Goal: Transaction & Acquisition: Book appointment/travel/reservation

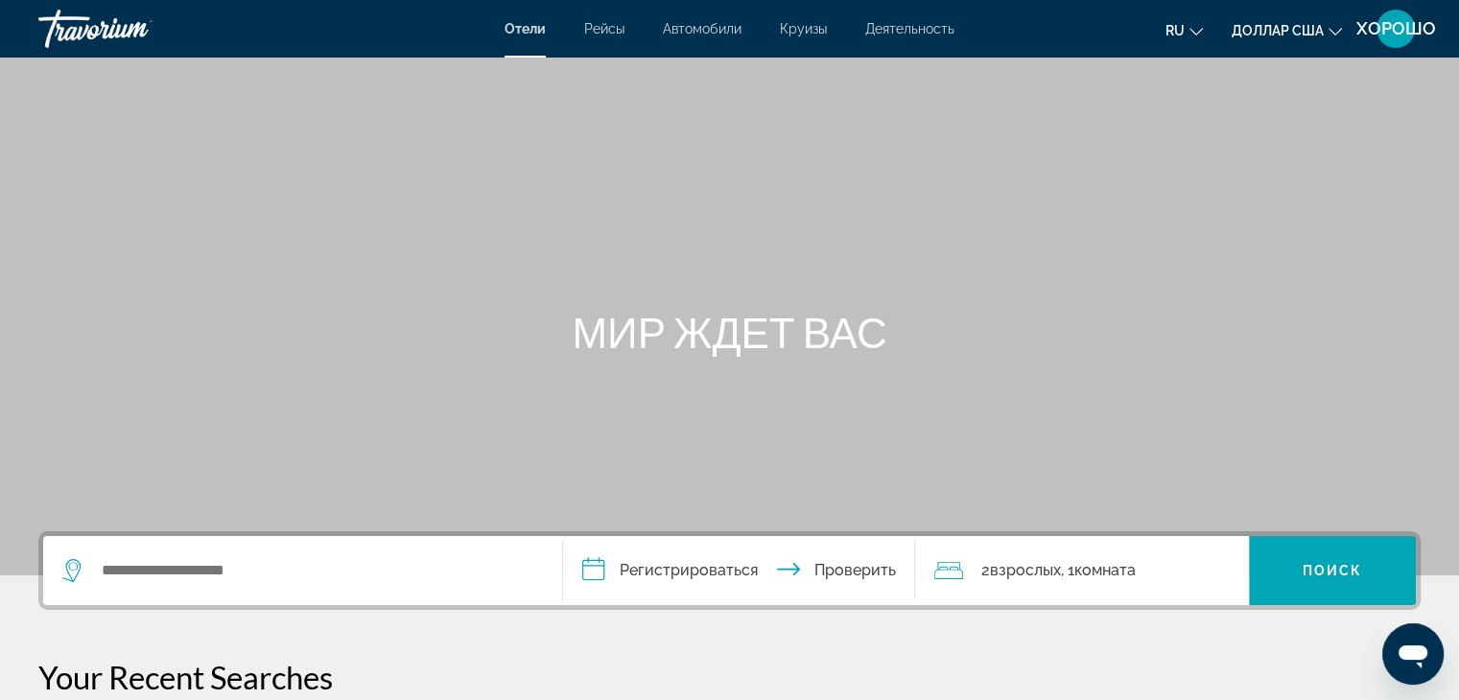
click at [1400, 39] on div "ХОРОШО" at bounding box center [1395, 29] width 38 height 38
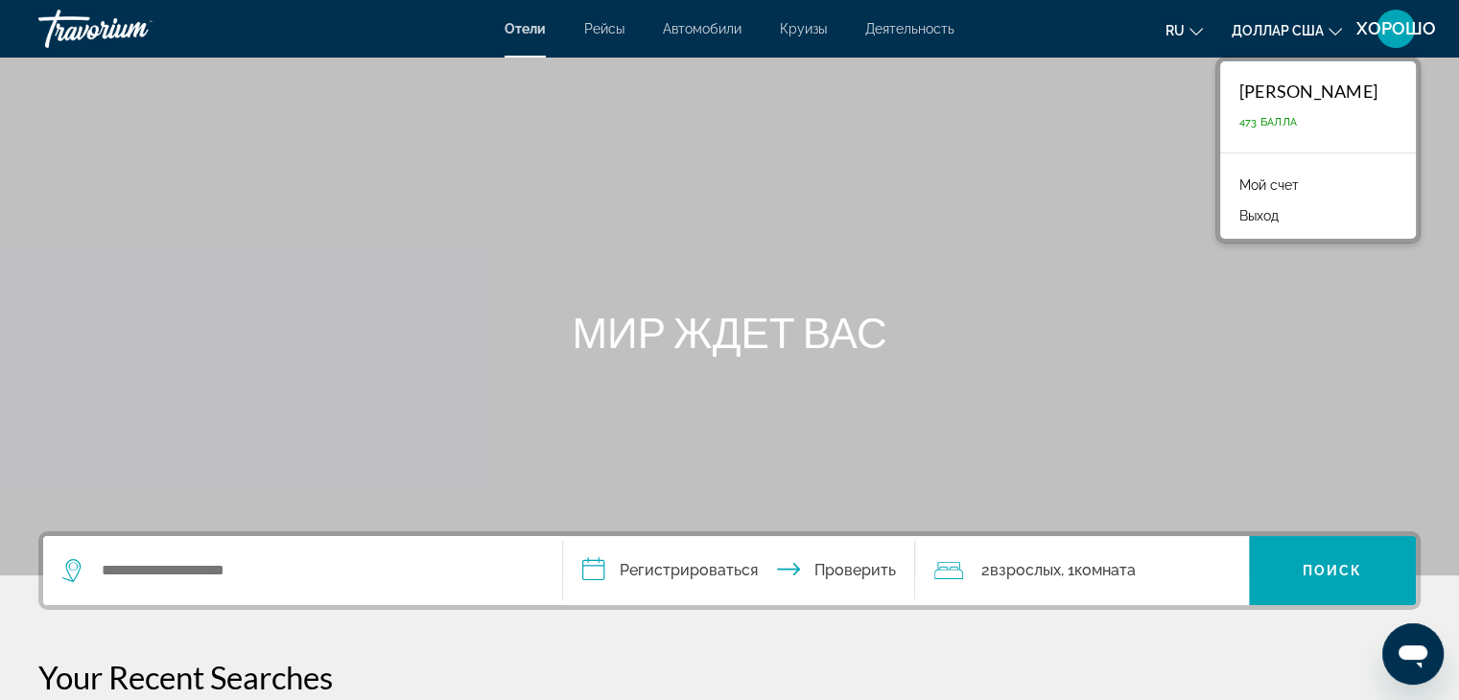
click at [1285, 187] on font "Мой счет" at bounding box center [1268, 184] width 59 height 15
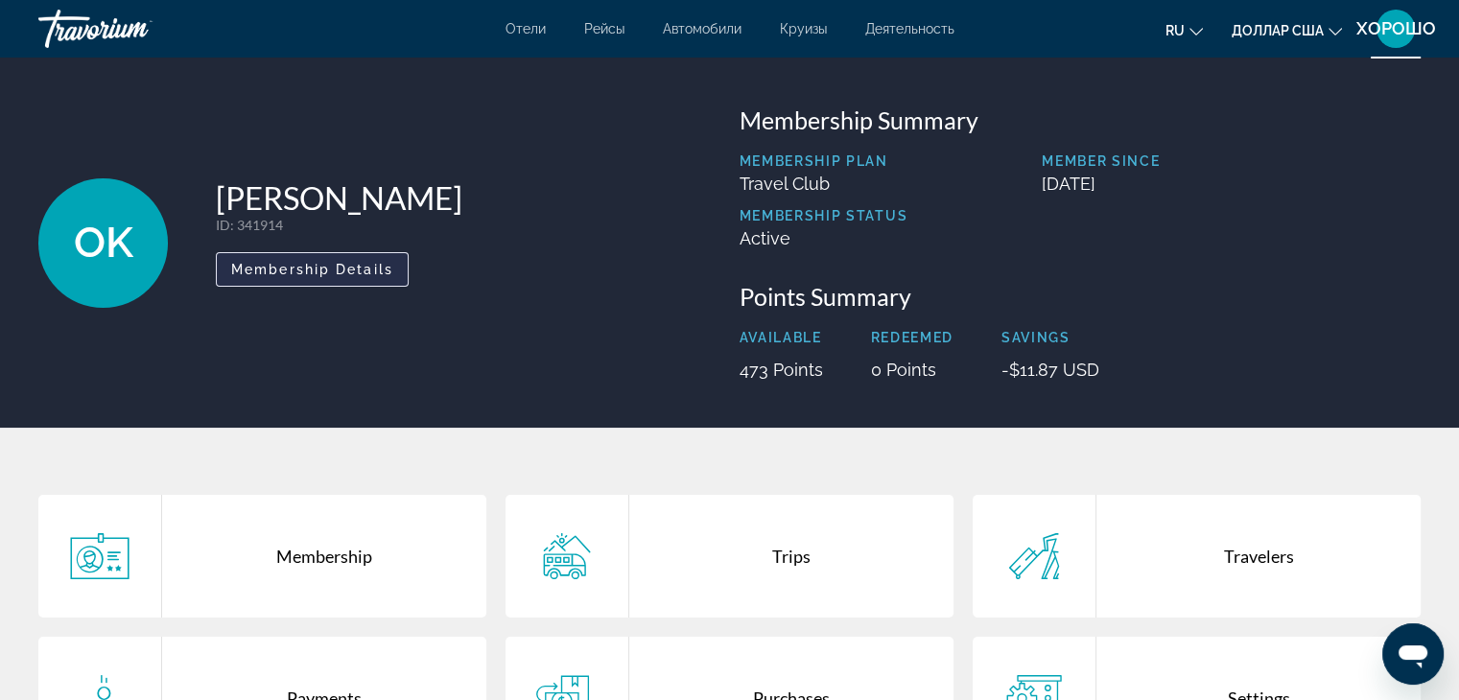
click at [344, 270] on span "Membership Details" at bounding box center [312, 269] width 162 height 15
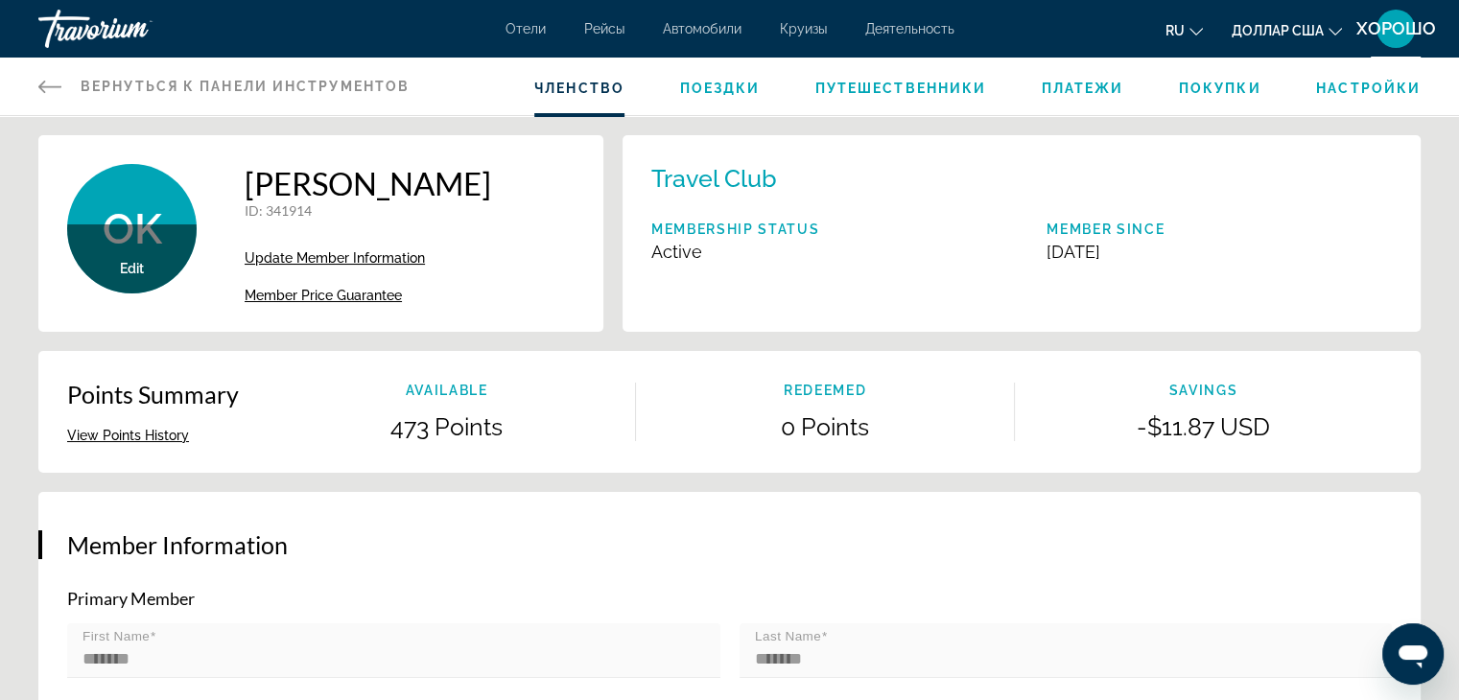
click at [330, 291] on span "Member Price Guarantee" at bounding box center [323, 295] width 157 height 15
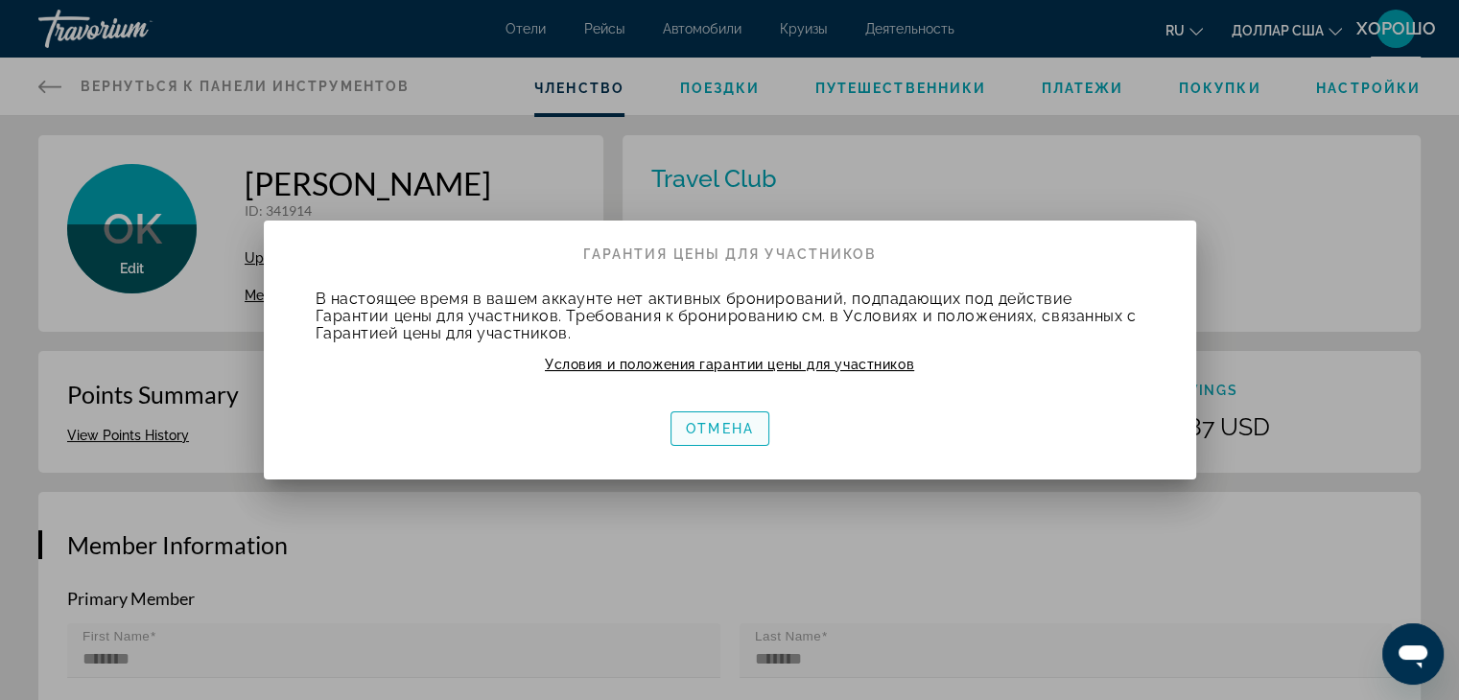
click at [756, 431] on span "button" at bounding box center [719, 429] width 97 height 46
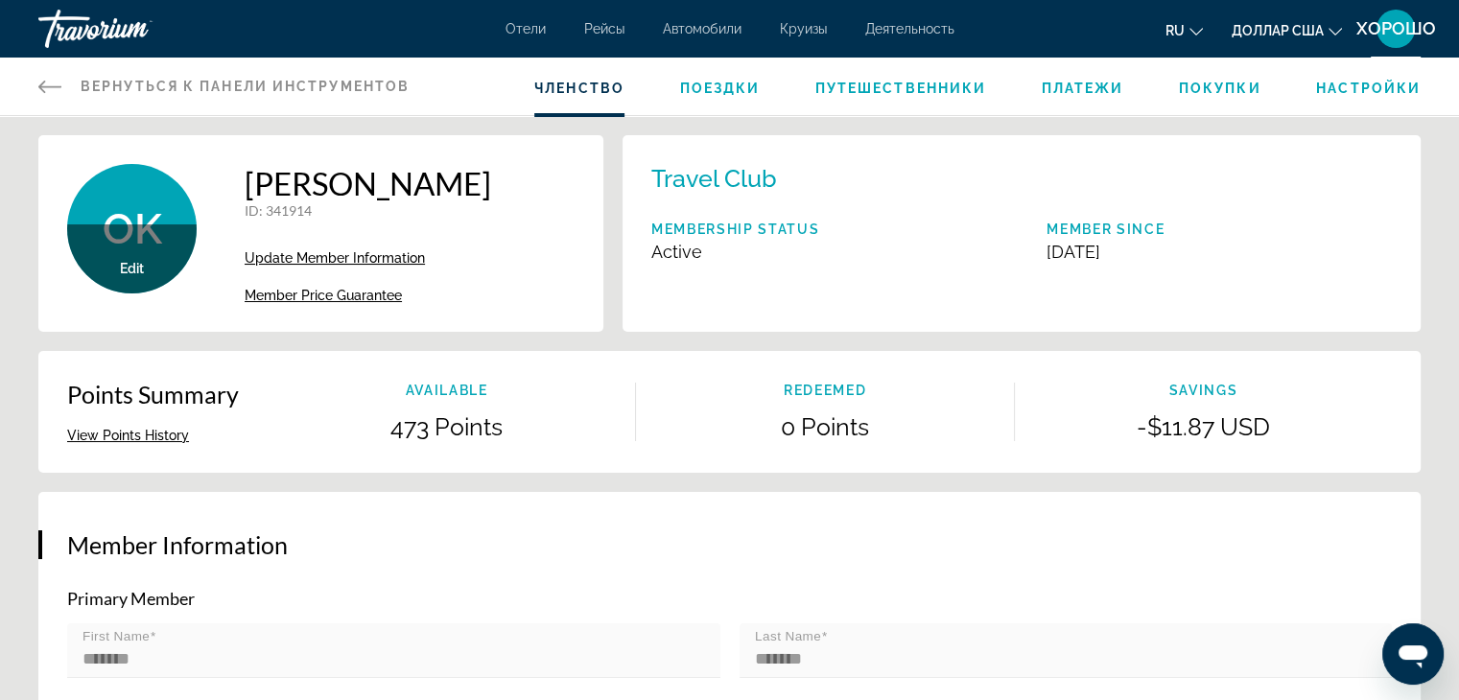
click at [124, 435] on button "View Points History" at bounding box center [128, 435] width 122 height 17
click at [364, 250] on span "Update Member Information" at bounding box center [335, 257] width 180 height 15
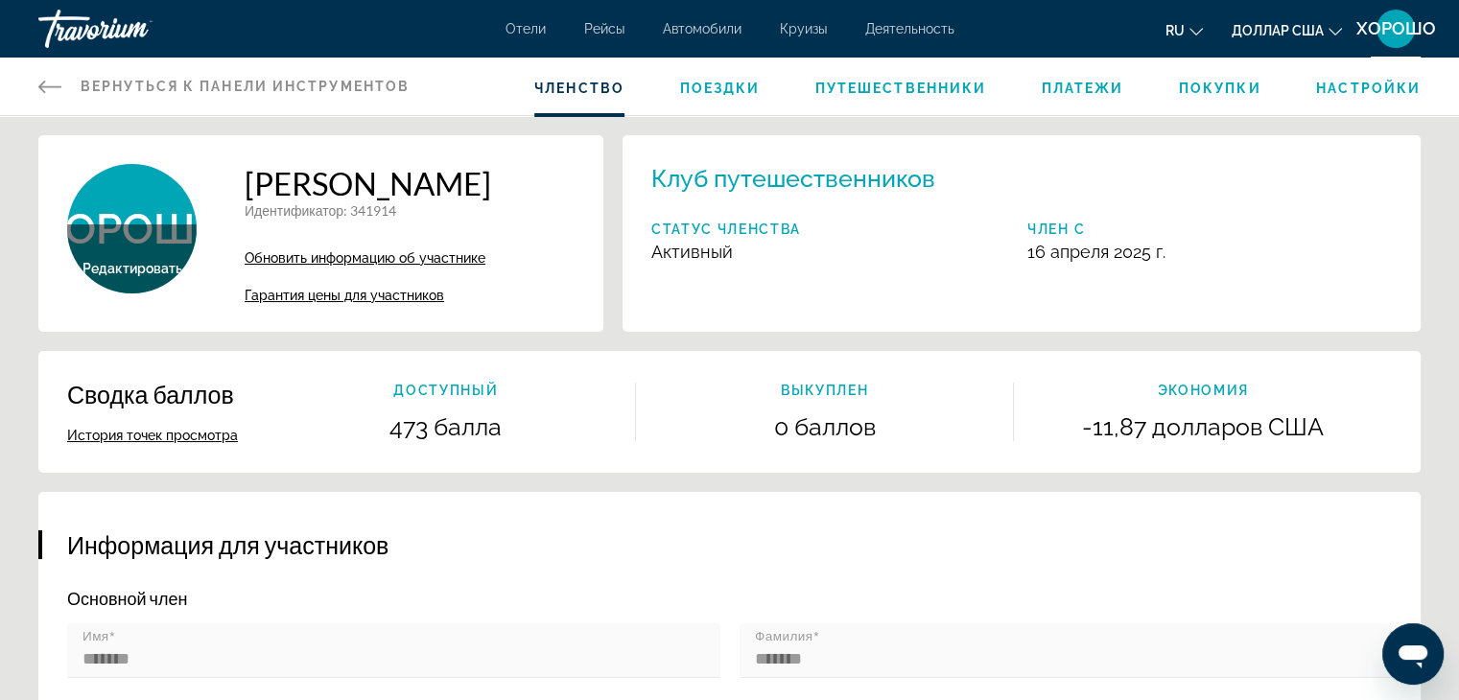
click at [338, 295] on font "Гарантия цены для участников" at bounding box center [345, 295] width 200 height 15
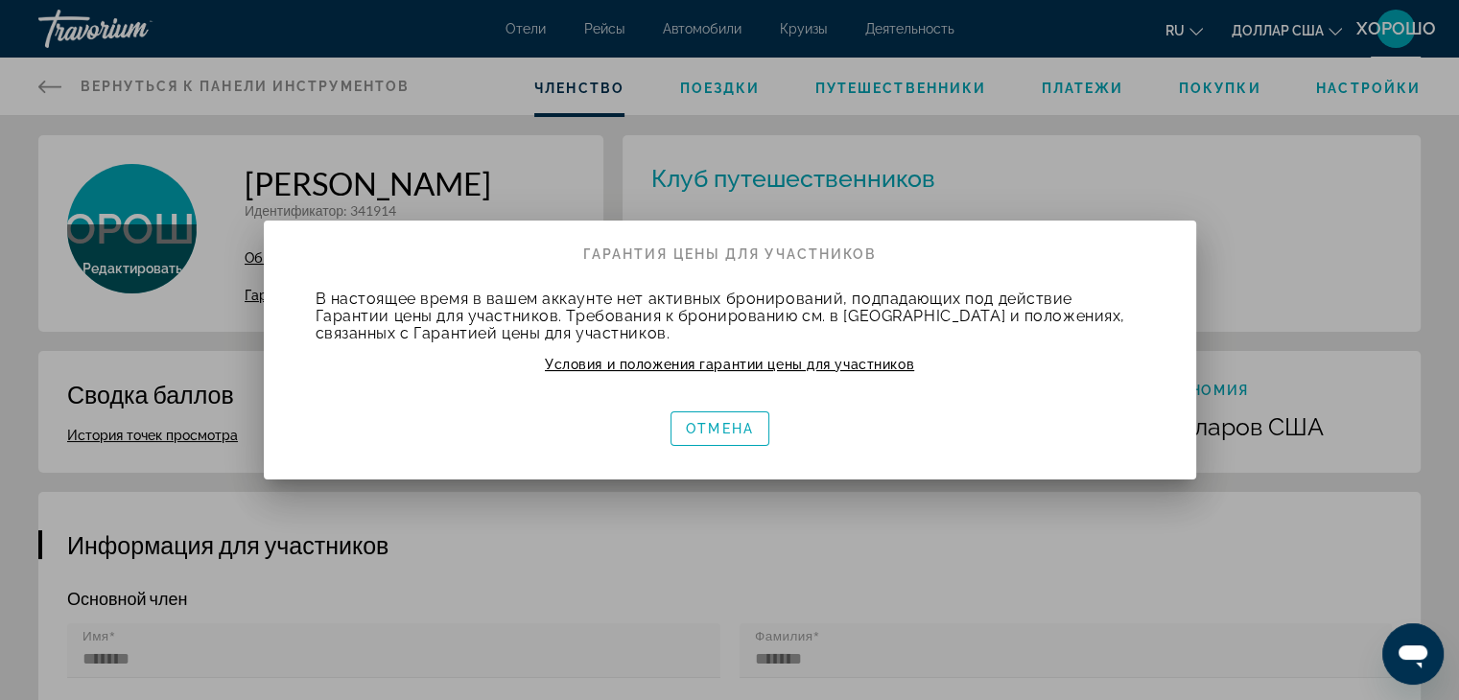
click at [759, 365] on font "Условия и положения гарантии цены для участников" at bounding box center [729, 364] width 369 height 15
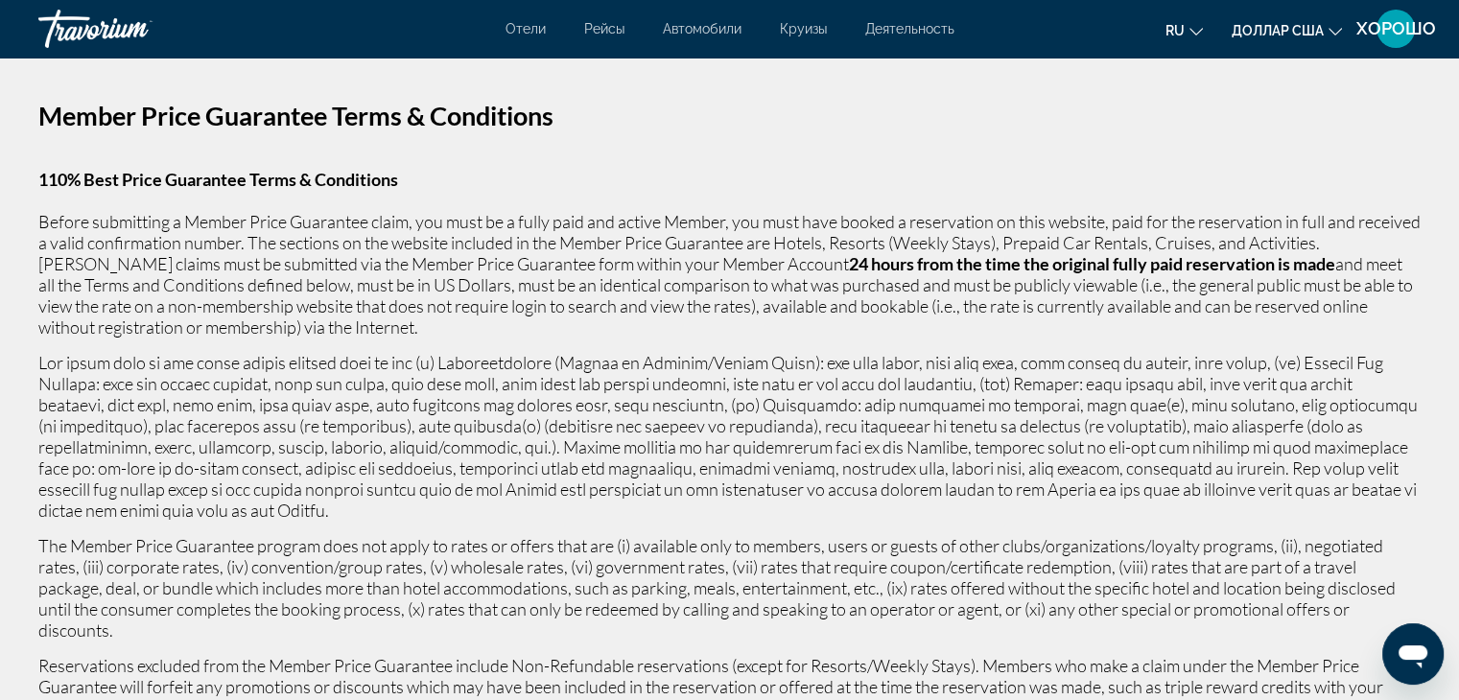
click at [709, 35] on font "Автомобили" at bounding box center [702, 28] width 79 height 15
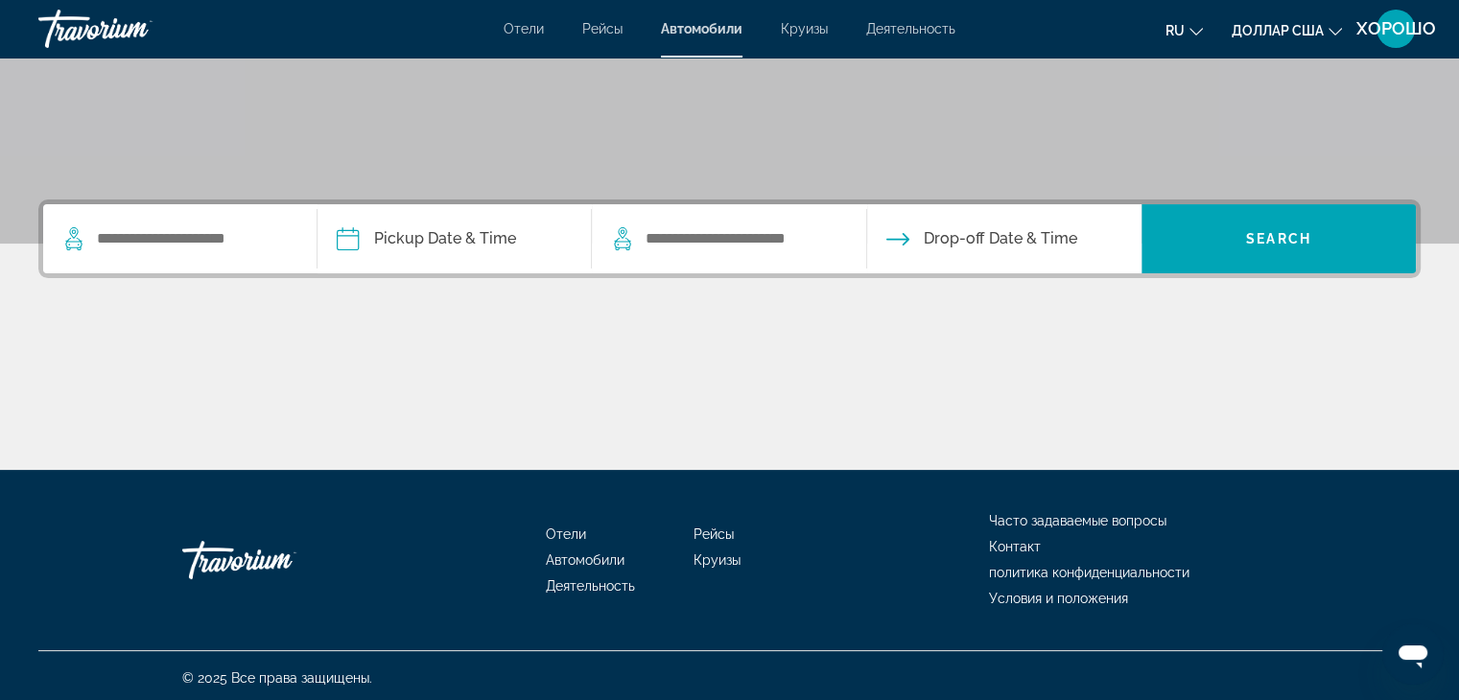
scroll to position [337, 0]
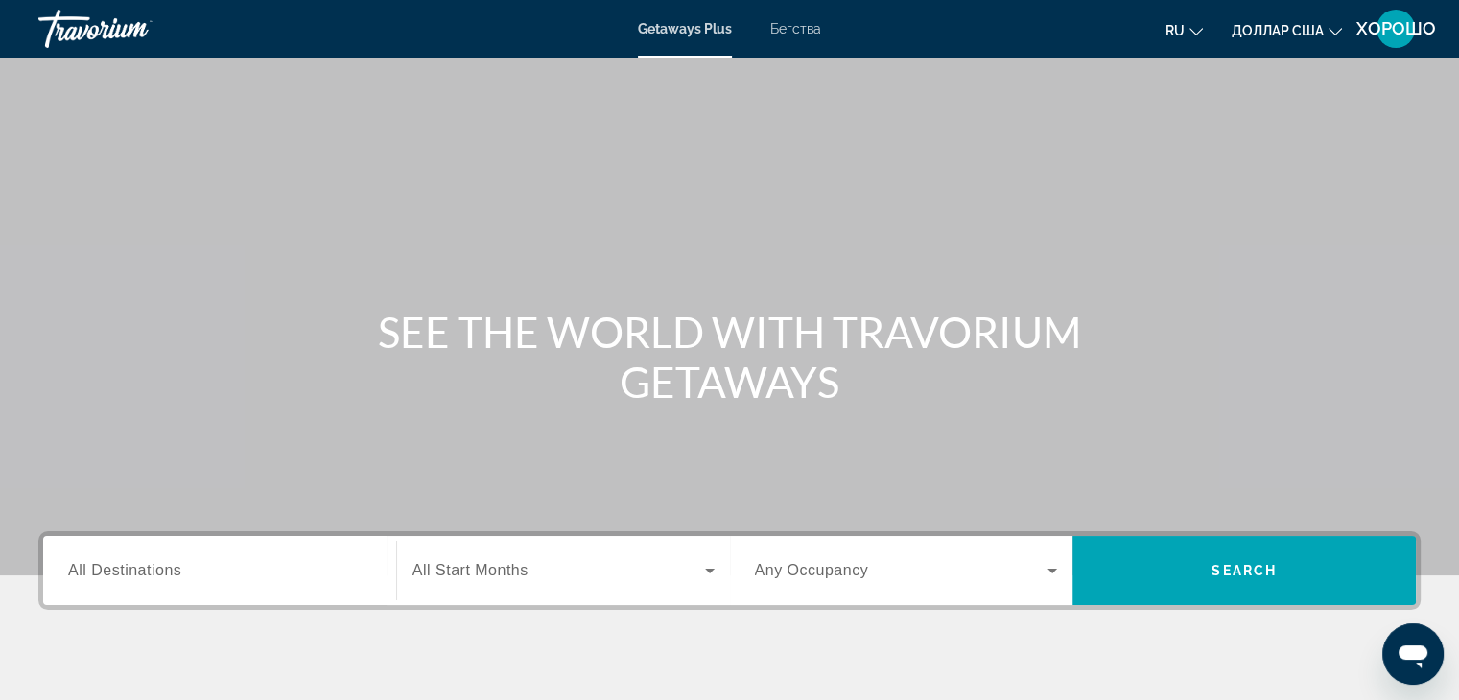
click at [318, 585] on div "Виджет поиска" at bounding box center [219, 571] width 303 height 55
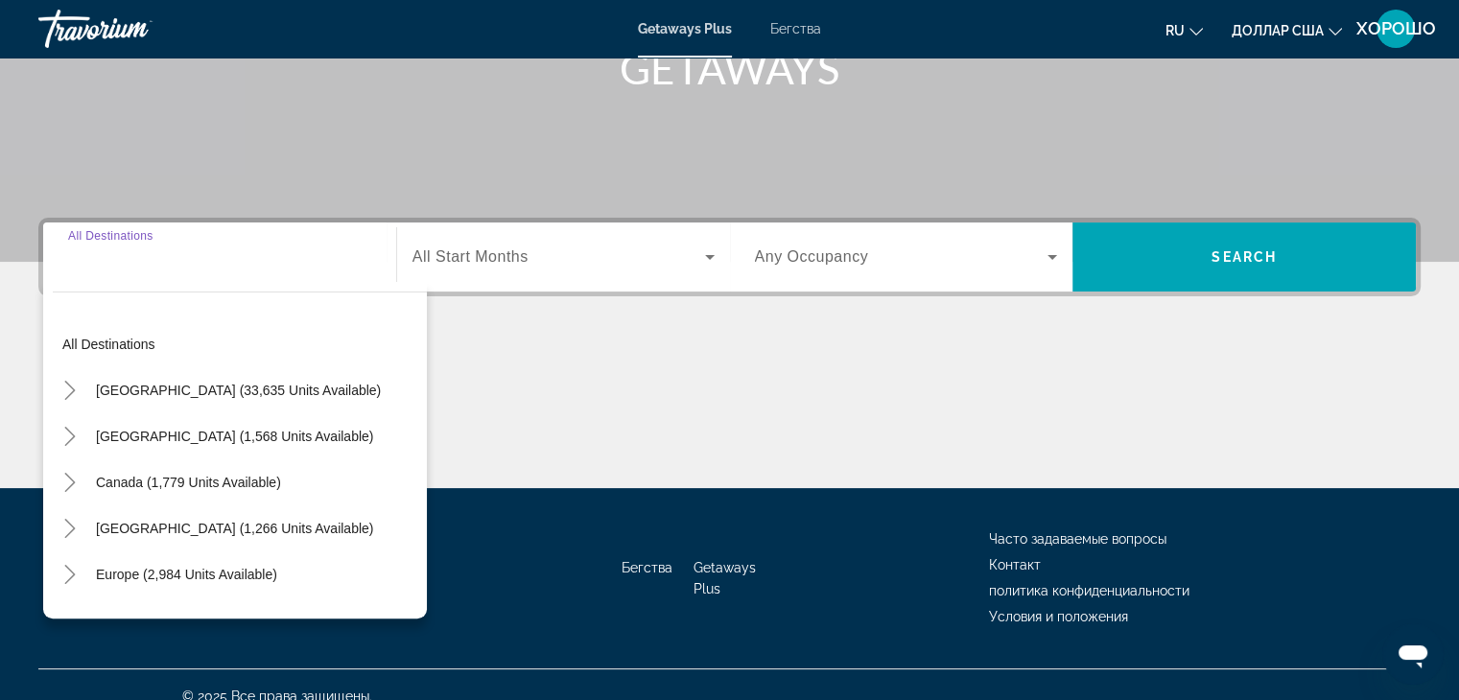
scroll to position [337, 0]
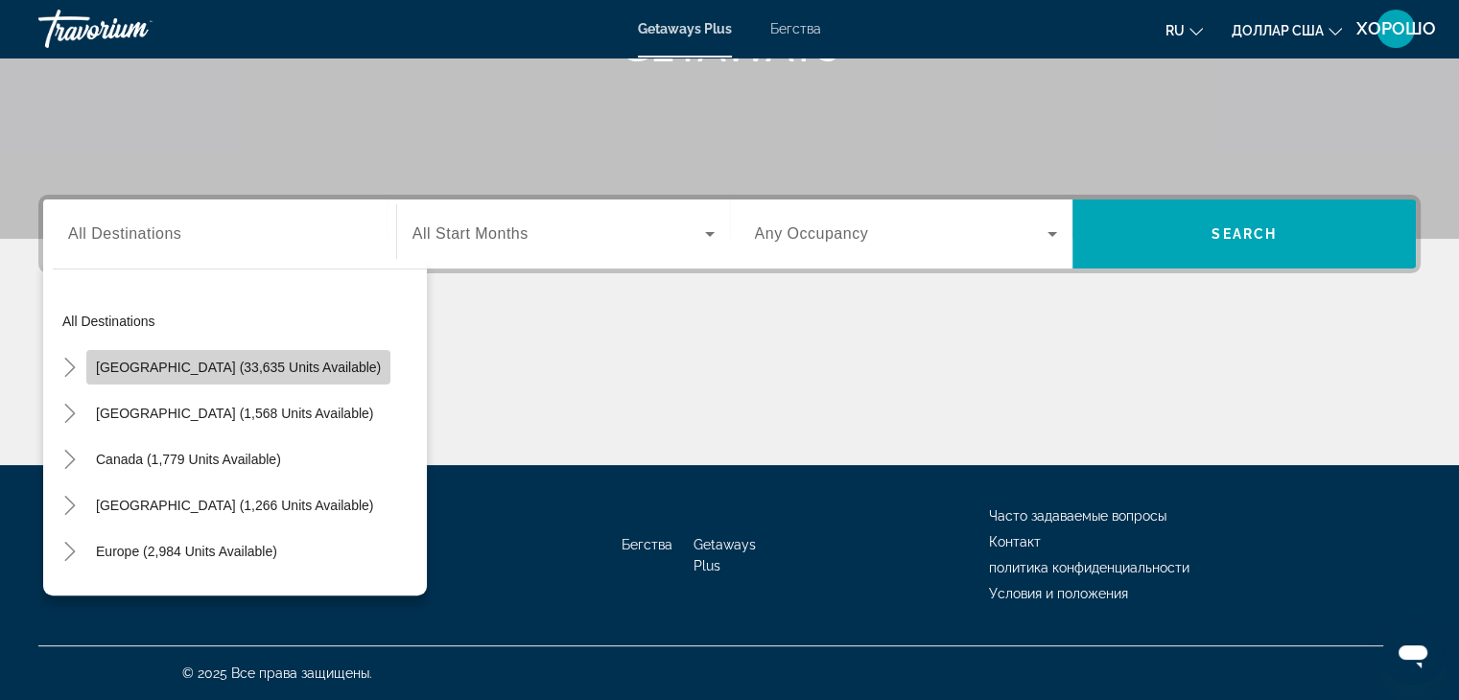
click at [311, 371] on span "United States (33,635 units available)" at bounding box center [238, 367] width 285 height 15
type input "**********"
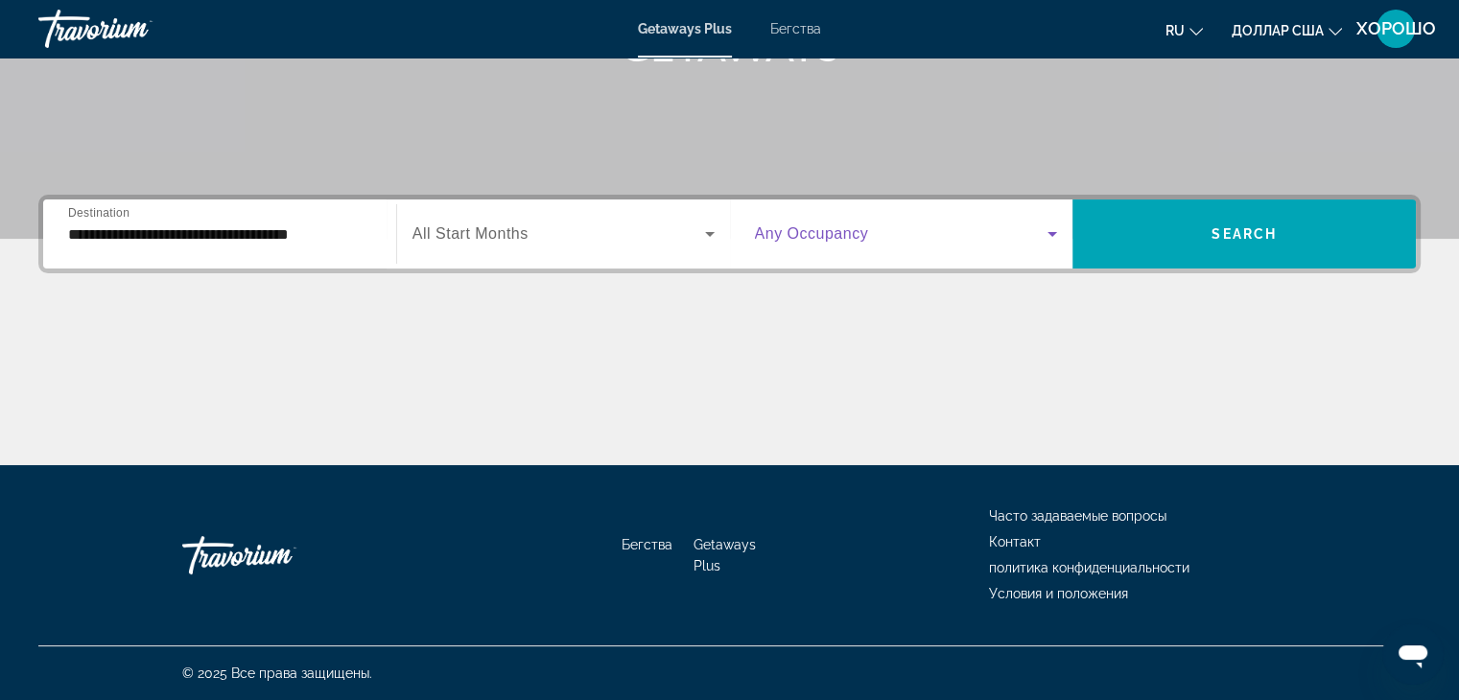
click at [1055, 231] on icon "Виджет поиска" at bounding box center [1052, 234] width 23 height 23
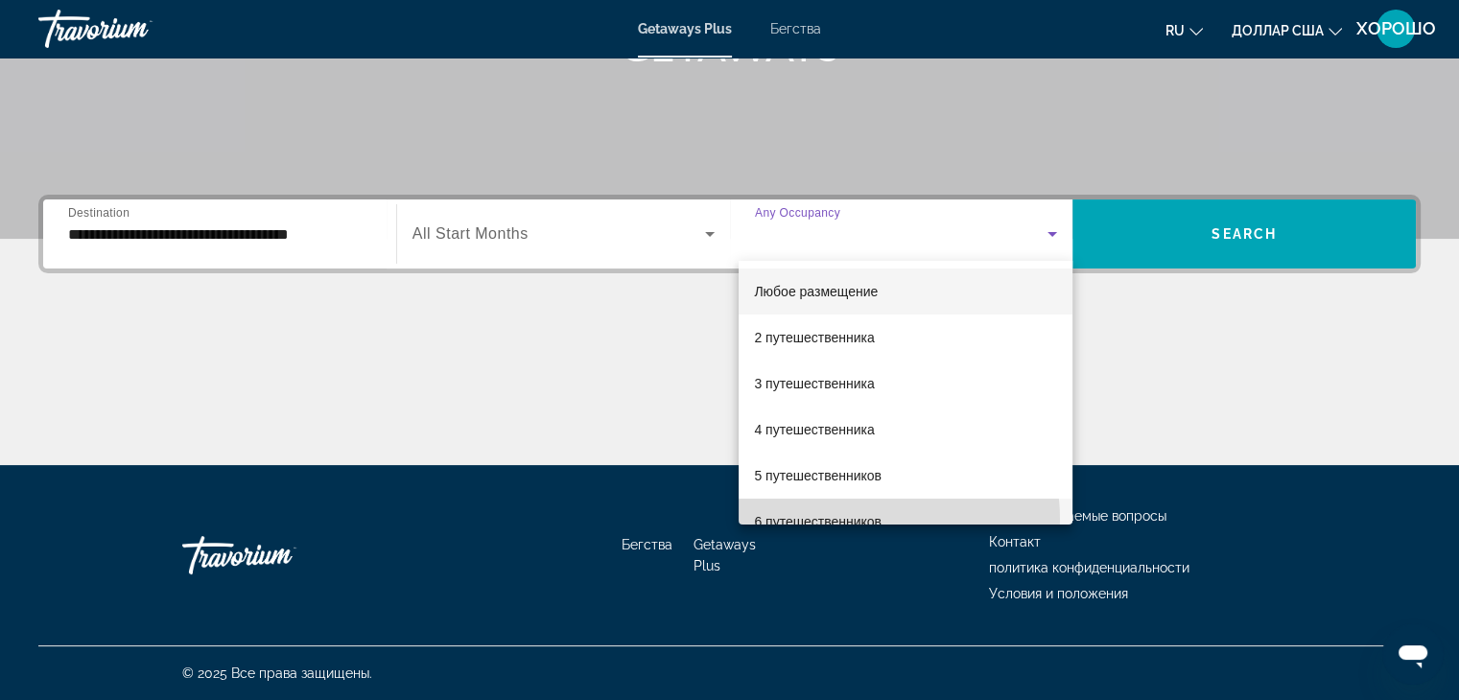
click at [875, 519] on font "6 путешественников" at bounding box center [818, 521] width 128 height 15
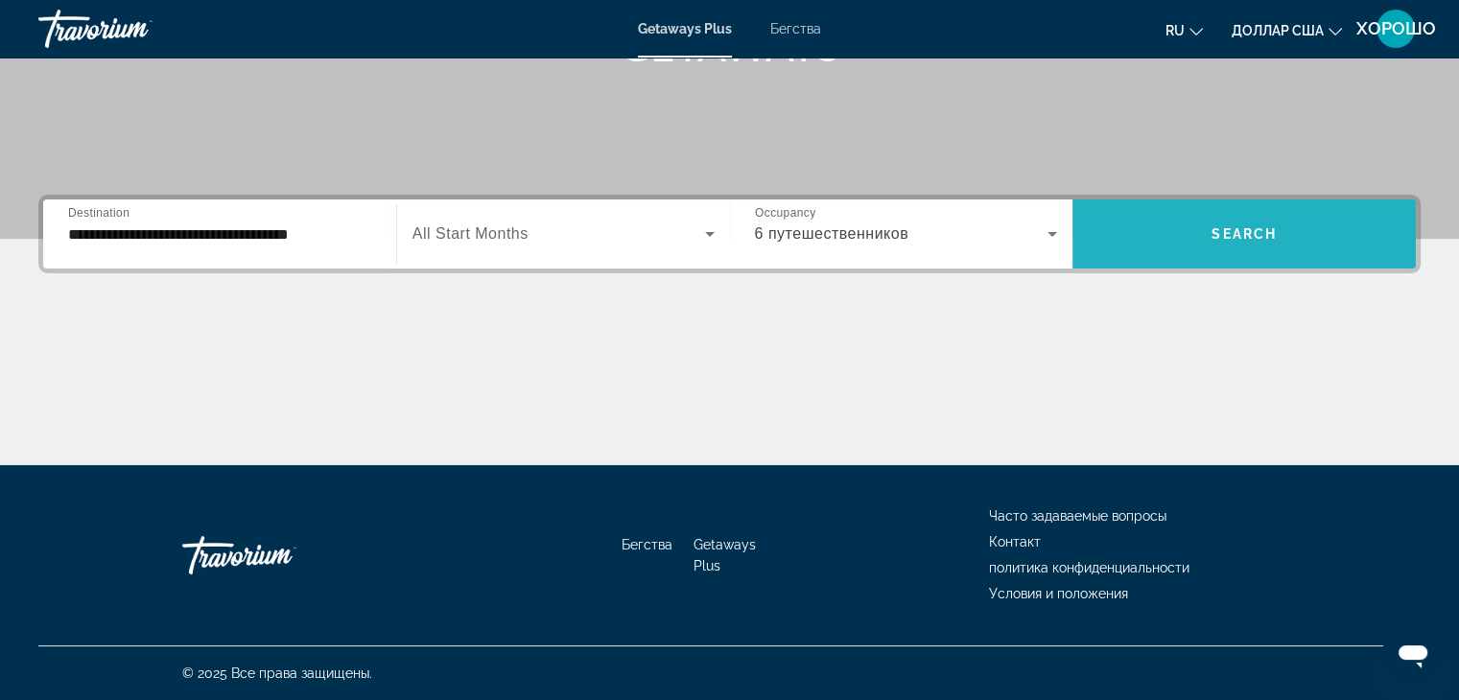
click at [1283, 227] on span "Виджет поиска" at bounding box center [1243, 234] width 343 height 46
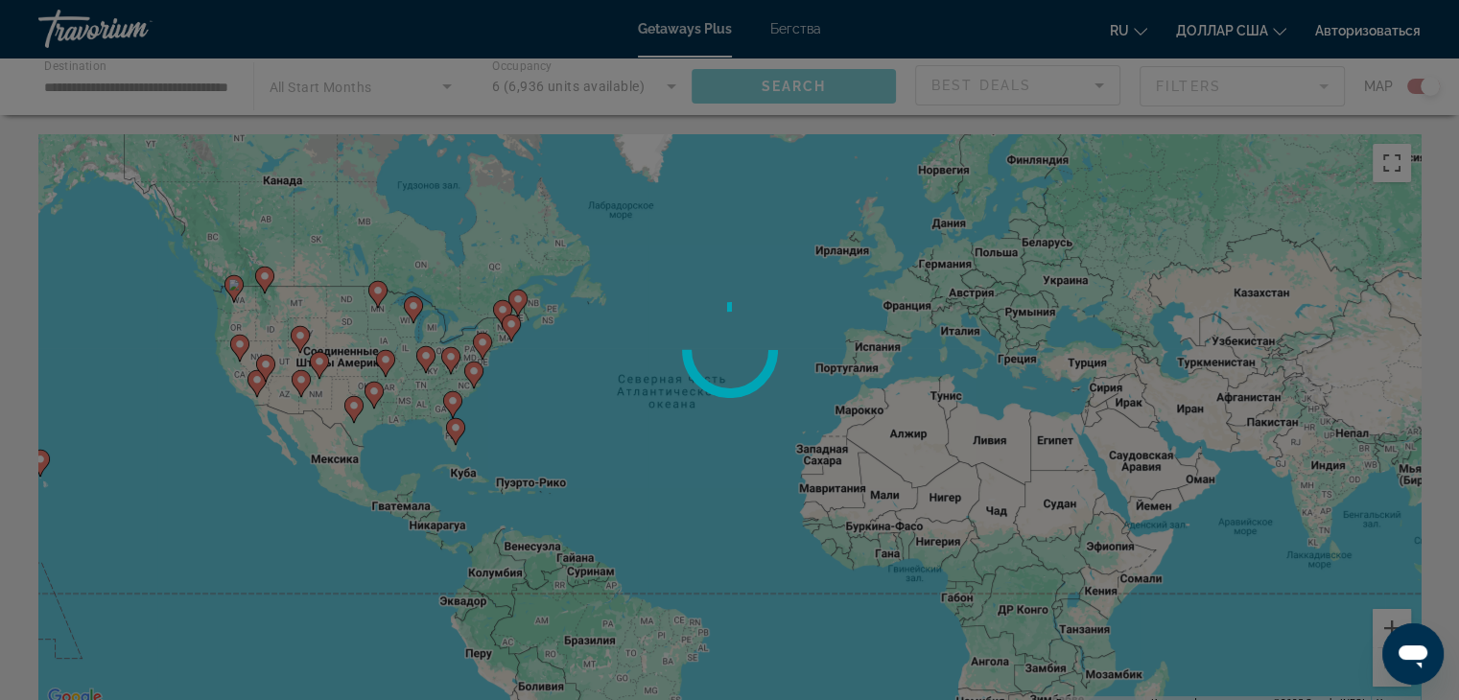
click at [1412, 91] on div at bounding box center [729, 350] width 1459 height 700
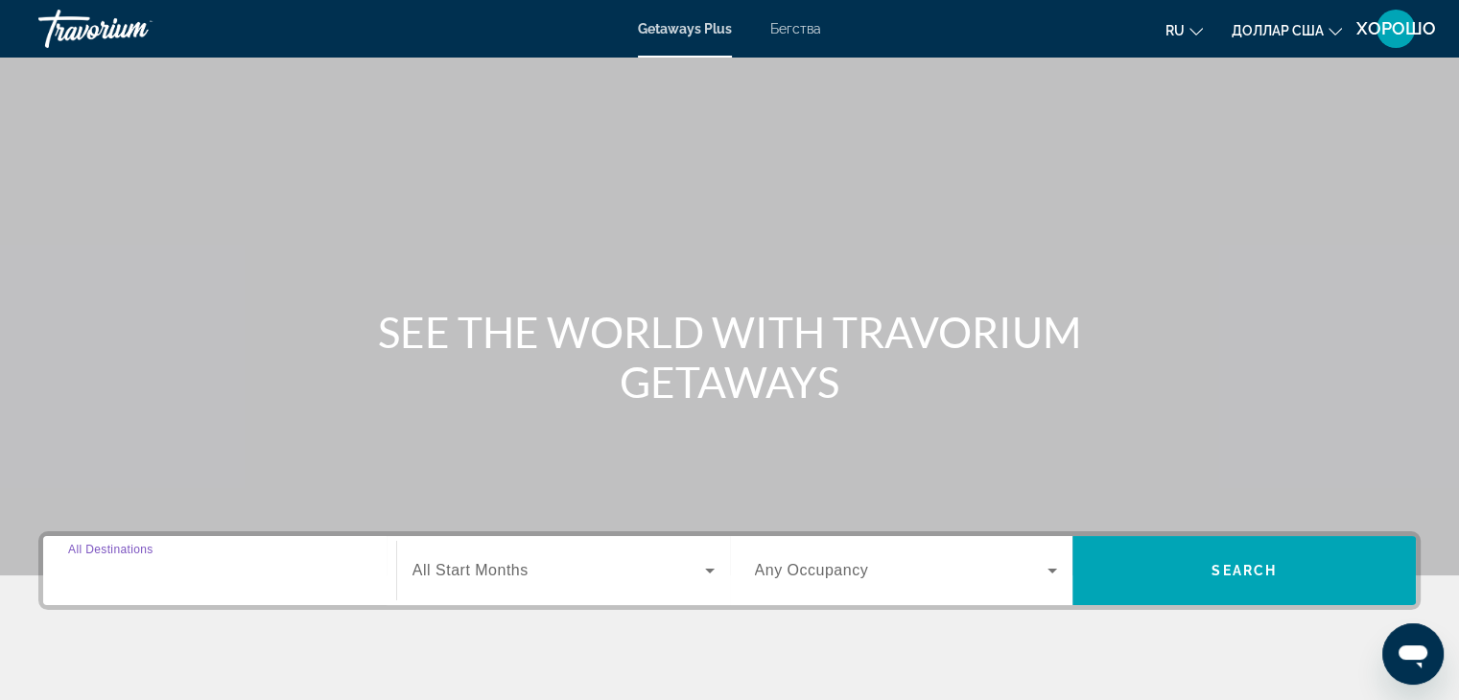
click at [315, 572] on input "Destination All Destinations" at bounding box center [219, 571] width 303 height 23
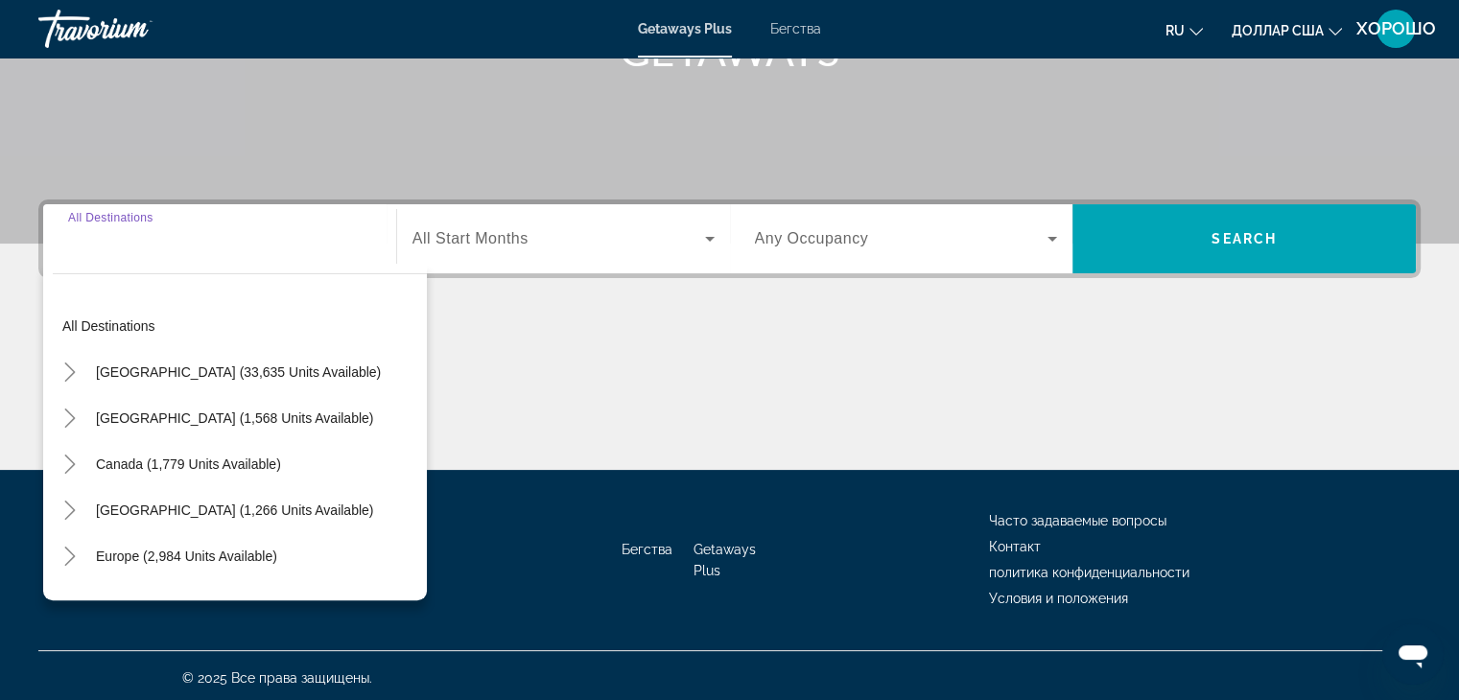
scroll to position [337, 0]
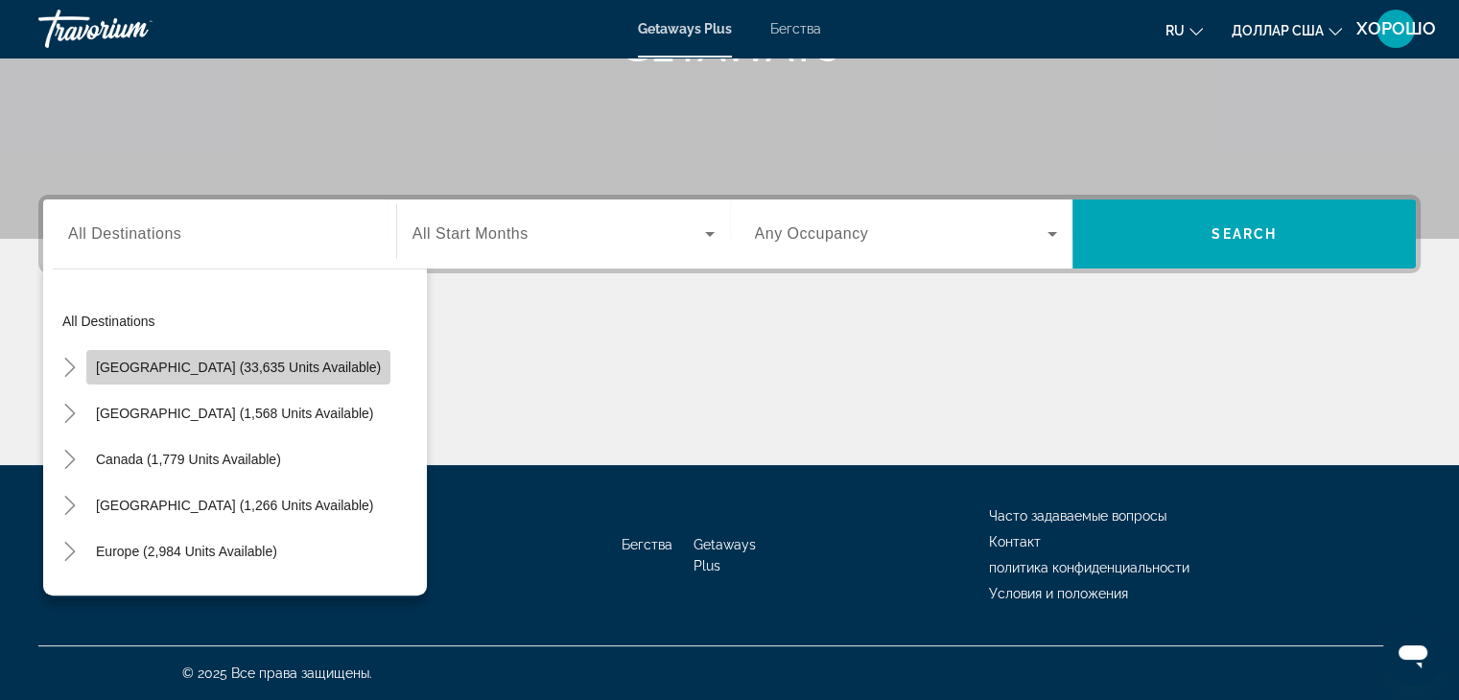
click at [276, 379] on span "Виджет поиска" at bounding box center [238, 367] width 304 height 46
type input "**********"
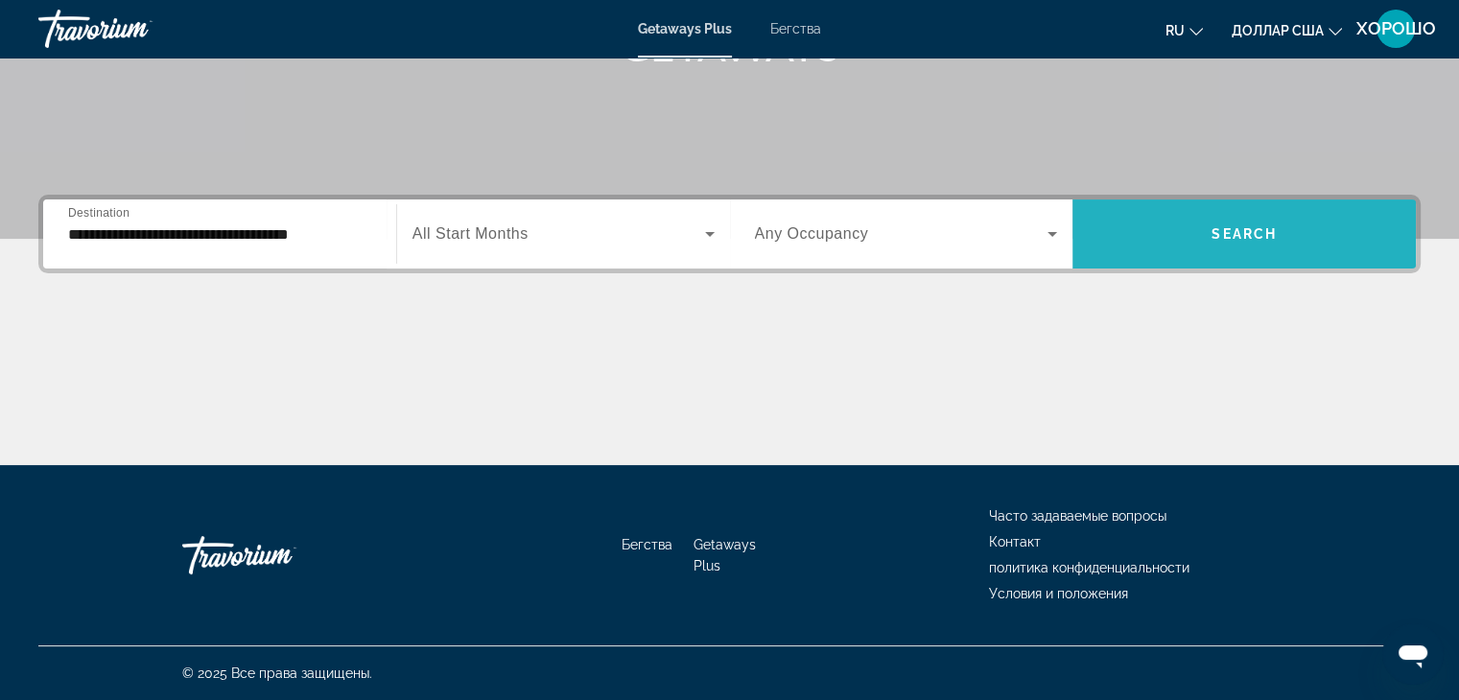
click at [1246, 231] on span "Search" at bounding box center [1243, 233] width 65 height 15
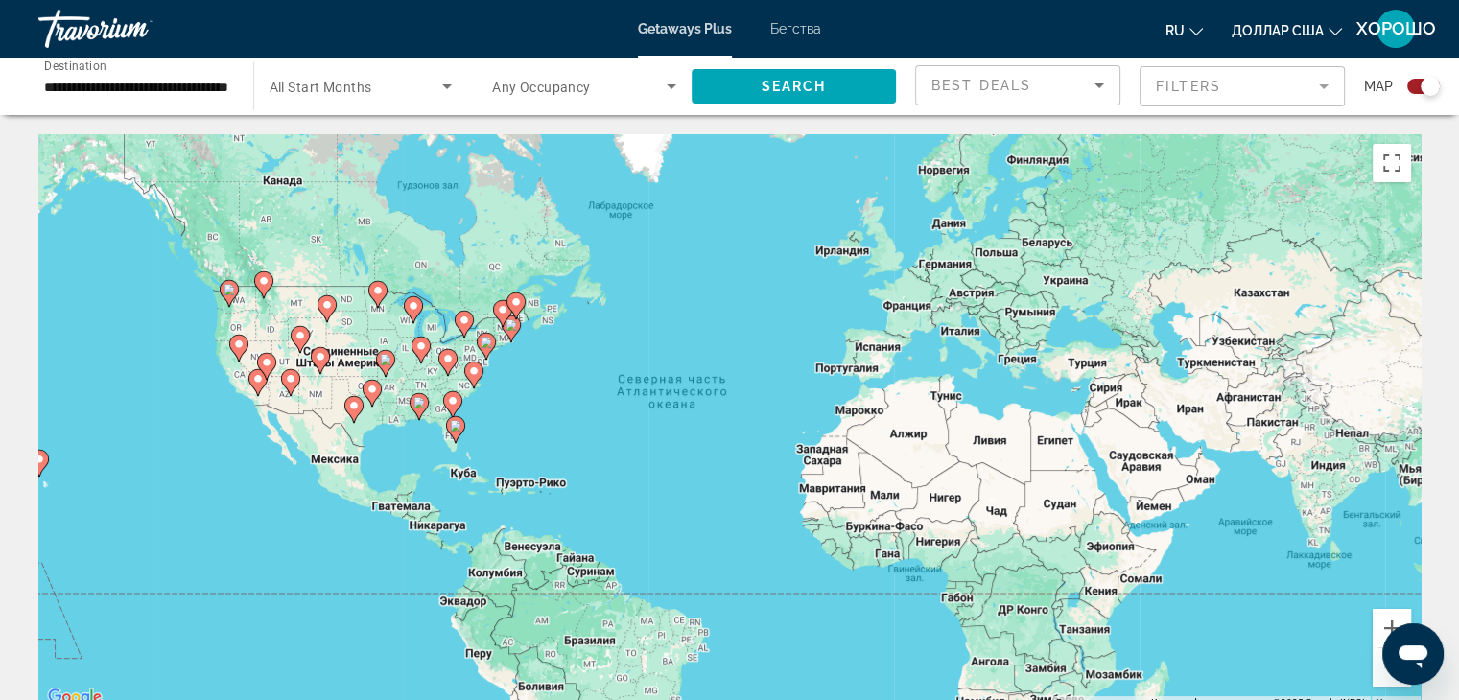
click at [499, 427] on div "Чтобы активировать перетаскивание с помощью клавиатуры, нажмите Alt + Ввод. Пос…" at bounding box center [729, 421] width 1382 height 575
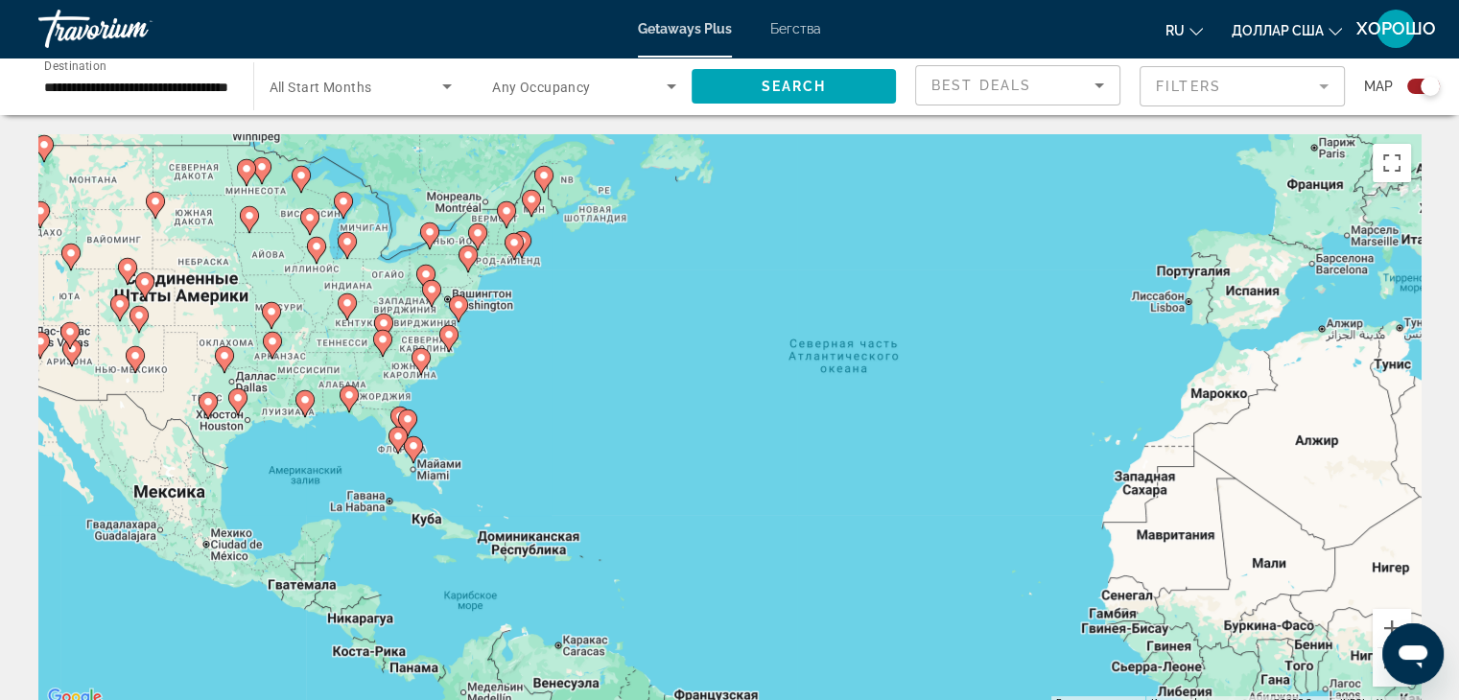
click at [485, 396] on div "Чтобы активировать перетаскивание с помощью клавиатуры, нажмите Alt + Ввод. Пос…" at bounding box center [729, 421] width 1382 height 575
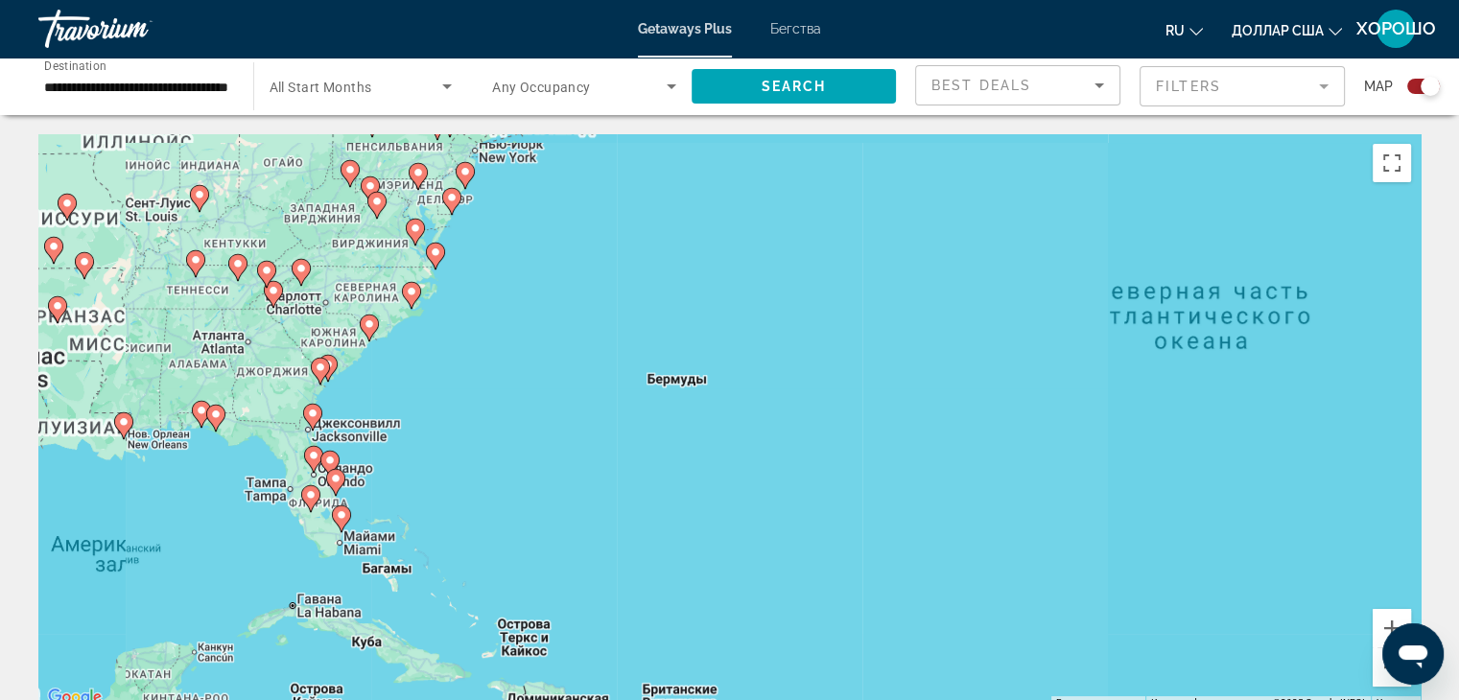
click at [430, 460] on div "Чтобы активировать перетаскивание с помощью клавиатуры, нажмите Alt + Ввод. Пос…" at bounding box center [729, 421] width 1382 height 575
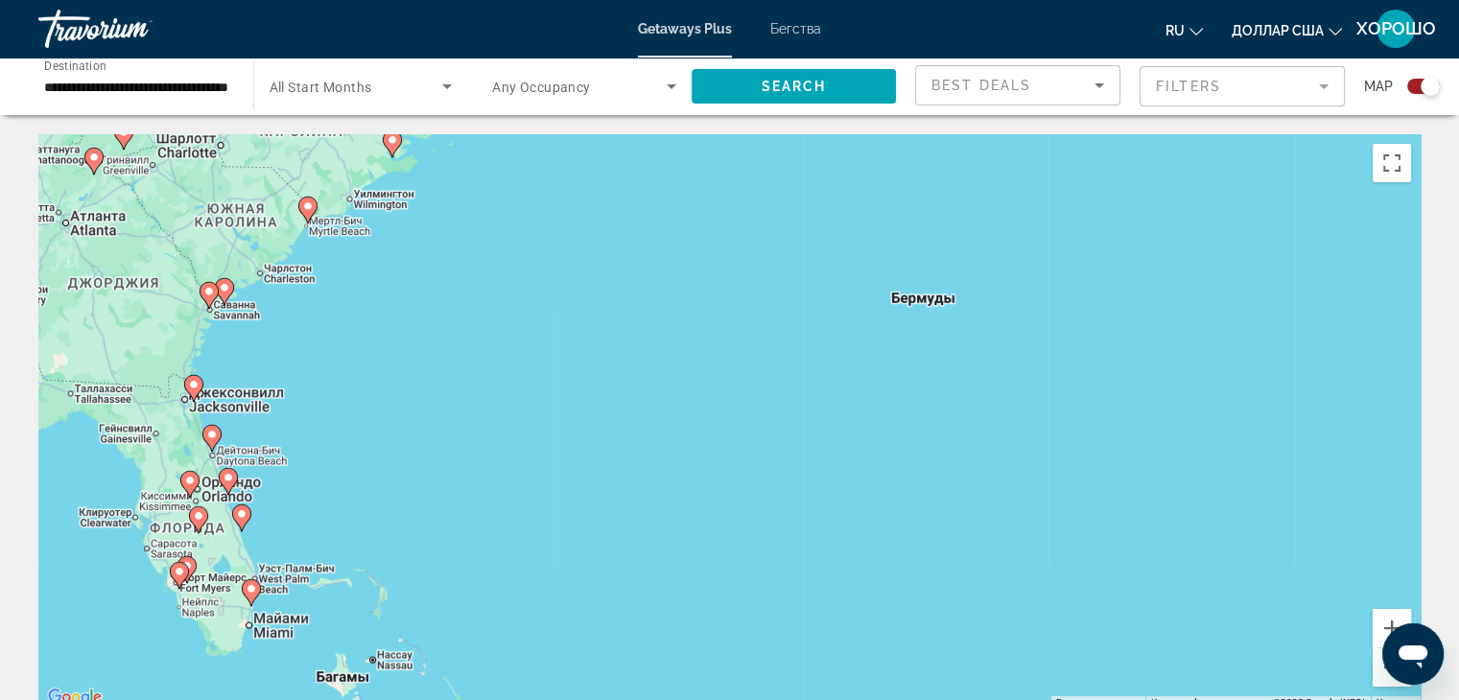
click at [249, 592] on image "Основное содержание" at bounding box center [252, 589] width 12 height 12
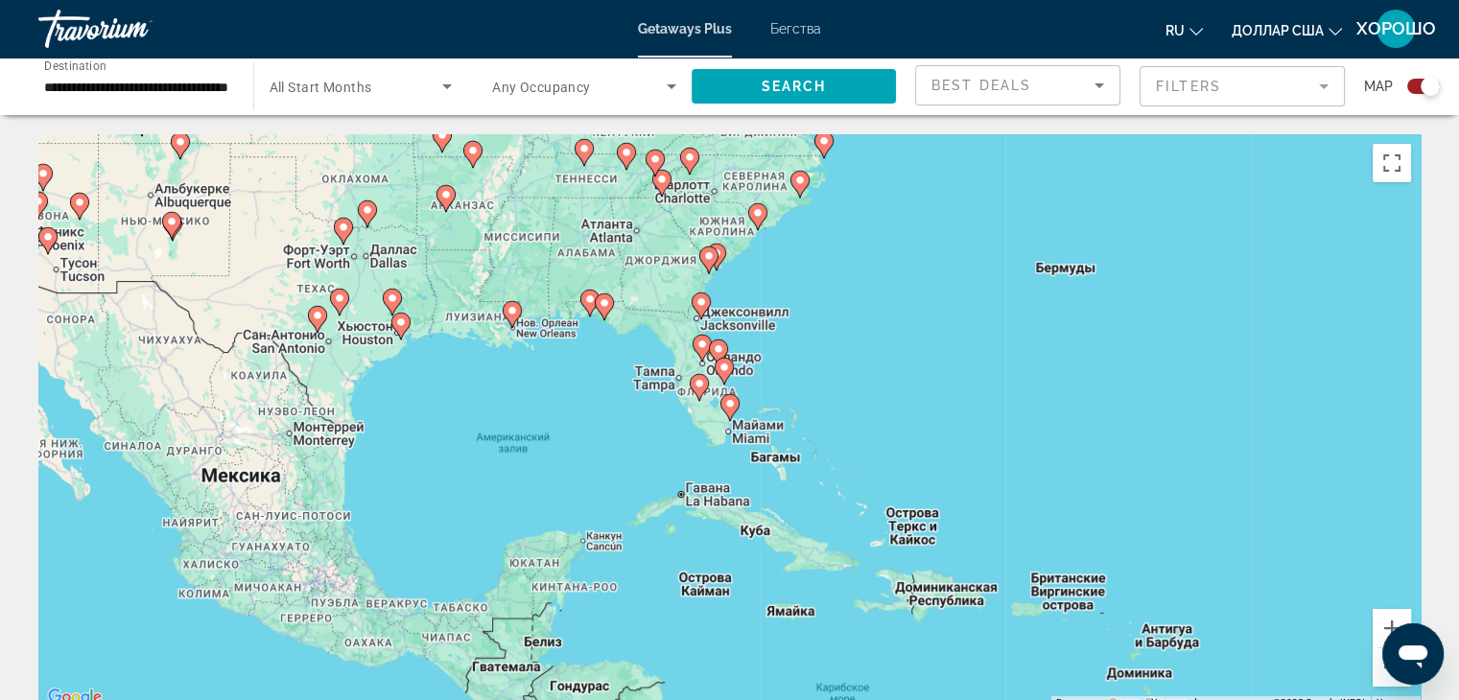
click at [781, 385] on div "Для навигации используйте клавиши со стрелками. Чтобы активировать перетаскиван…" at bounding box center [729, 421] width 1382 height 575
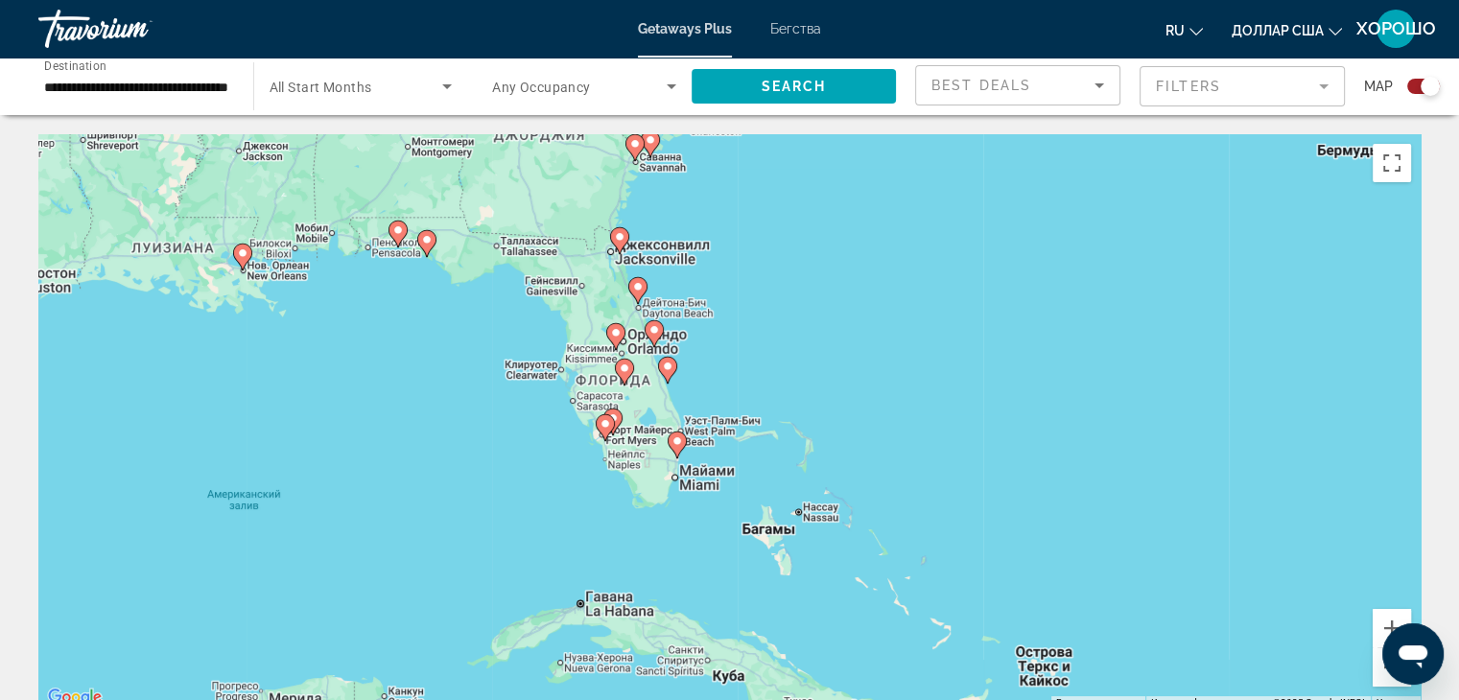
click at [875, 415] on div "Для навигации используйте клавиши со стрелками. Чтобы активировать перетаскиван…" at bounding box center [729, 421] width 1382 height 575
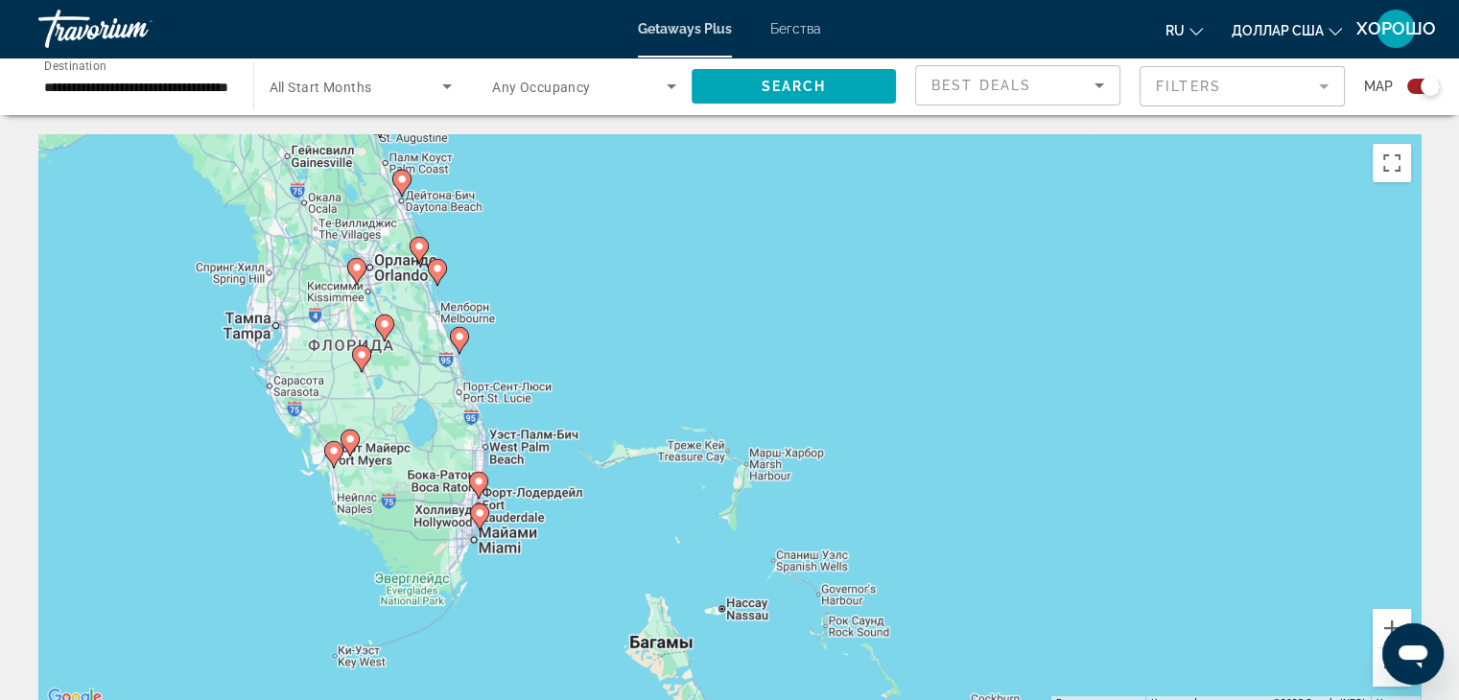
click at [479, 517] on image "Основное содержание" at bounding box center [480, 513] width 12 height 12
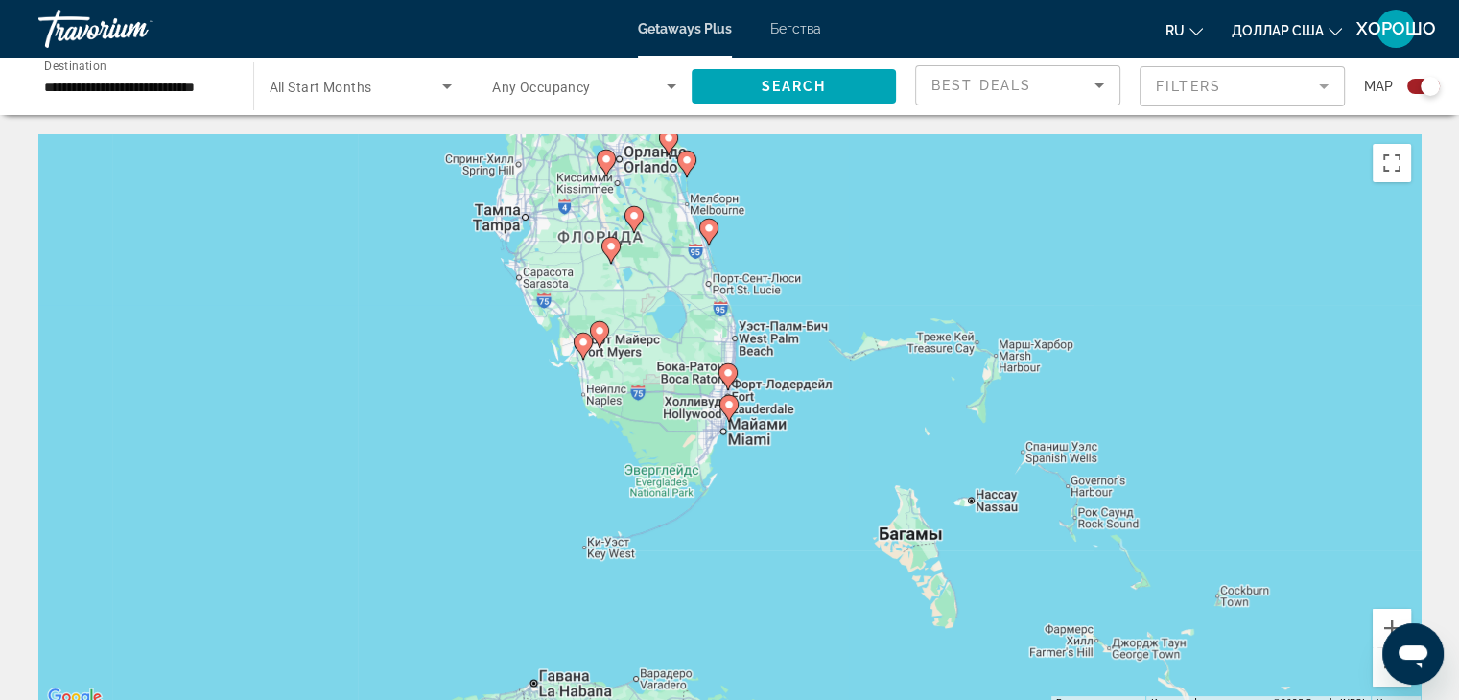
click at [729, 407] on image "Основное содержание" at bounding box center [729, 405] width 12 height 12
type input "**********"
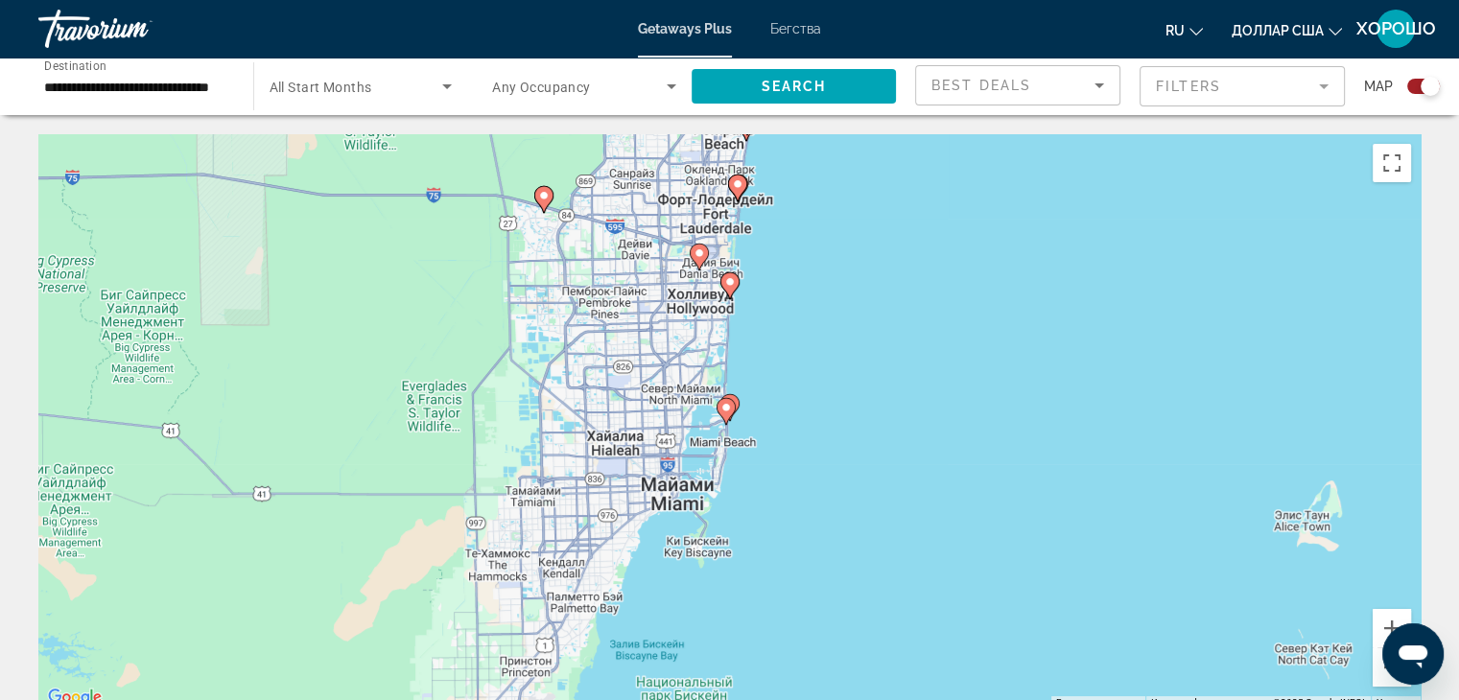
click at [783, 392] on div "Для навигации используйте клавиши со стрелками. Чтобы активировать перетаскиван…" at bounding box center [729, 421] width 1382 height 575
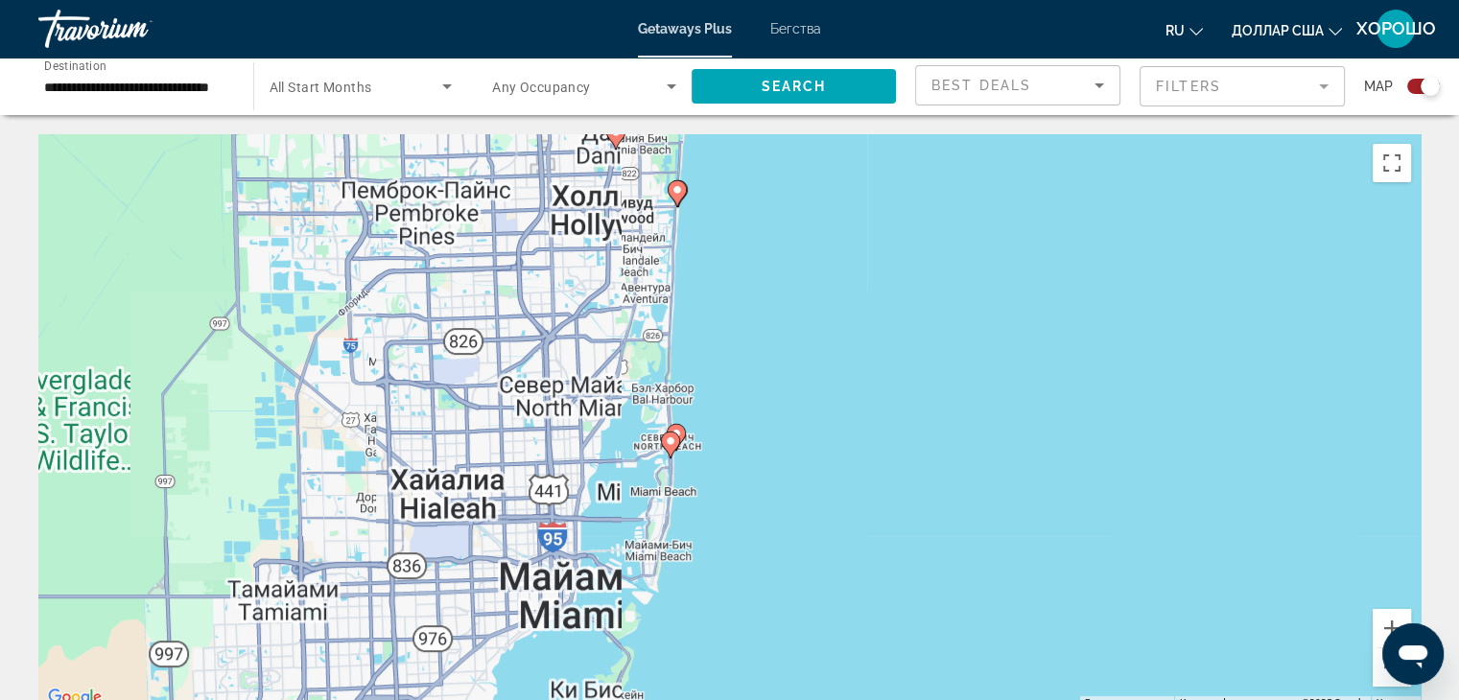
click at [737, 431] on div "Для навигации используйте клавиши со стрелками. Чтобы активировать перетаскиван…" at bounding box center [729, 421] width 1382 height 575
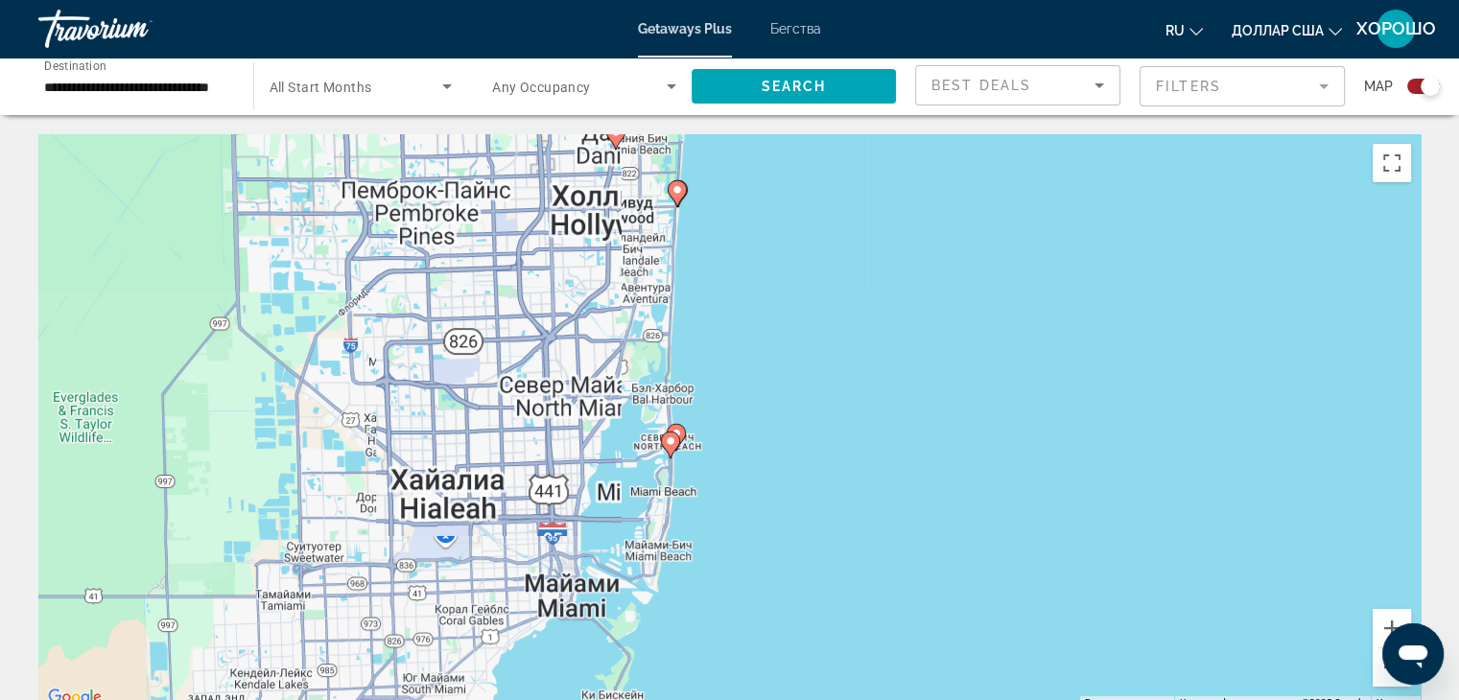
click at [737, 431] on div "Для навигации используйте клавиши со стрелками. Чтобы активировать перетаскиван…" at bounding box center [729, 421] width 1382 height 575
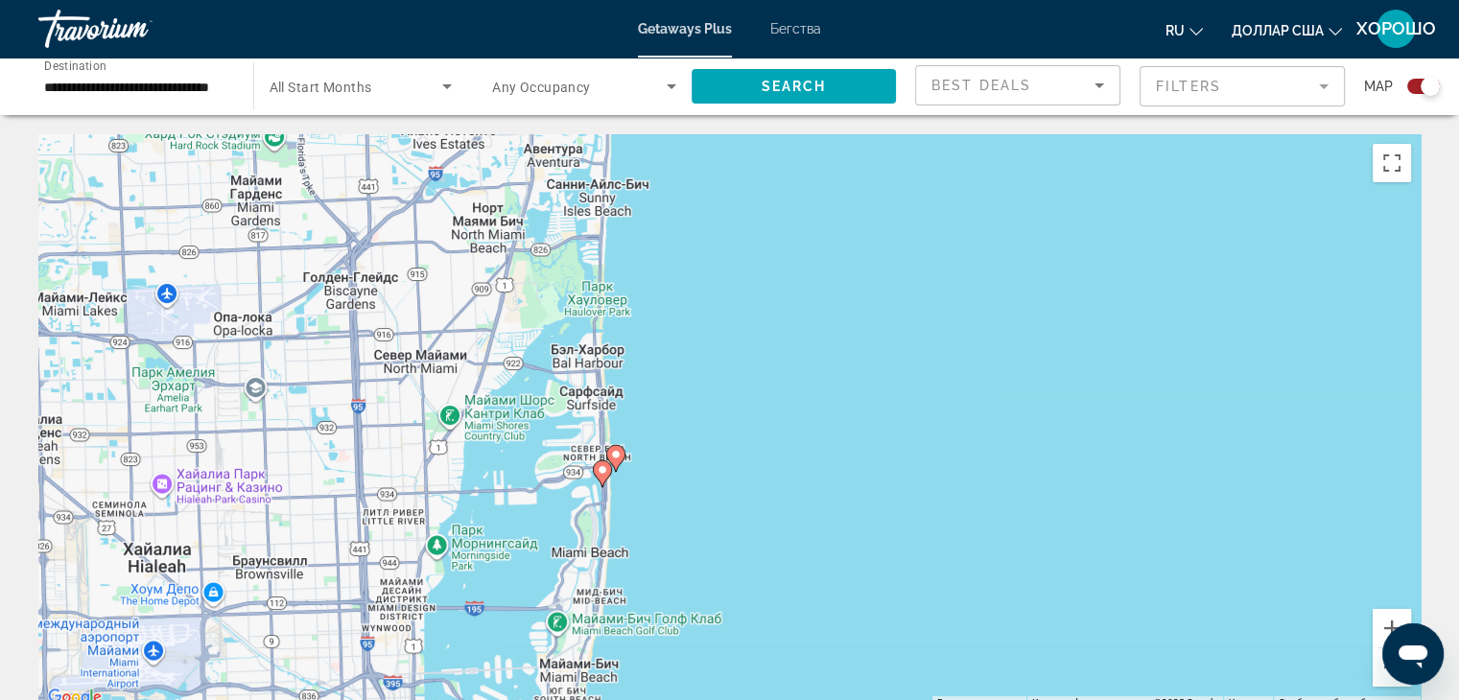
click at [737, 431] on div "Для навигации используйте клавиши со стрелками. Чтобы активировать перетаскиван…" at bounding box center [729, 421] width 1382 height 575
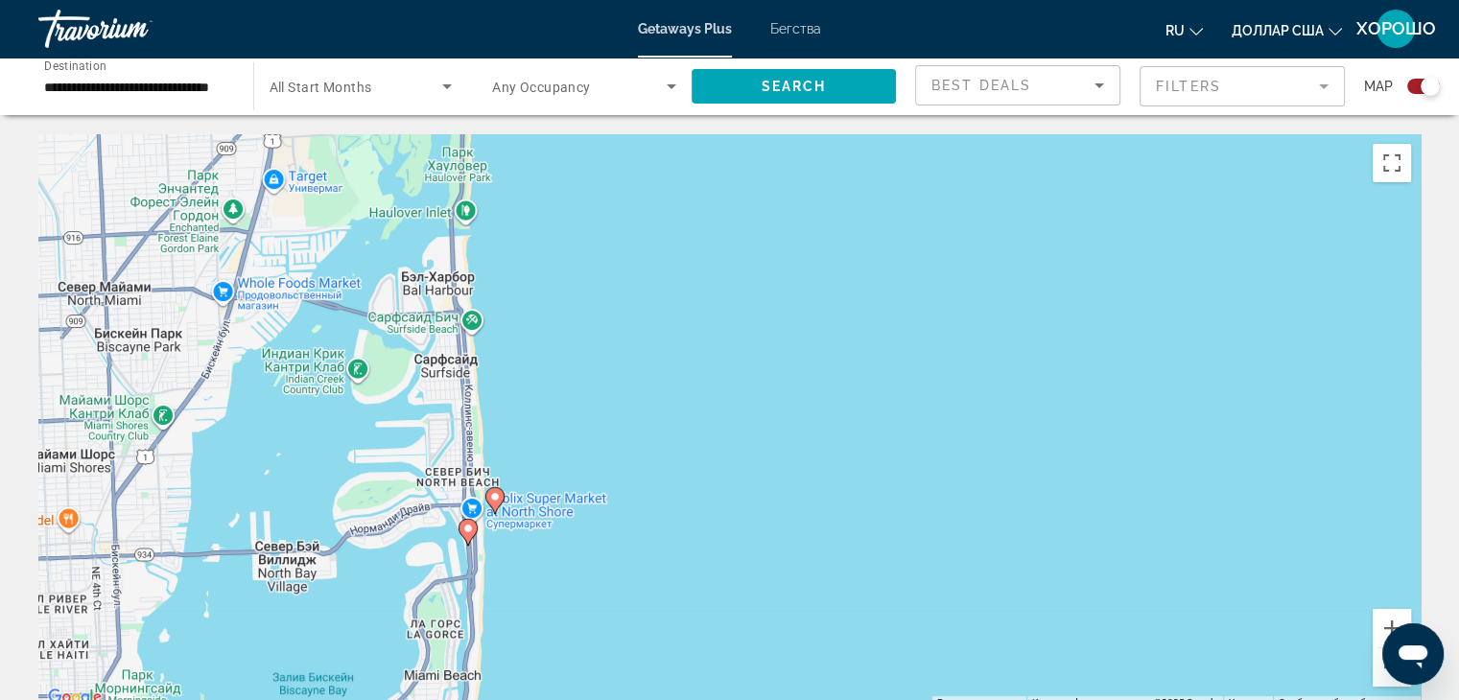
click at [465, 528] on image "Основное содержание" at bounding box center [468, 529] width 12 height 12
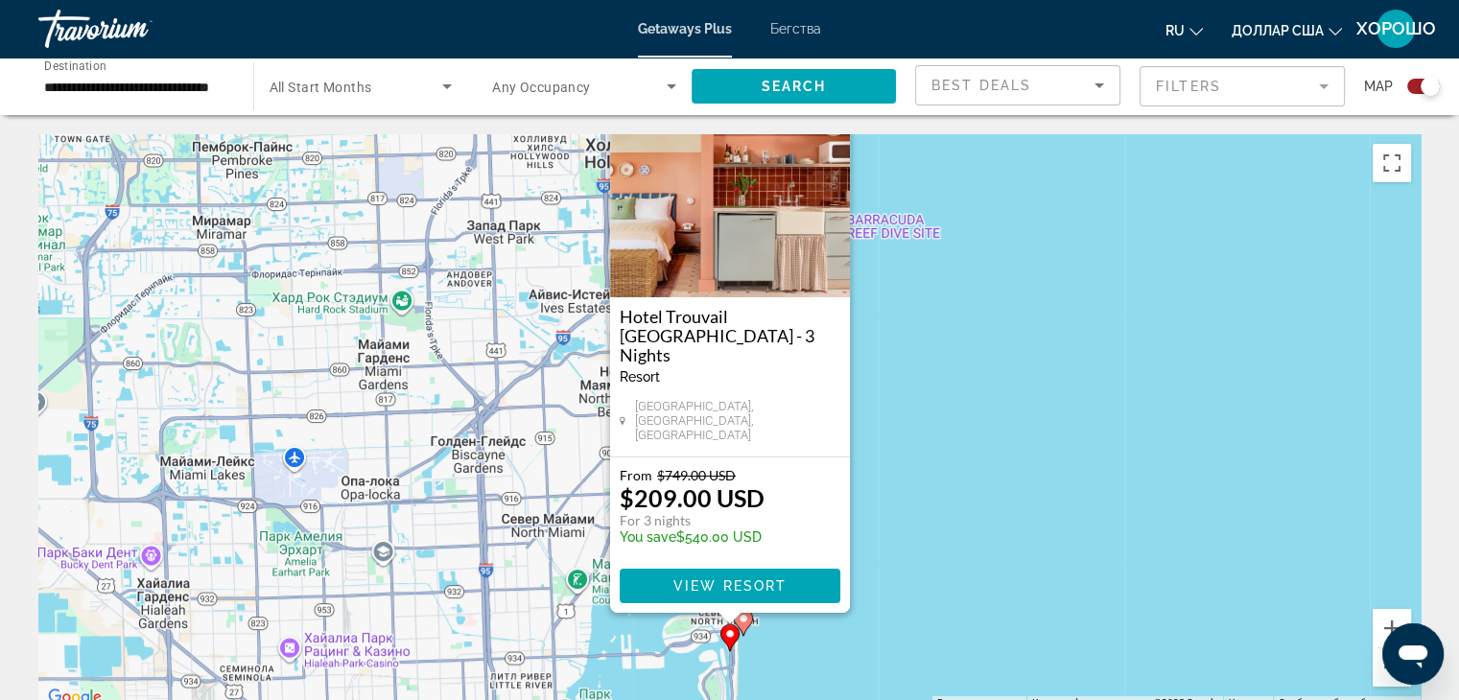
click at [983, 450] on div "Чтобы активировать перетаскивание с помощью клавиатуры, нажмите Alt + Ввод. Пос…" at bounding box center [729, 421] width 1382 height 575
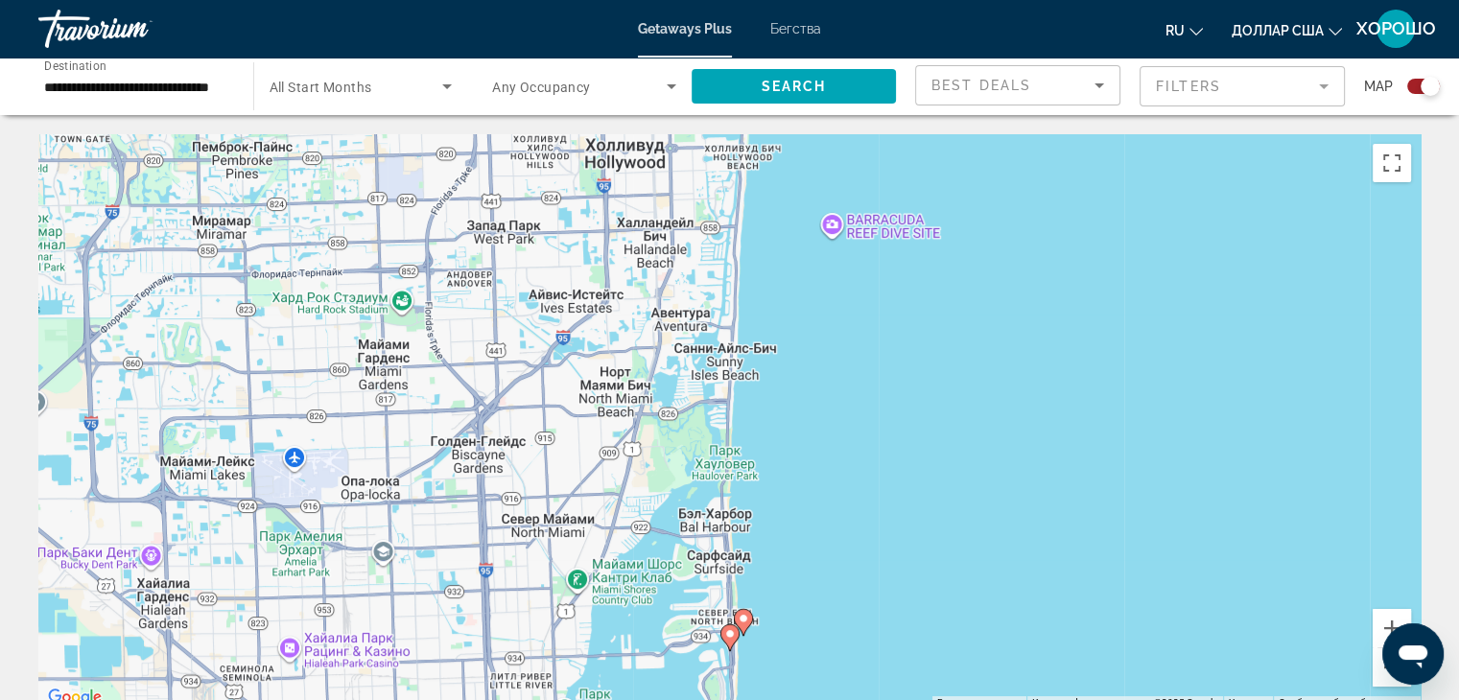
click at [745, 618] on image "Основное содержание" at bounding box center [744, 619] width 12 height 12
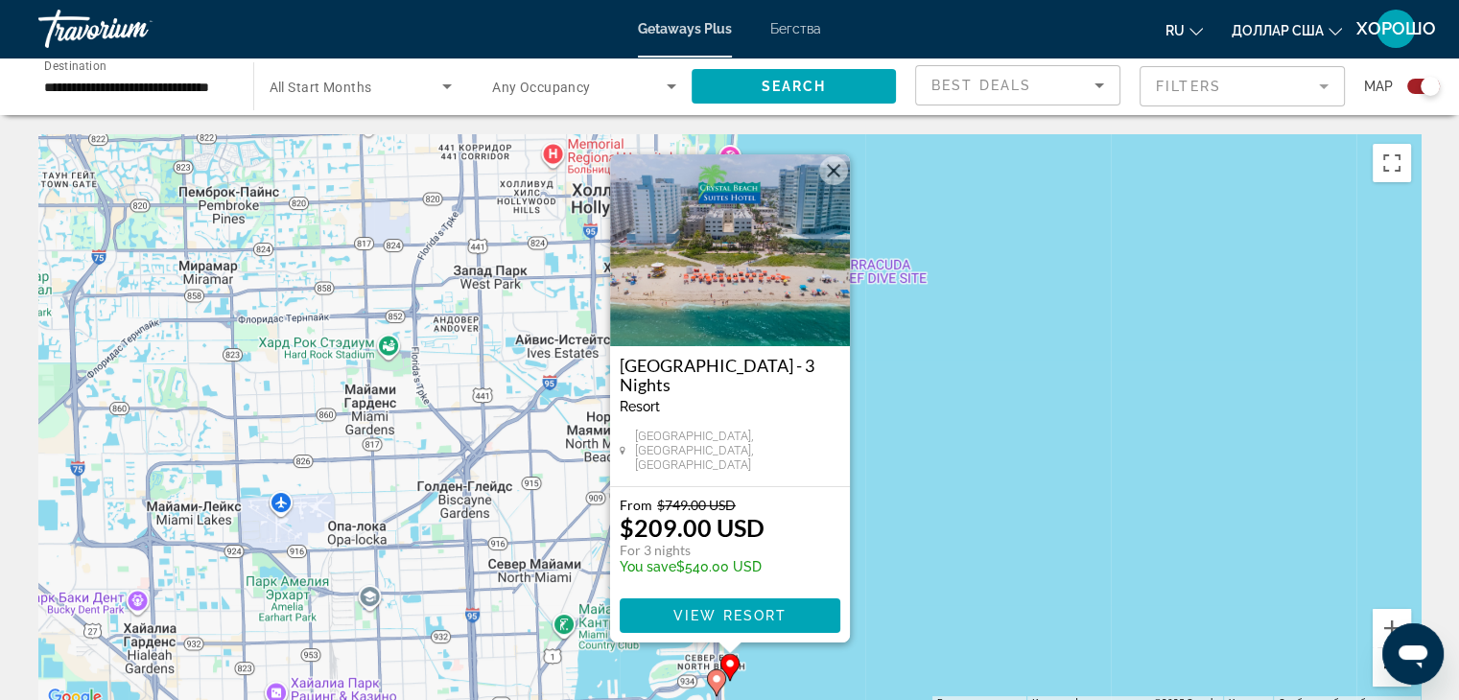
click at [1378, 671] on button "Уменьшить" at bounding box center [1392, 667] width 38 height 38
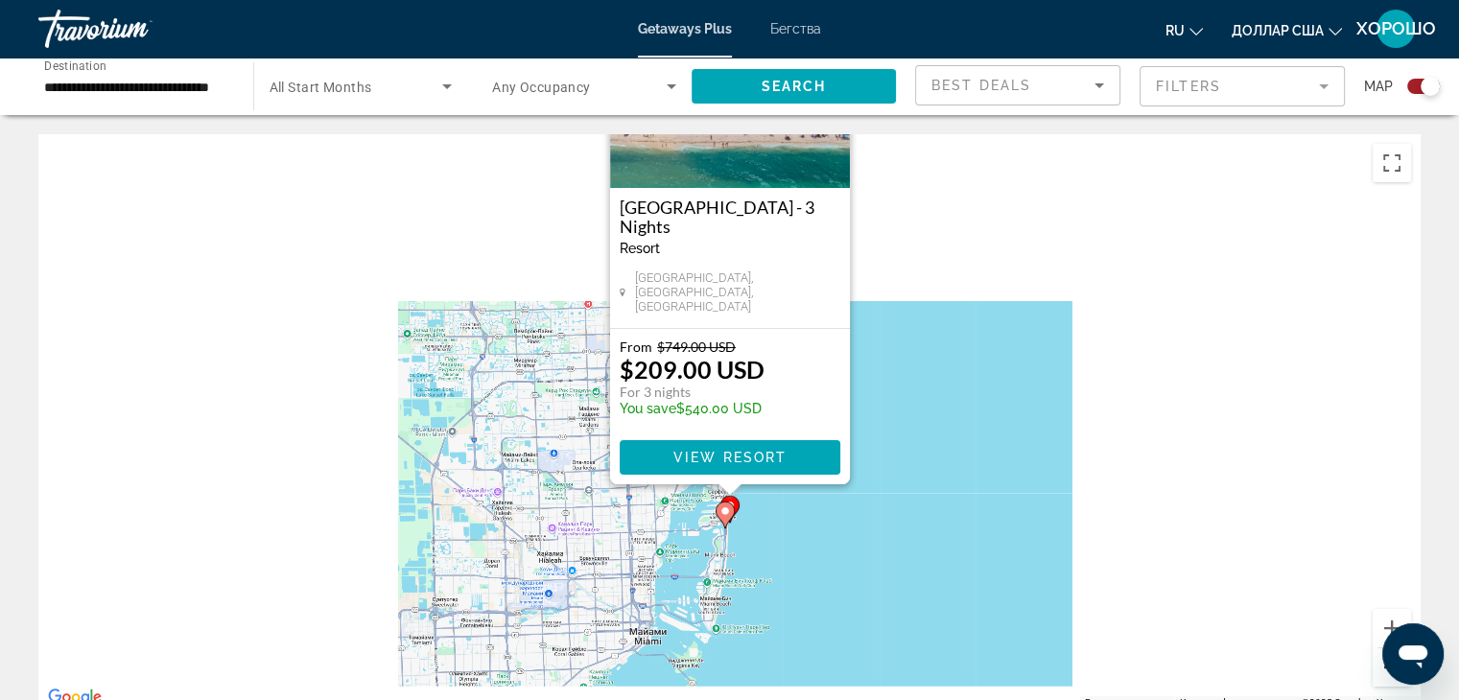
click at [1378, 671] on button "Уменьшить" at bounding box center [1392, 667] width 38 height 38
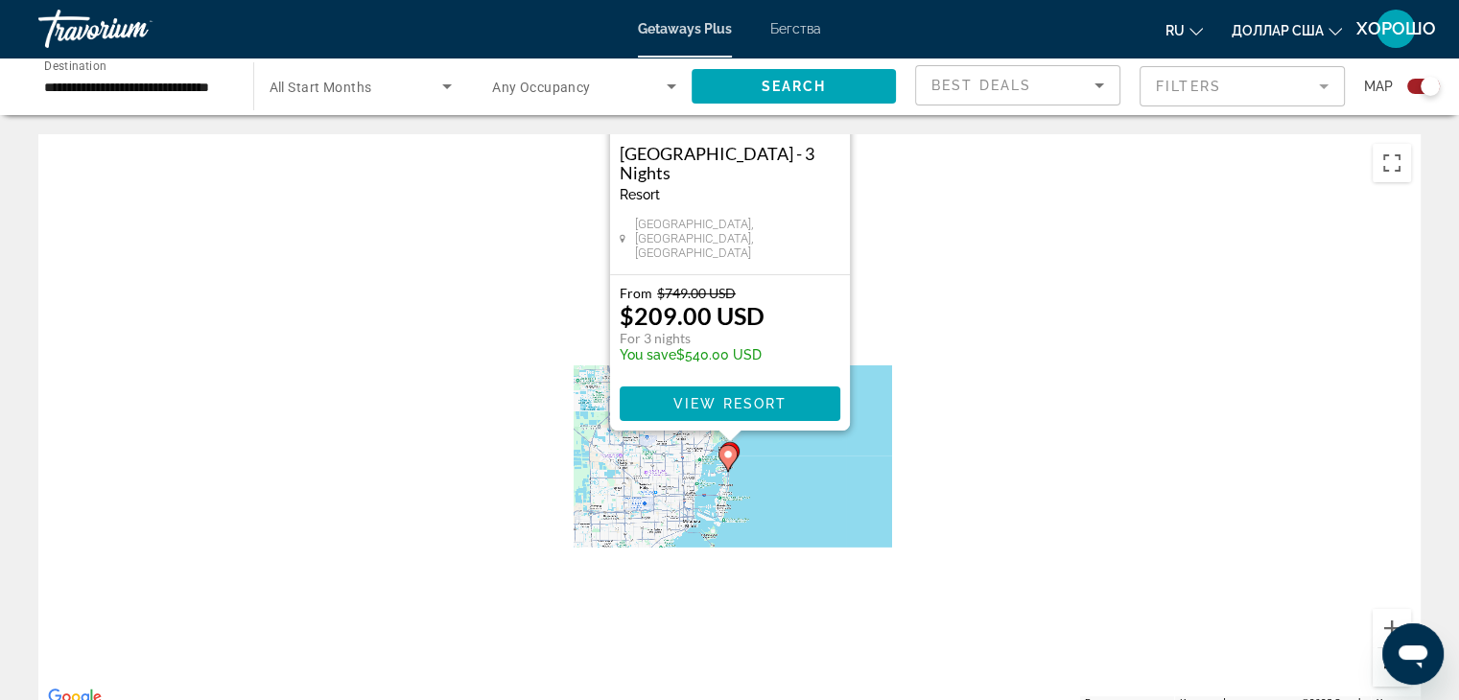
click at [1378, 671] on button "Уменьшить" at bounding box center [1392, 667] width 38 height 38
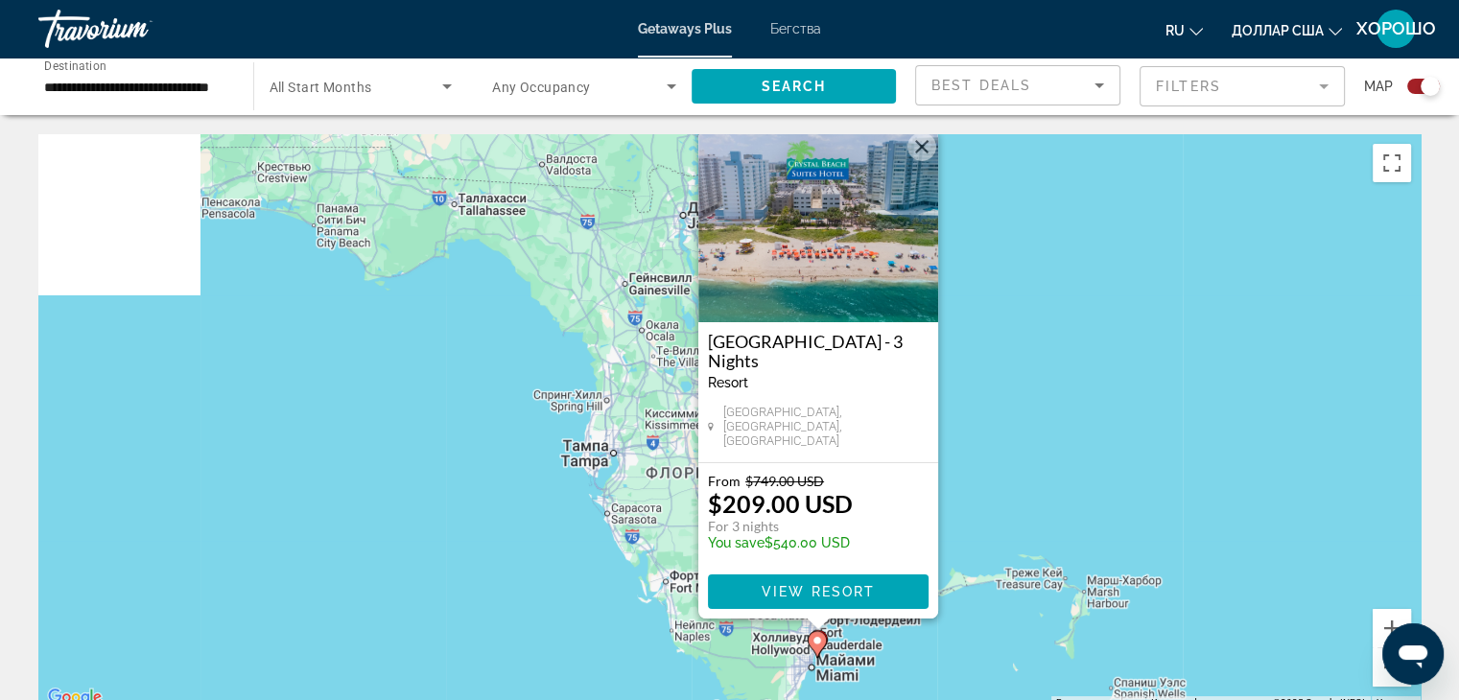
drag, startPoint x: 1076, startPoint y: 211, endPoint x: 1164, endPoint y: 446, distance: 251.0
click at [1164, 446] on div "Чтобы активировать перетаскивание с помощью клавиатуры, нажмите Alt + Ввод. Пос…" at bounding box center [729, 421] width 1382 height 575
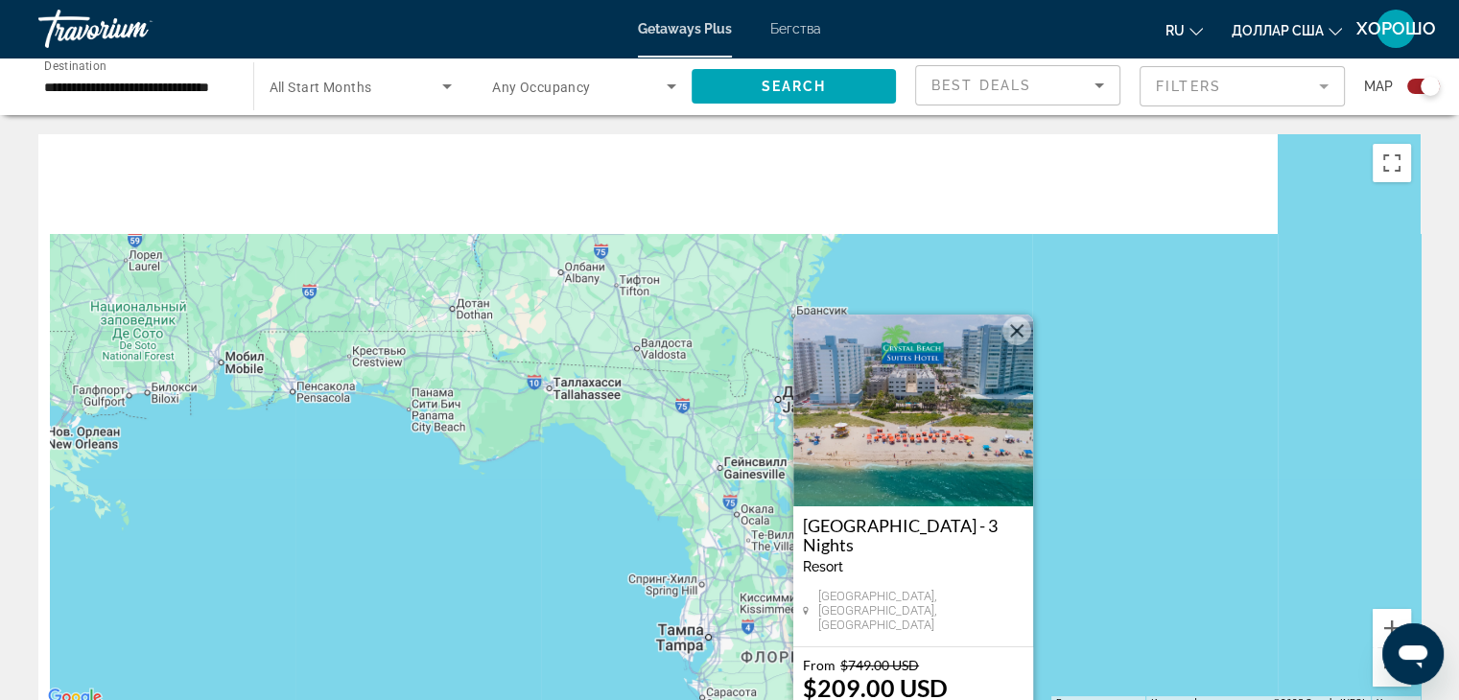
drag, startPoint x: 1072, startPoint y: 286, endPoint x: 1169, endPoint y: 478, distance: 214.9
click at [1169, 478] on div "Чтобы активировать перетаскивание с помощью клавиатуры, нажмите Alt + Ввод. Пос…" at bounding box center [729, 421] width 1382 height 575
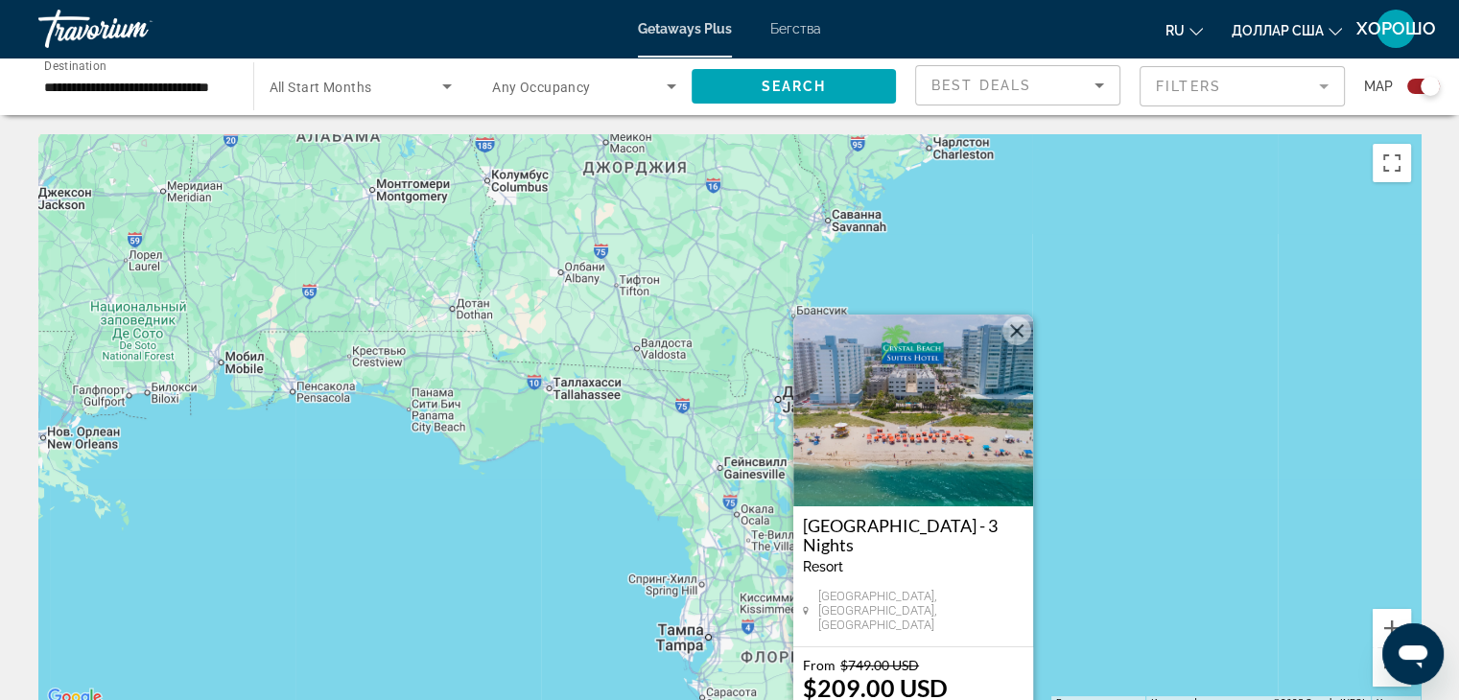
click at [1026, 337] on button "Закрыть" at bounding box center [1016, 331] width 29 height 29
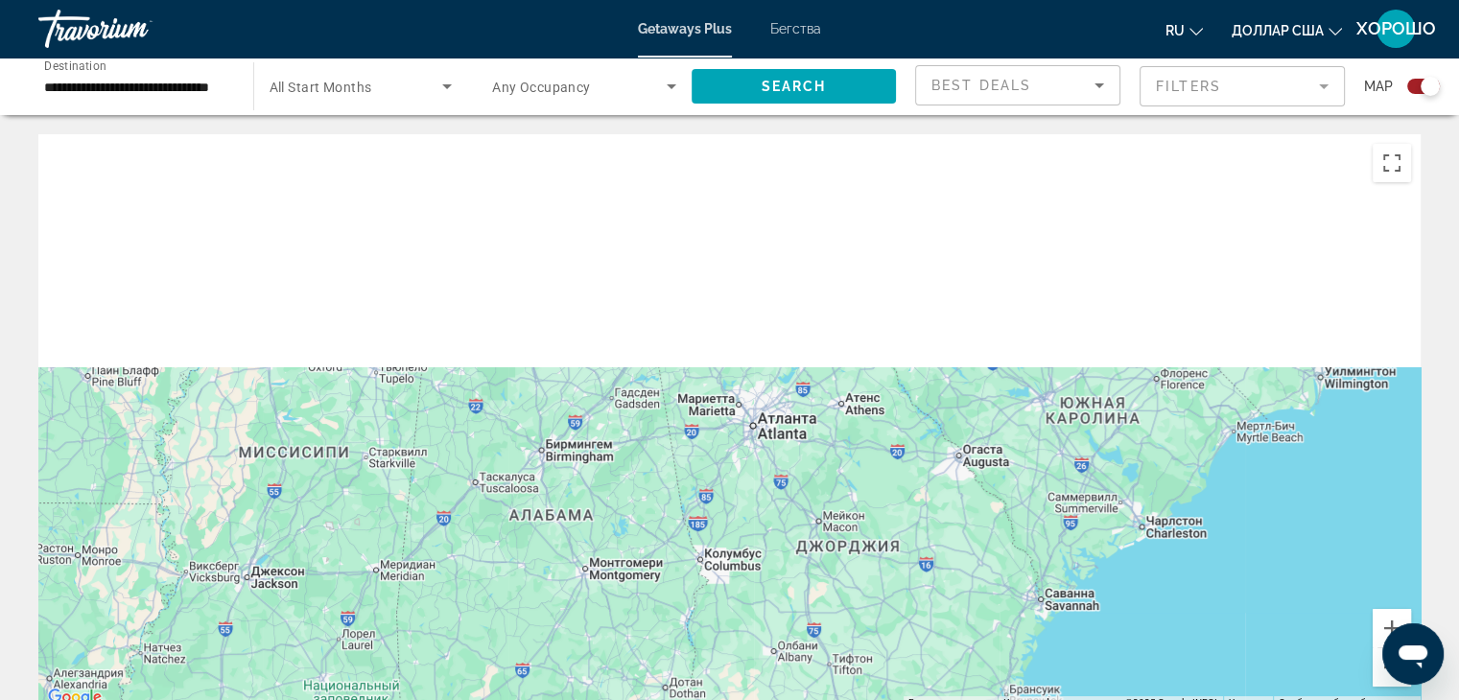
drag, startPoint x: 967, startPoint y: 264, endPoint x: 1181, endPoint y: 645, distance: 436.7
click at [1181, 645] on div "Чтобы активировать перетаскивание с помощью клавиатуры, нажмите Alt + Ввод. Пос…" at bounding box center [729, 421] width 1382 height 575
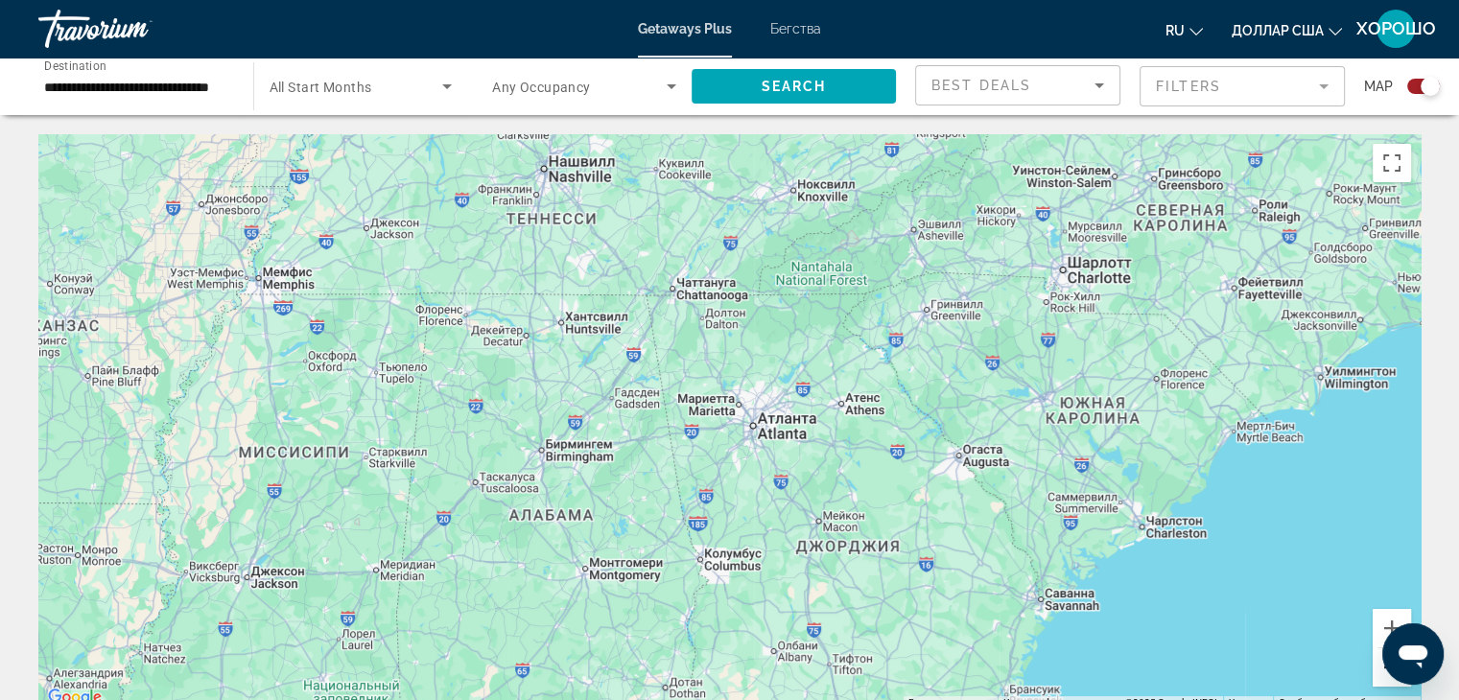
click at [1382, 681] on button "Уменьшить" at bounding box center [1392, 667] width 38 height 38
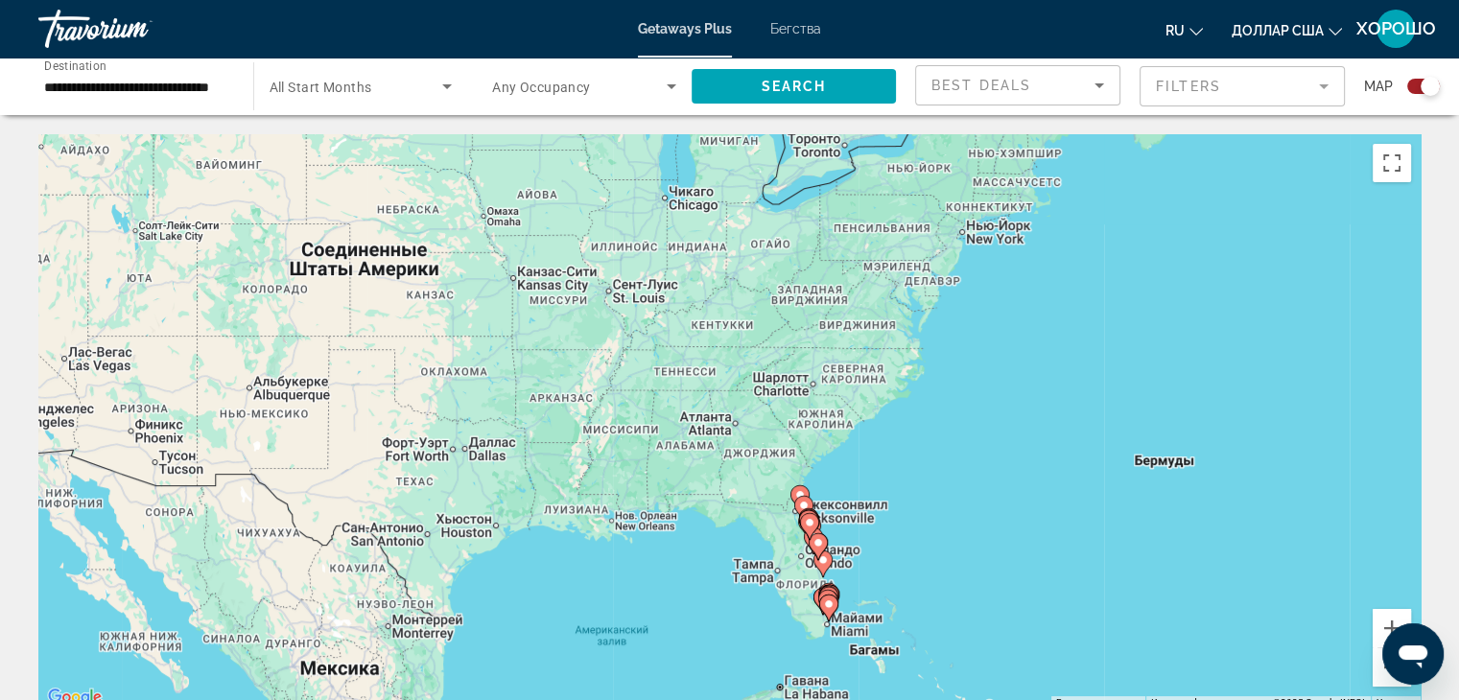
click at [914, 531] on div "Чтобы активировать перетаскивание с помощью клавиатуры, нажмите Alt + Ввод. Пос…" at bounding box center [729, 421] width 1382 height 575
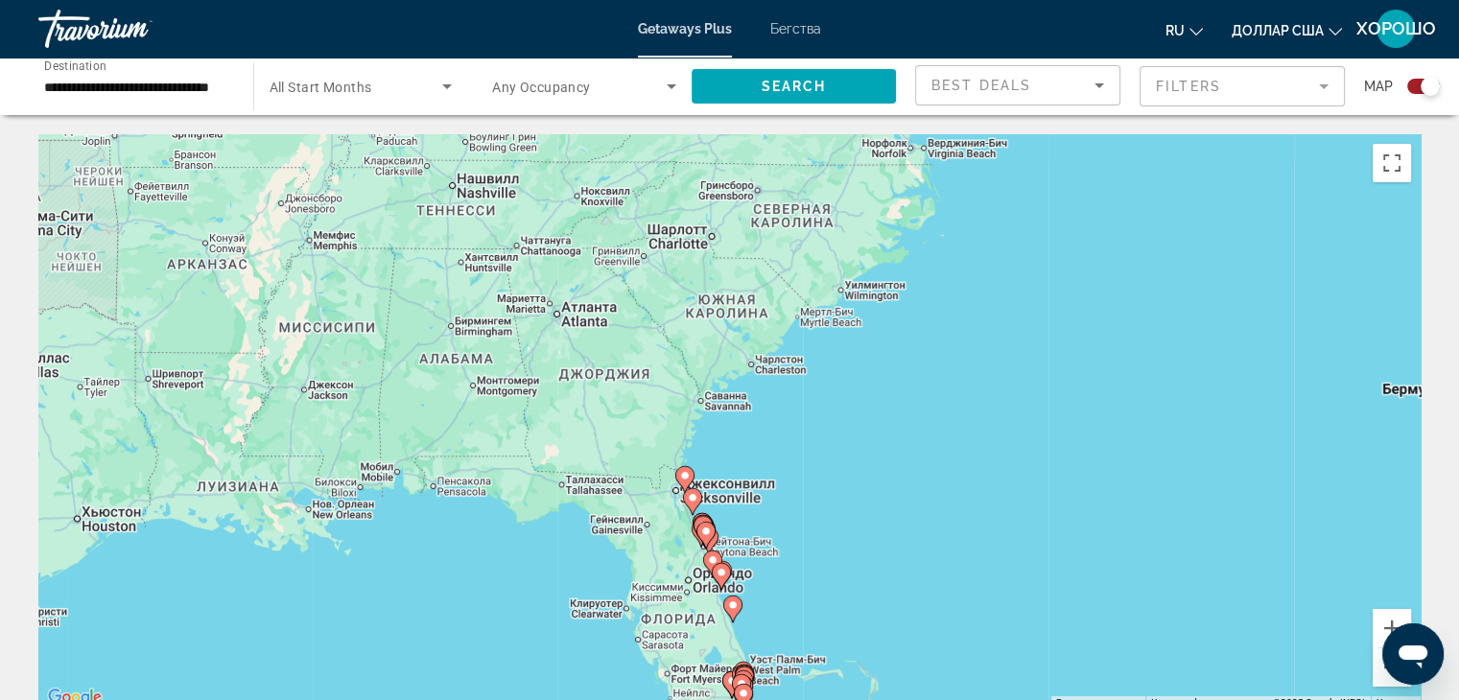
click at [687, 477] on image "Основное содержание" at bounding box center [685, 476] width 12 height 12
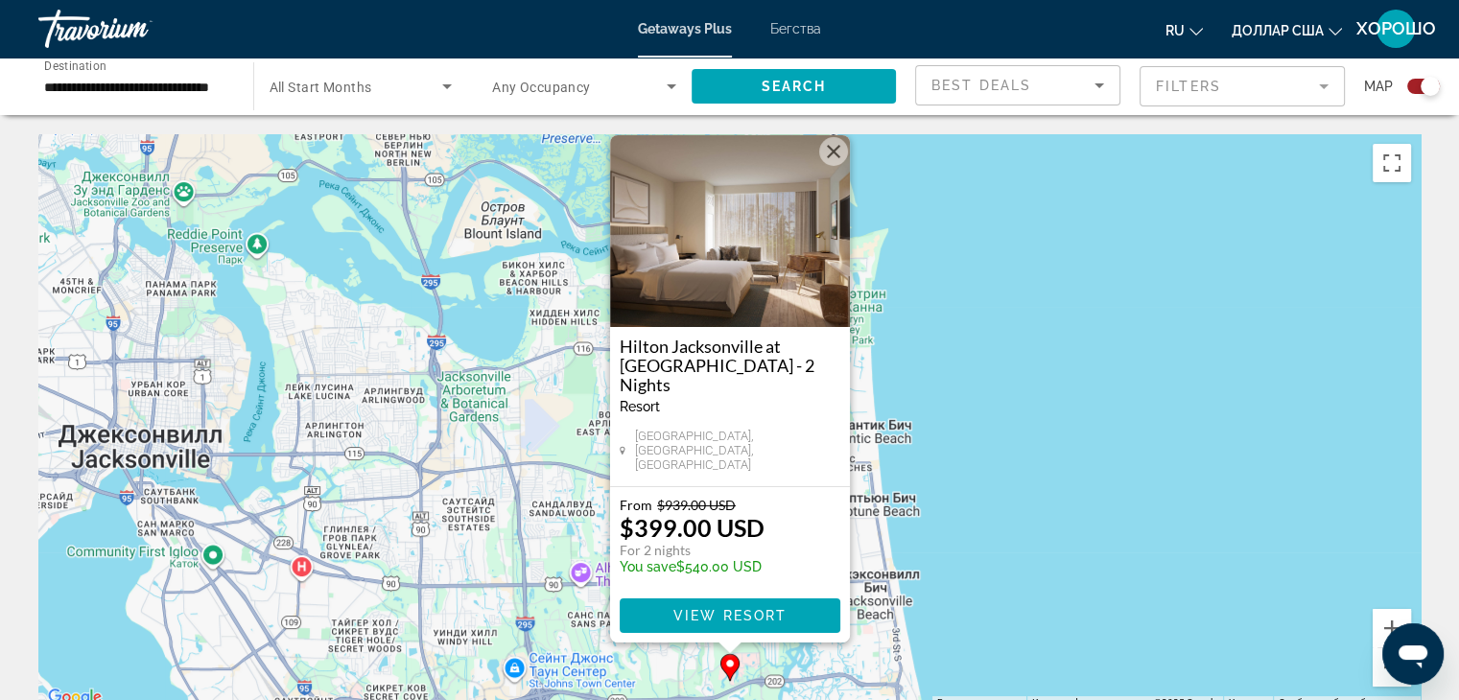
click at [836, 166] on button "Закрыть" at bounding box center [833, 151] width 29 height 29
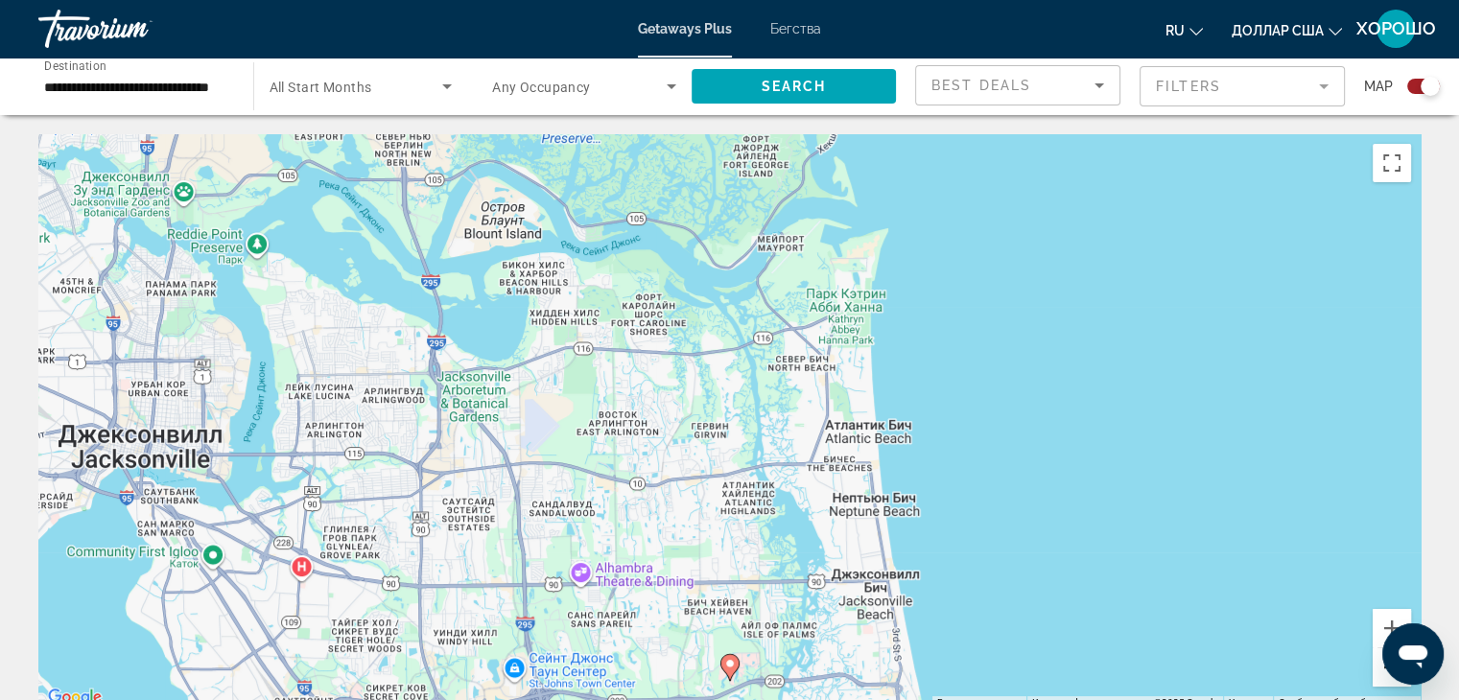
click at [1389, 676] on button "Уменьшить" at bounding box center [1392, 667] width 38 height 38
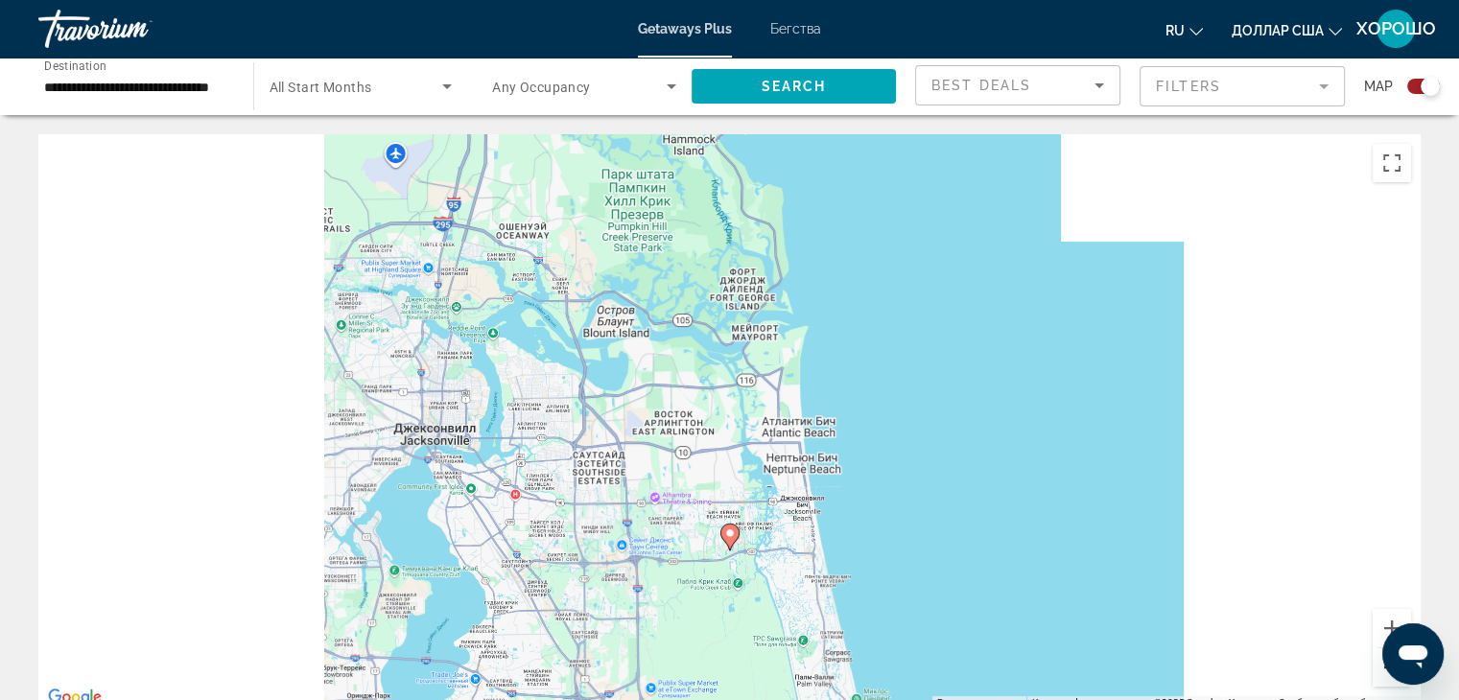
click at [1389, 676] on button "Уменьшить" at bounding box center [1392, 667] width 38 height 38
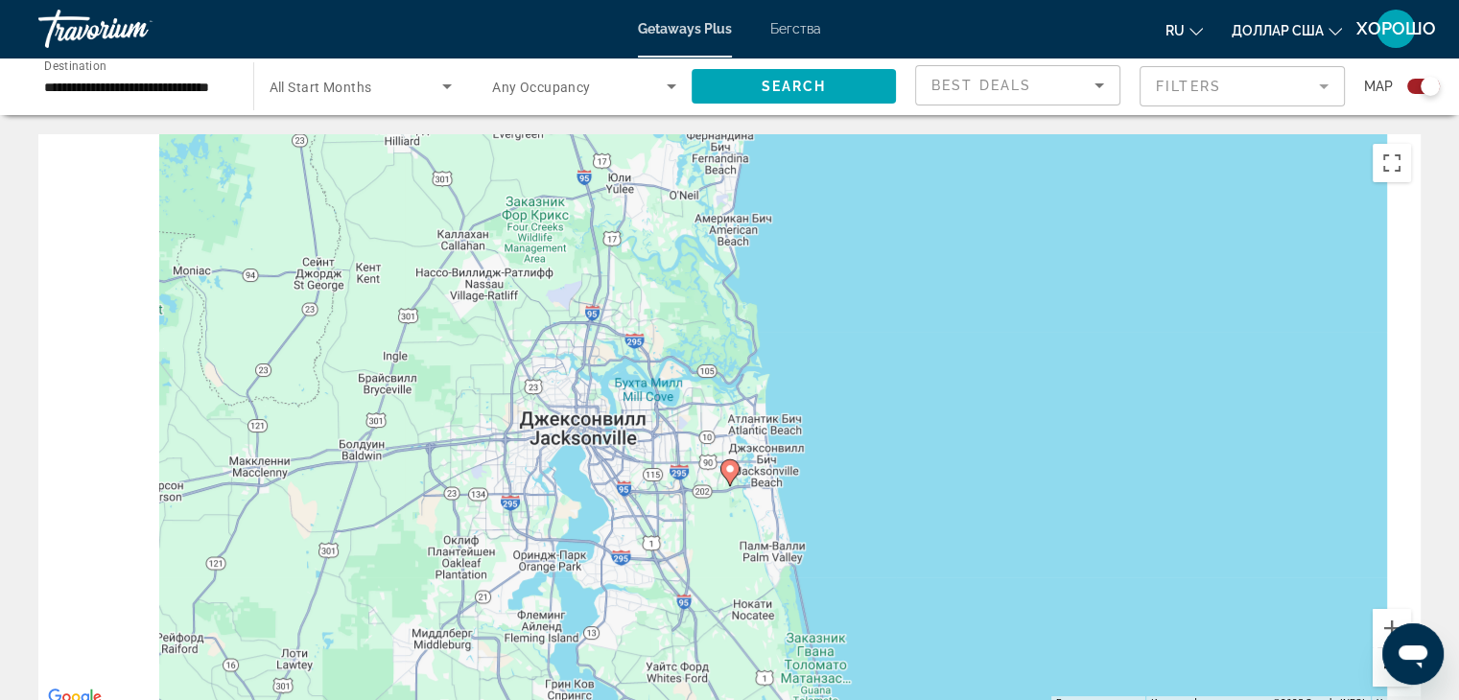
click at [1389, 676] on button "Уменьшить" at bounding box center [1392, 667] width 38 height 38
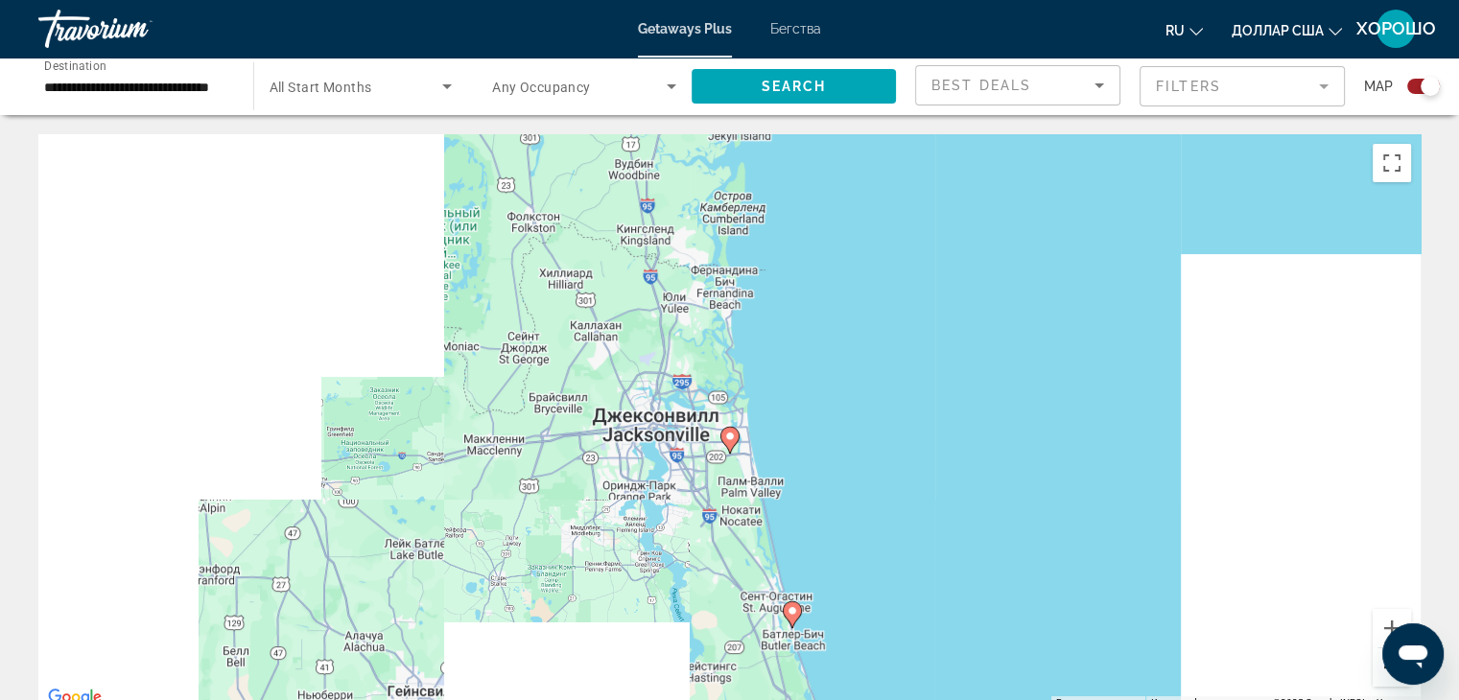
click at [1389, 676] on button "Уменьшить" at bounding box center [1392, 667] width 38 height 38
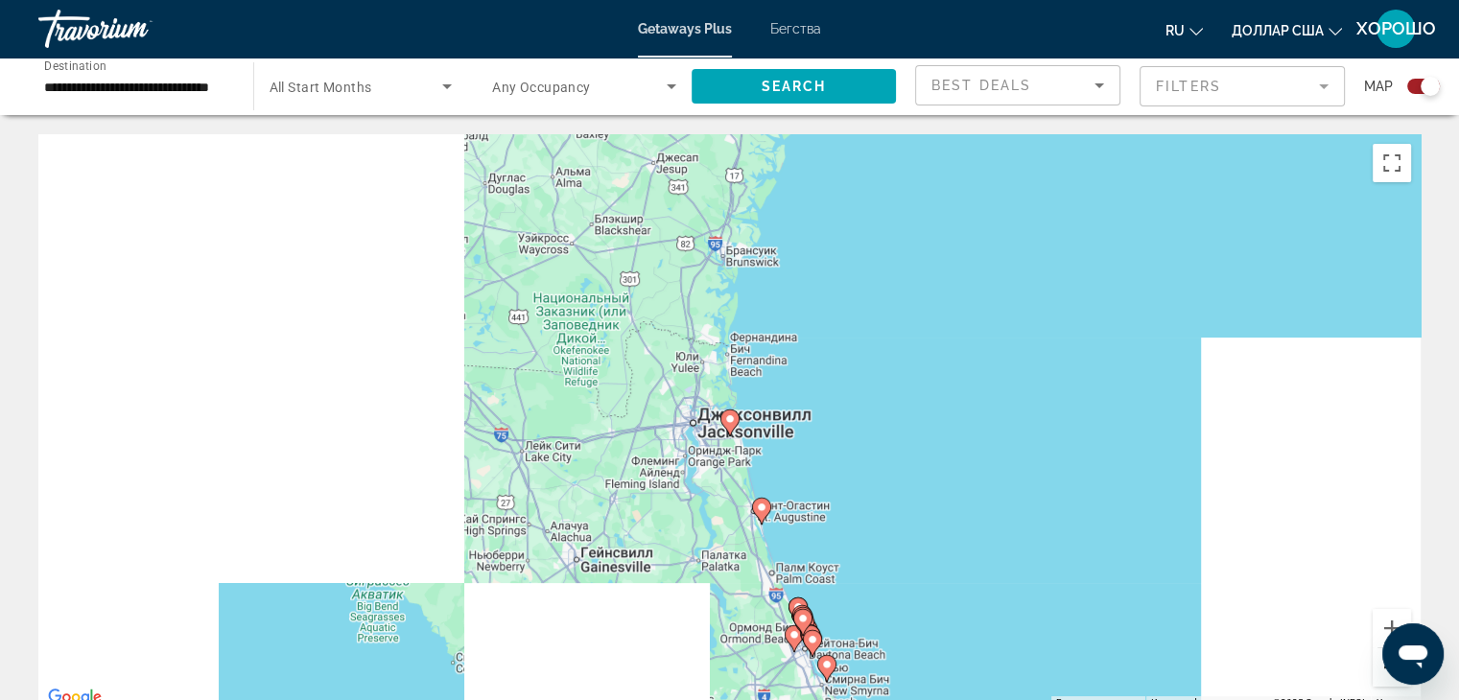
click at [1389, 676] on button "Уменьшить" at bounding box center [1392, 667] width 38 height 38
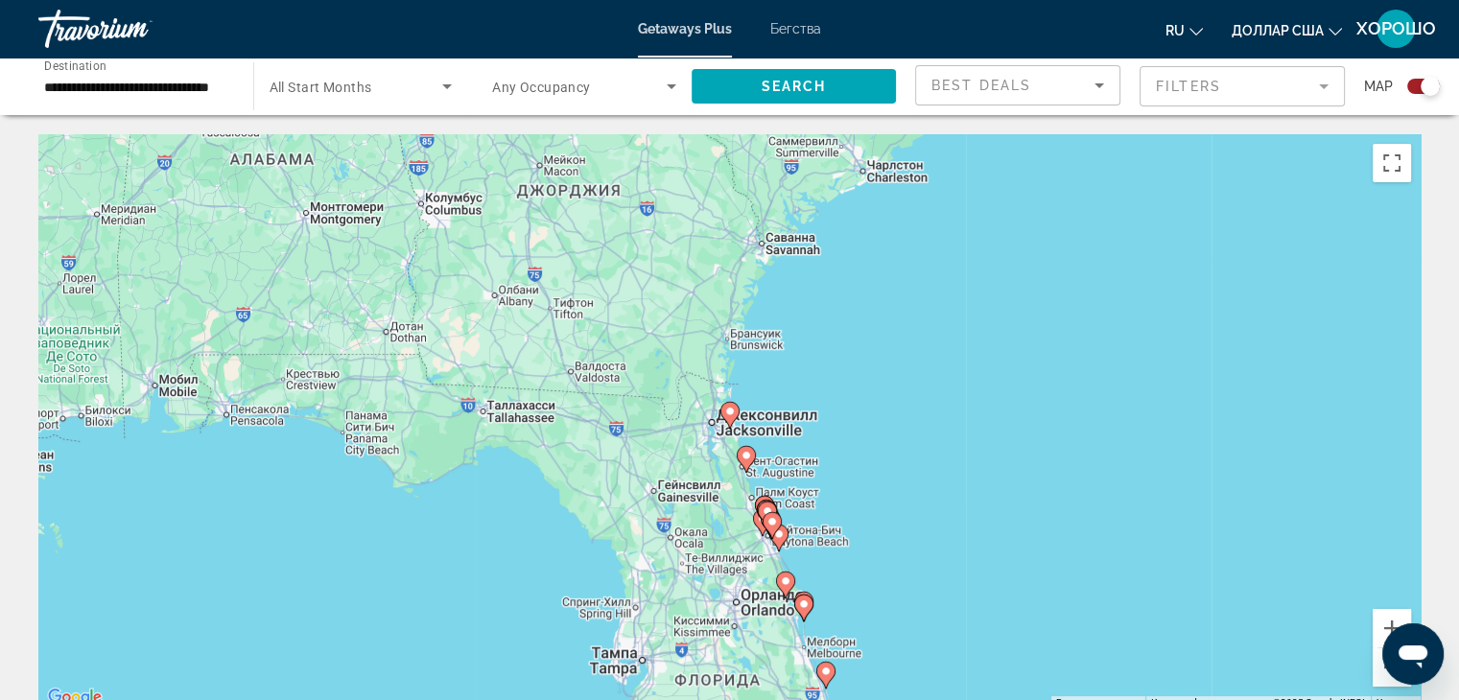
click at [785, 584] on image "Основное содержание" at bounding box center [786, 581] width 12 height 12
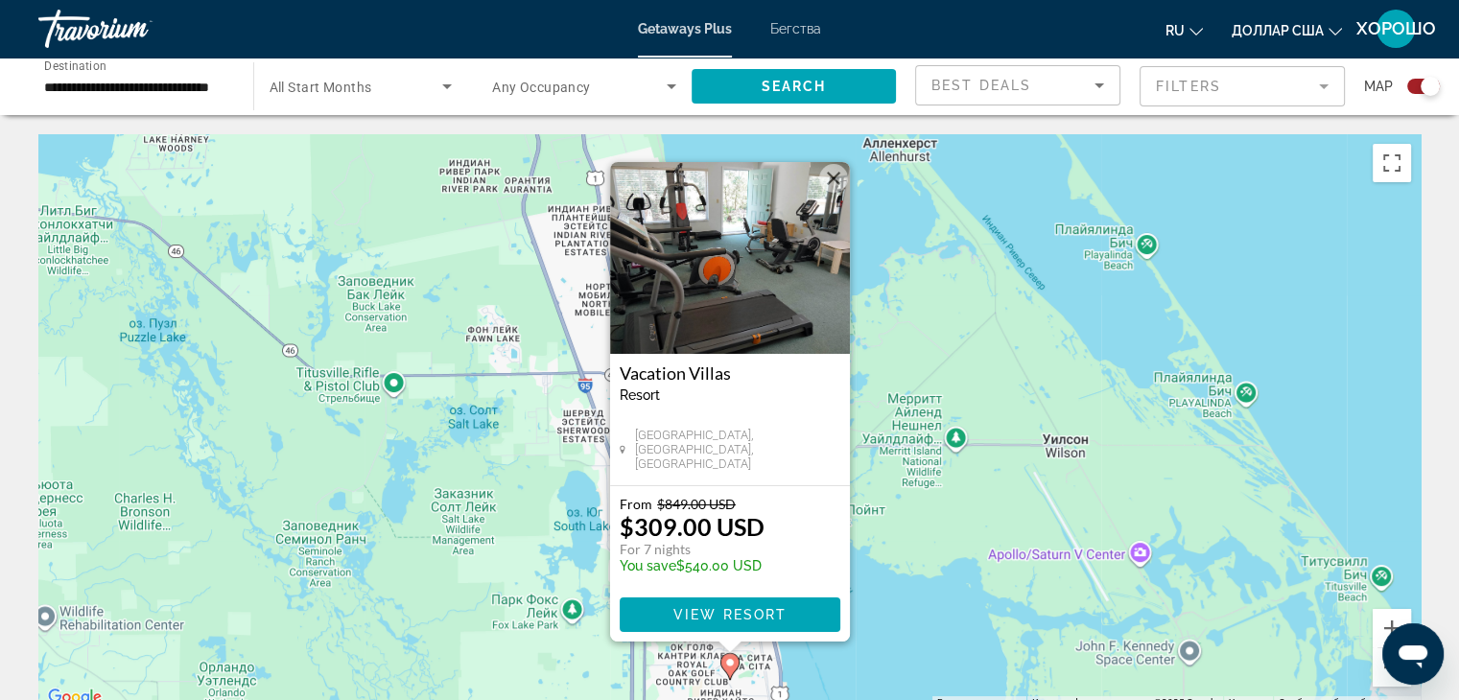
click at [834, 177] on button "Закрыть" at bounding box center [833, 178] width 29 height 29
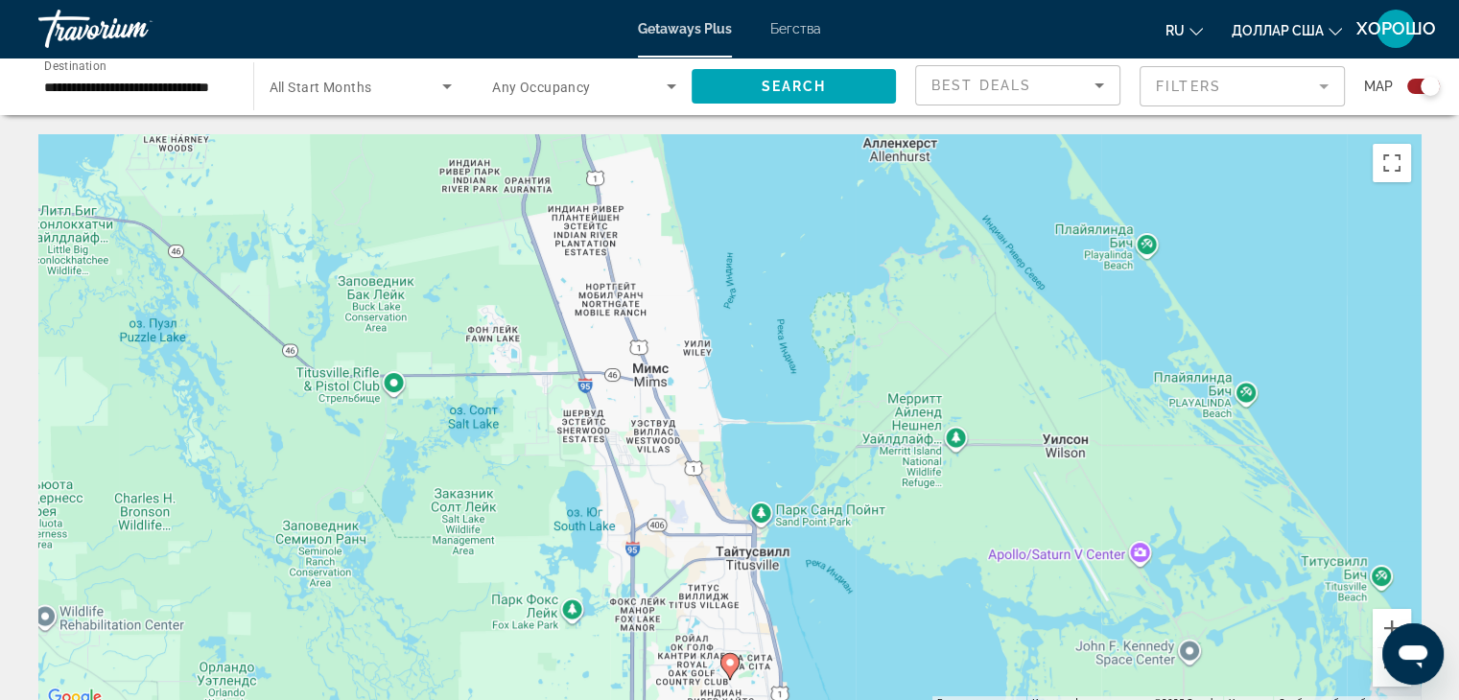
click at [1415, 85] on div "Search widget" at bounding box center [1423, 86] width 33 height 15
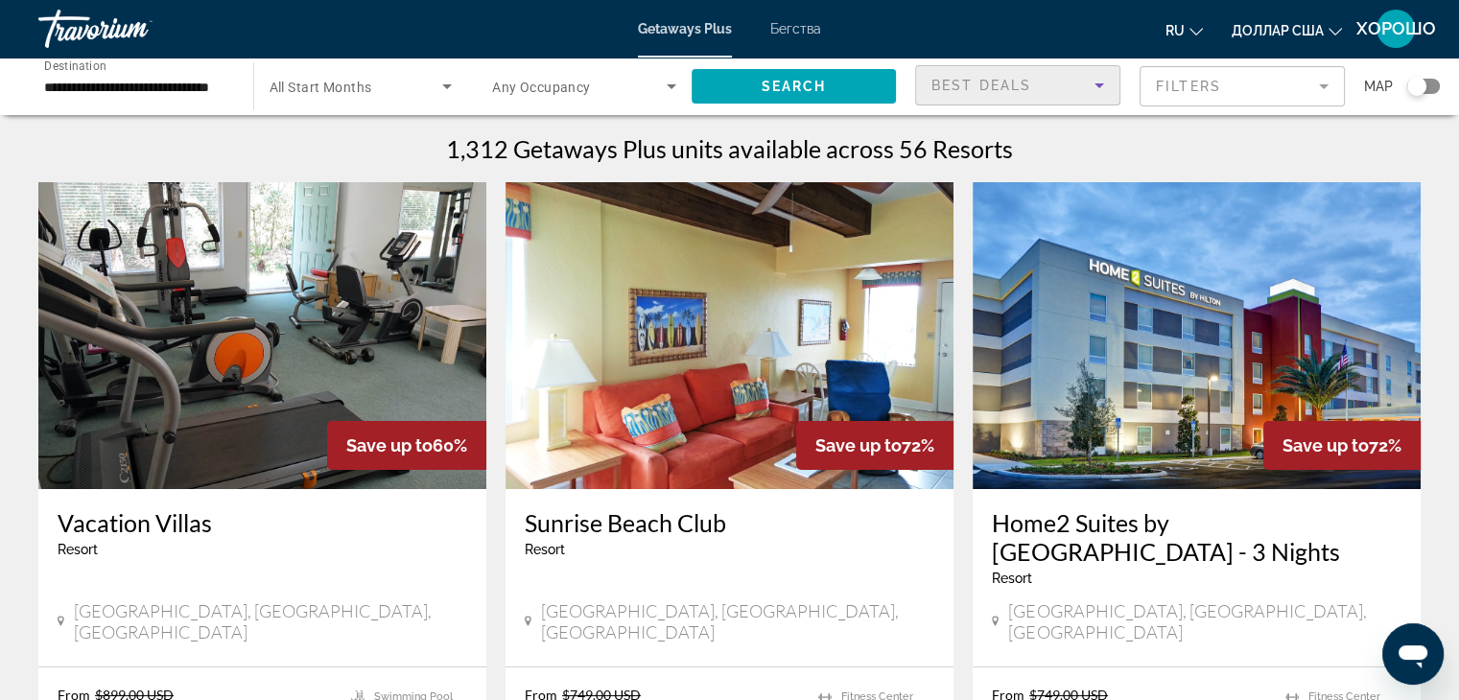
click at [1096, 78] on icon "Sort by" at bounding box center [1099, 85] width 23 height 23
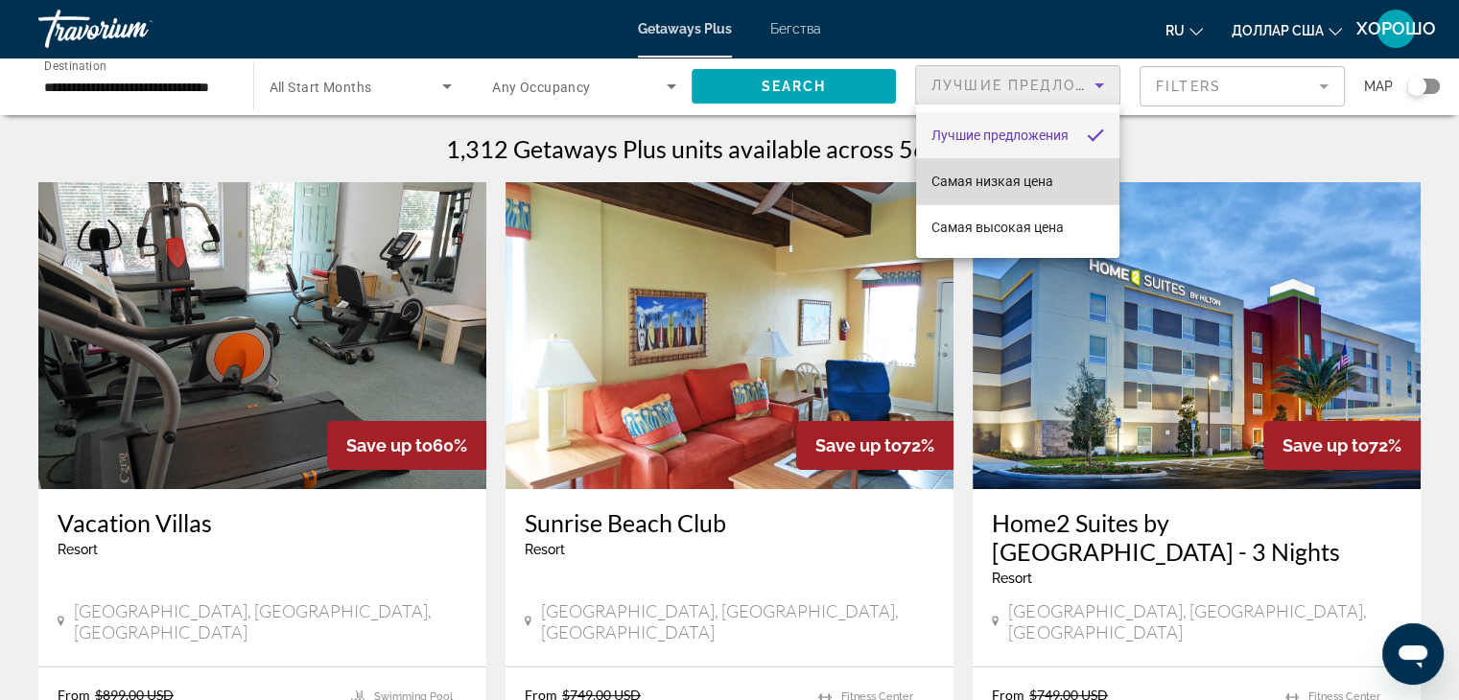
click at [1036, 179] on font "Самая низкая цена" at bounding box center [992, 181] width 122 height 15
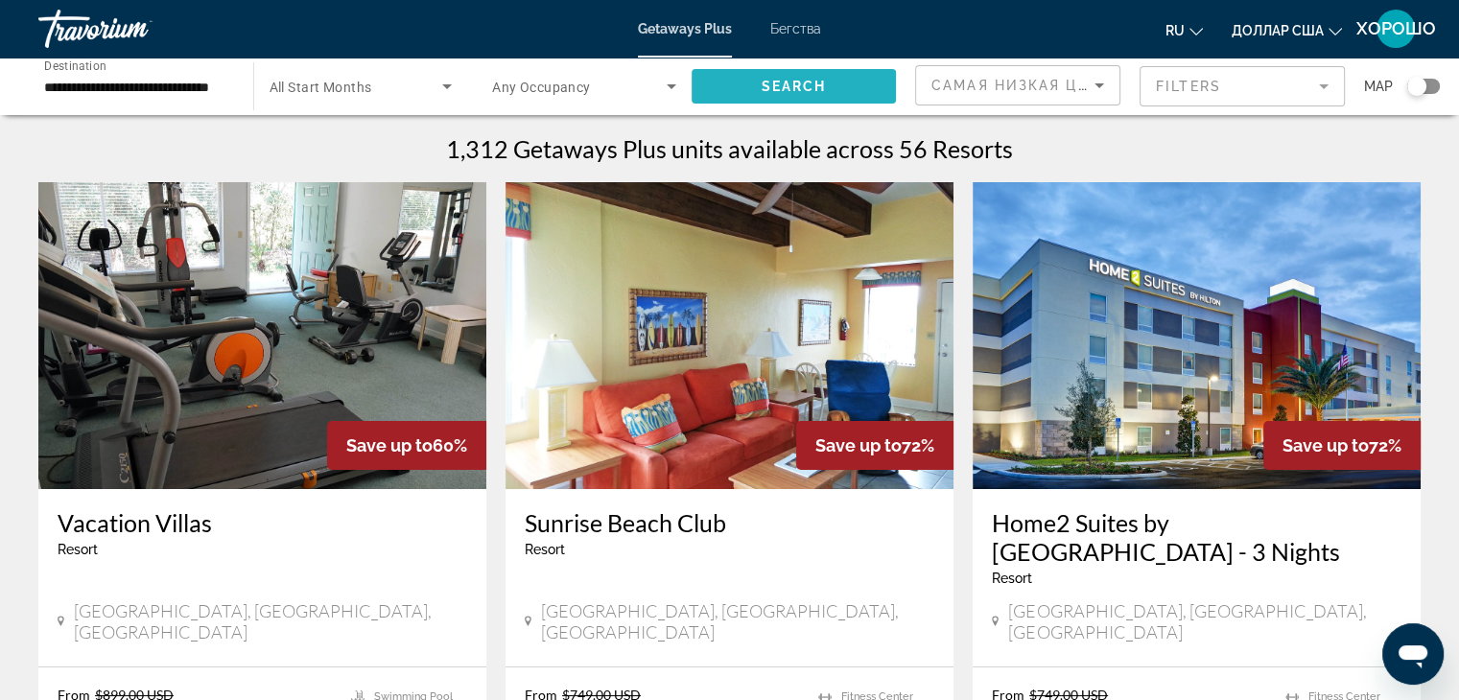
click at [846, 95] on span "Search widget" at bounding box center [794, 86] width 205 height 46
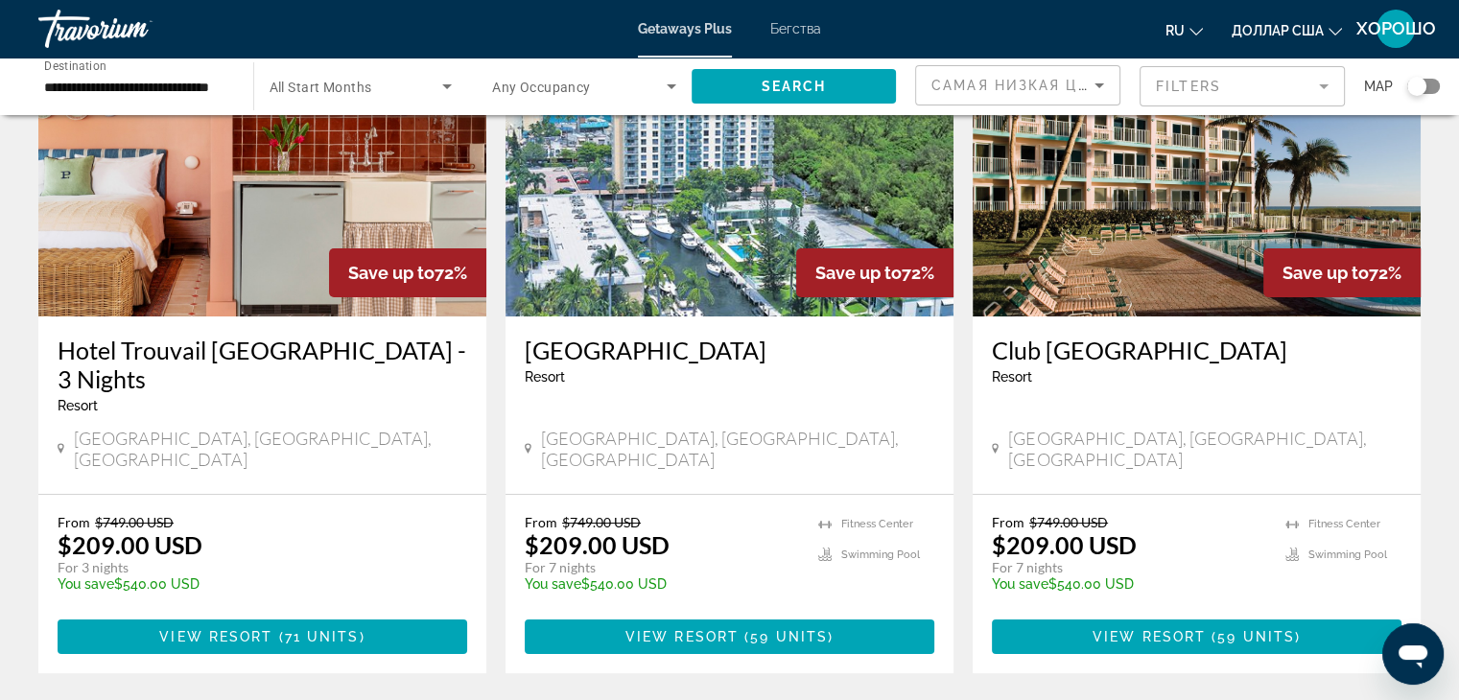
scroll to position [192, 0]
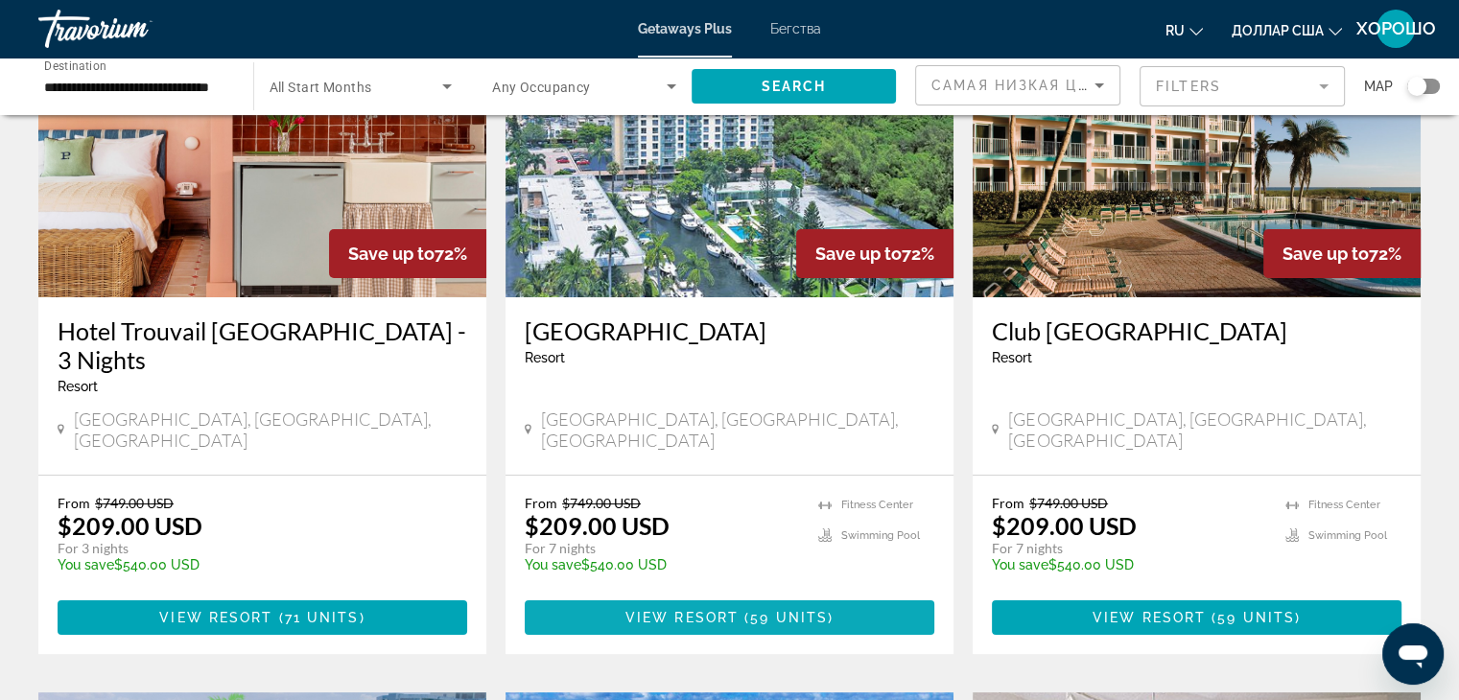
click at [746, 610] on span "( 59 units )" at bounding box center [786, 617] width 95 height 15
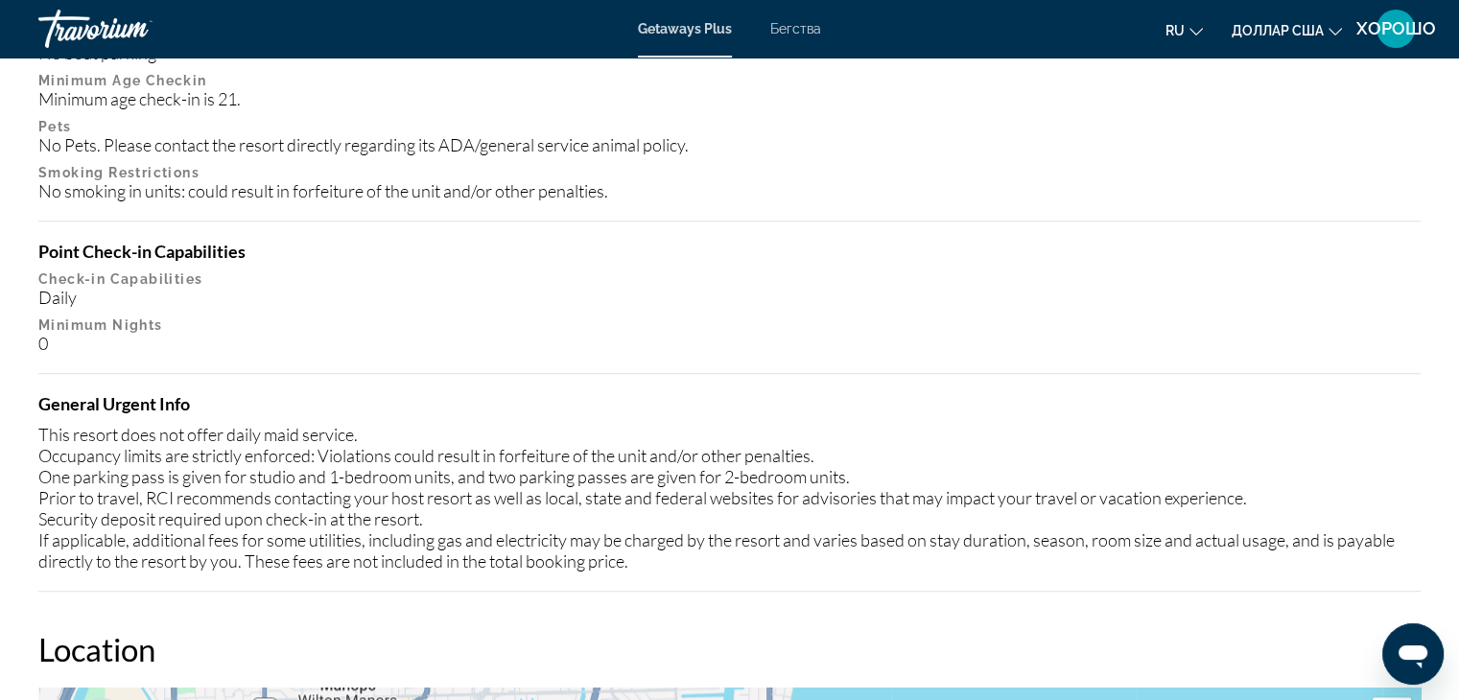
scroll to position [2134, 0]
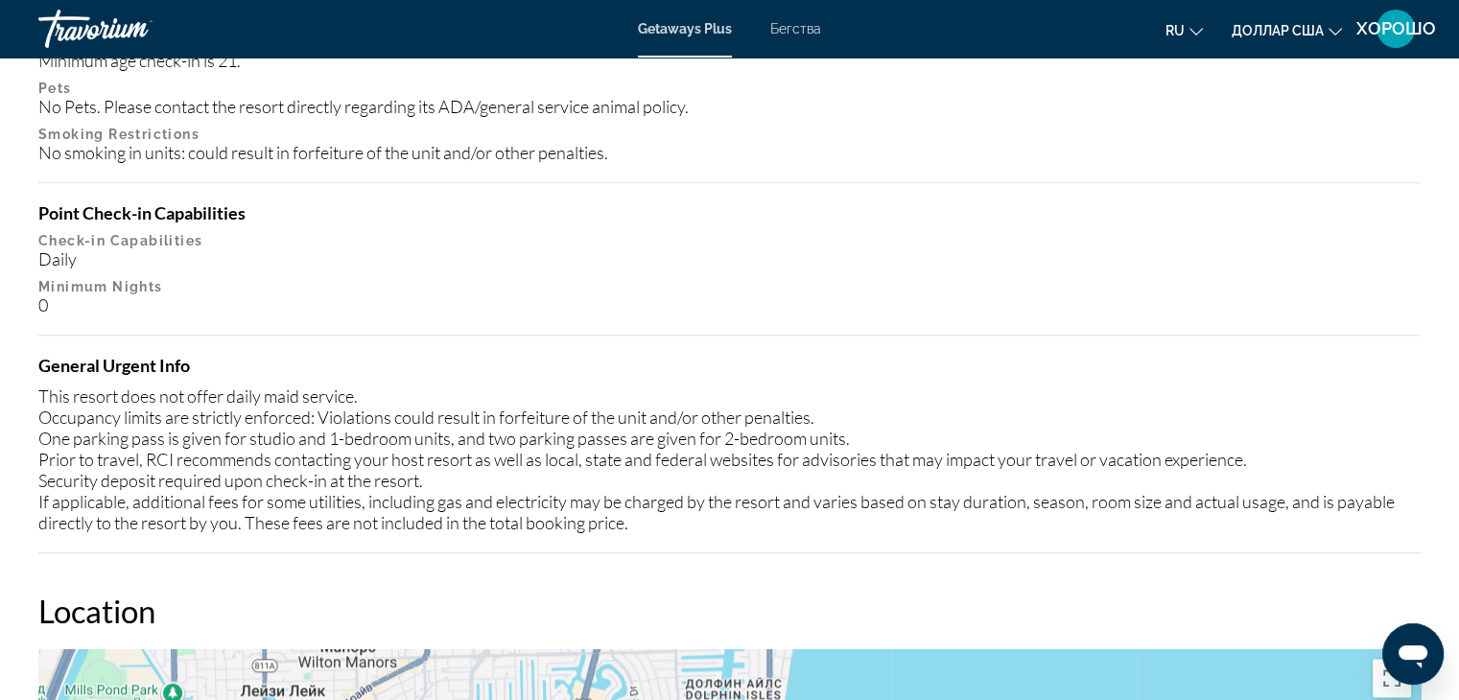
click at [1201, 31] on icon "Изменить язык" at bounding box center [1195, 31] width 13 height 13
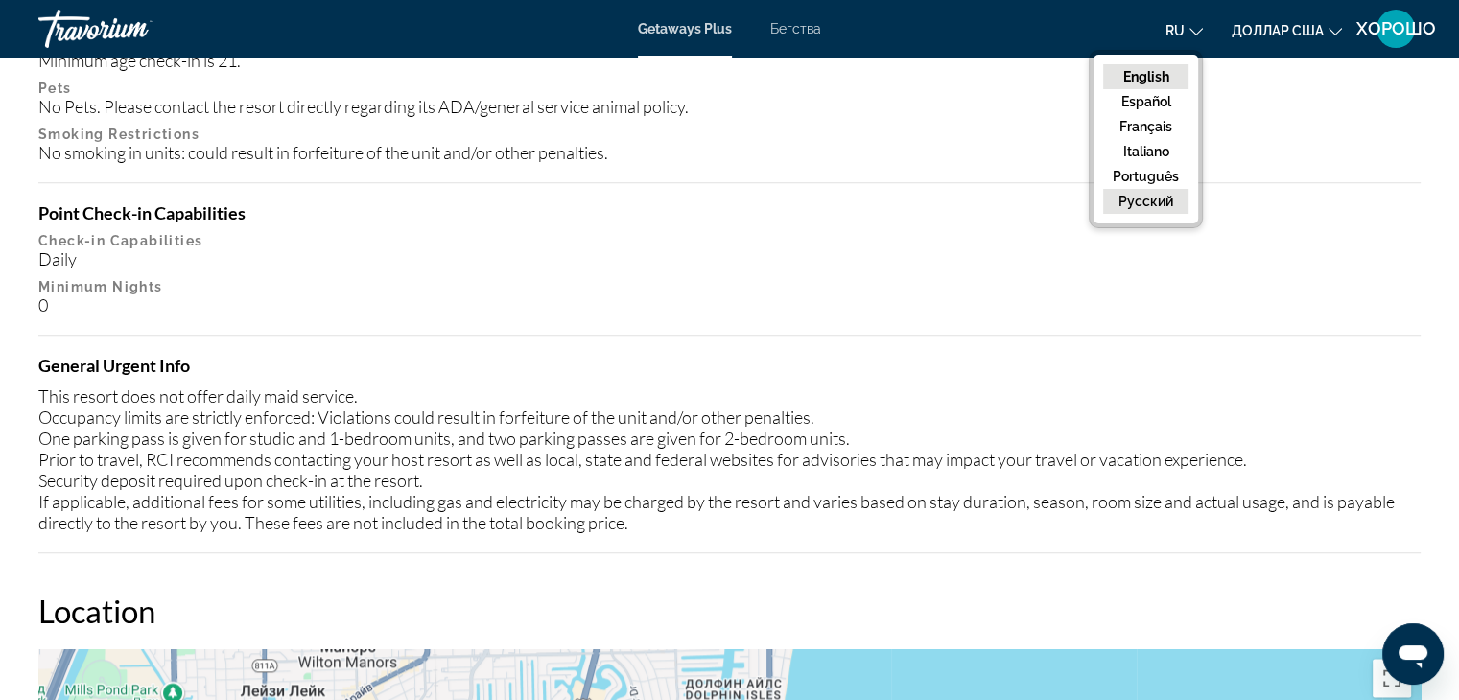
click at [1139, 196] on button "русский" at bounding box center [1145, 201] width 85 height 25
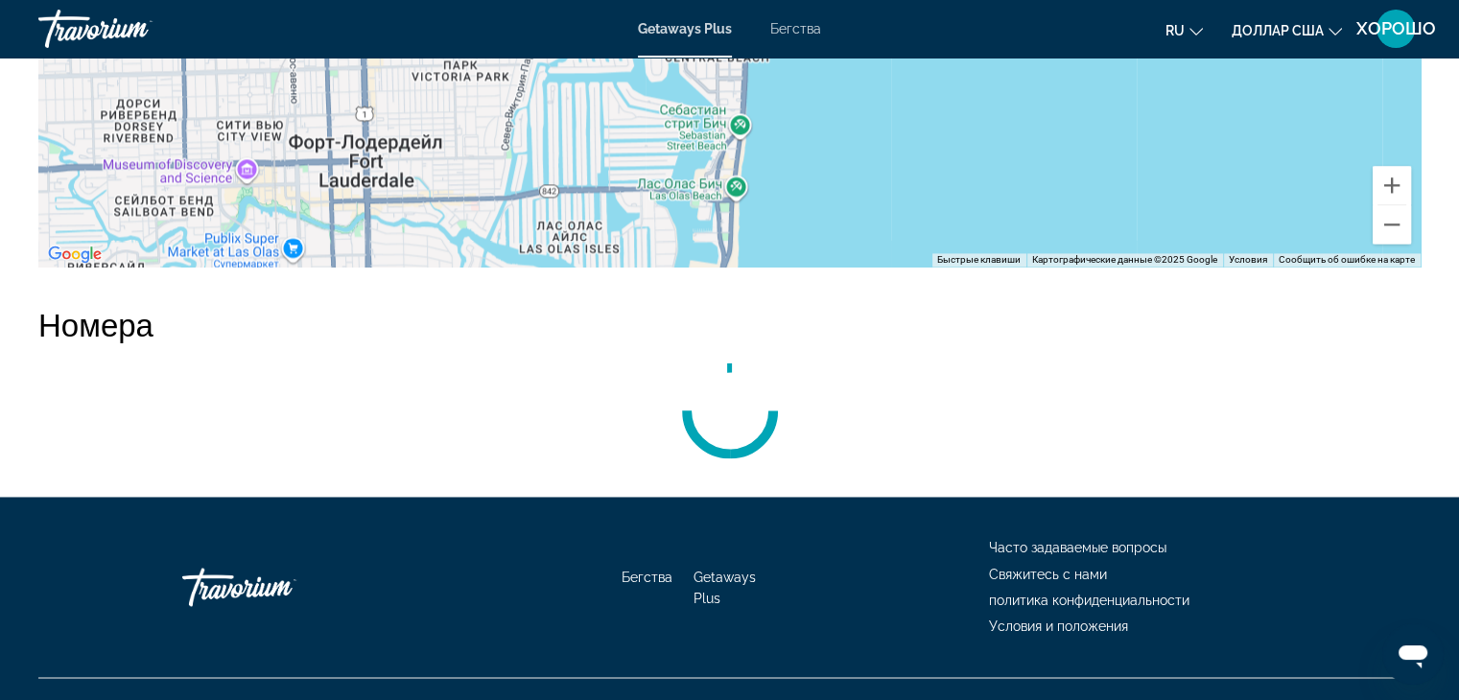
scroll to position [3119, 0]
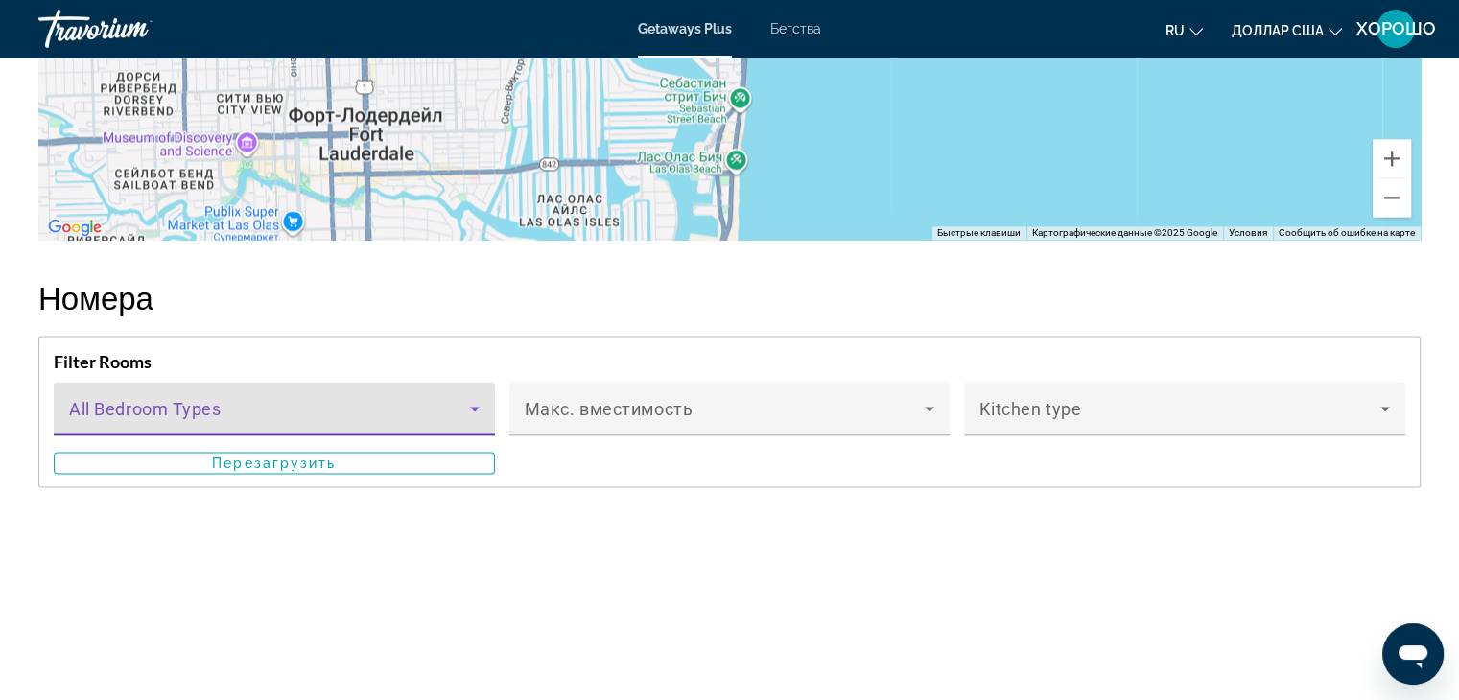
click at [469, 400] on icon "Основное содержание" at bounding box center [474, 408] width 23 height 23
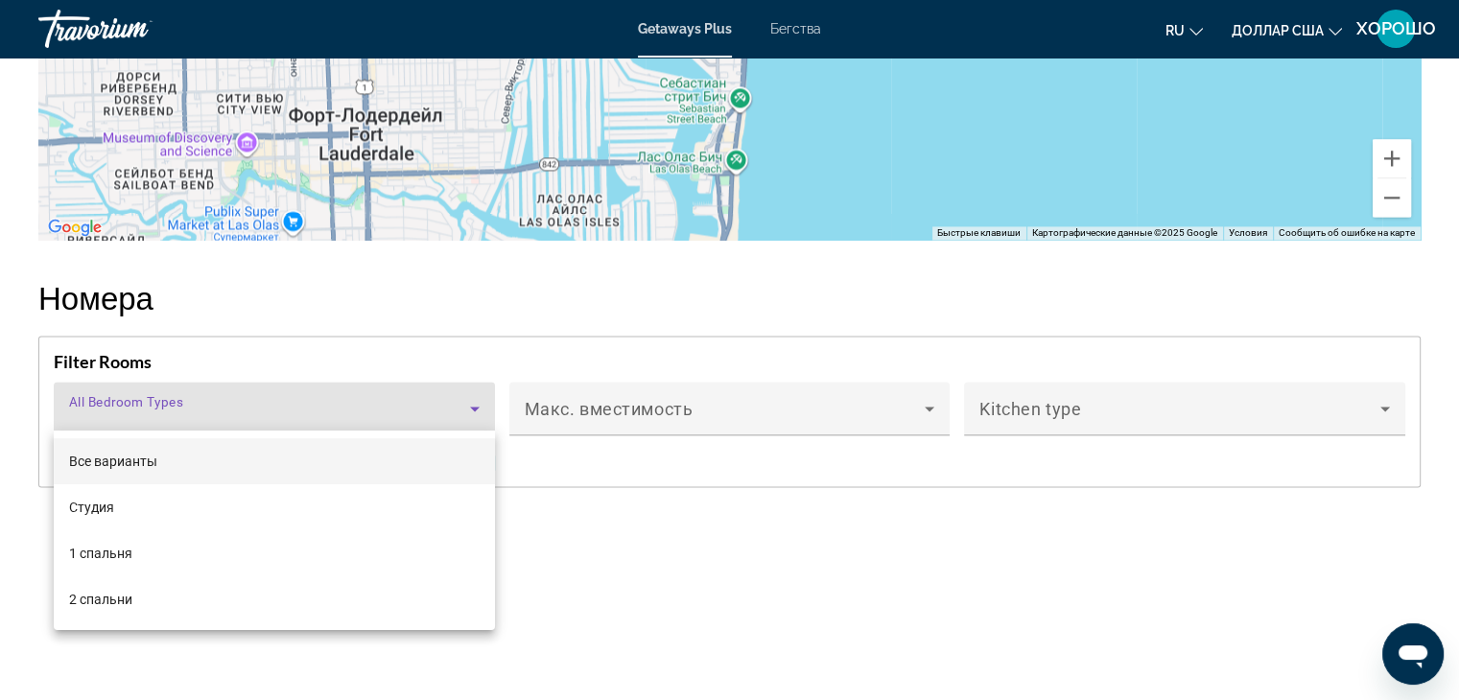
click at [734, 407] on div at bounding box center [729, 350] width 1459 height 700
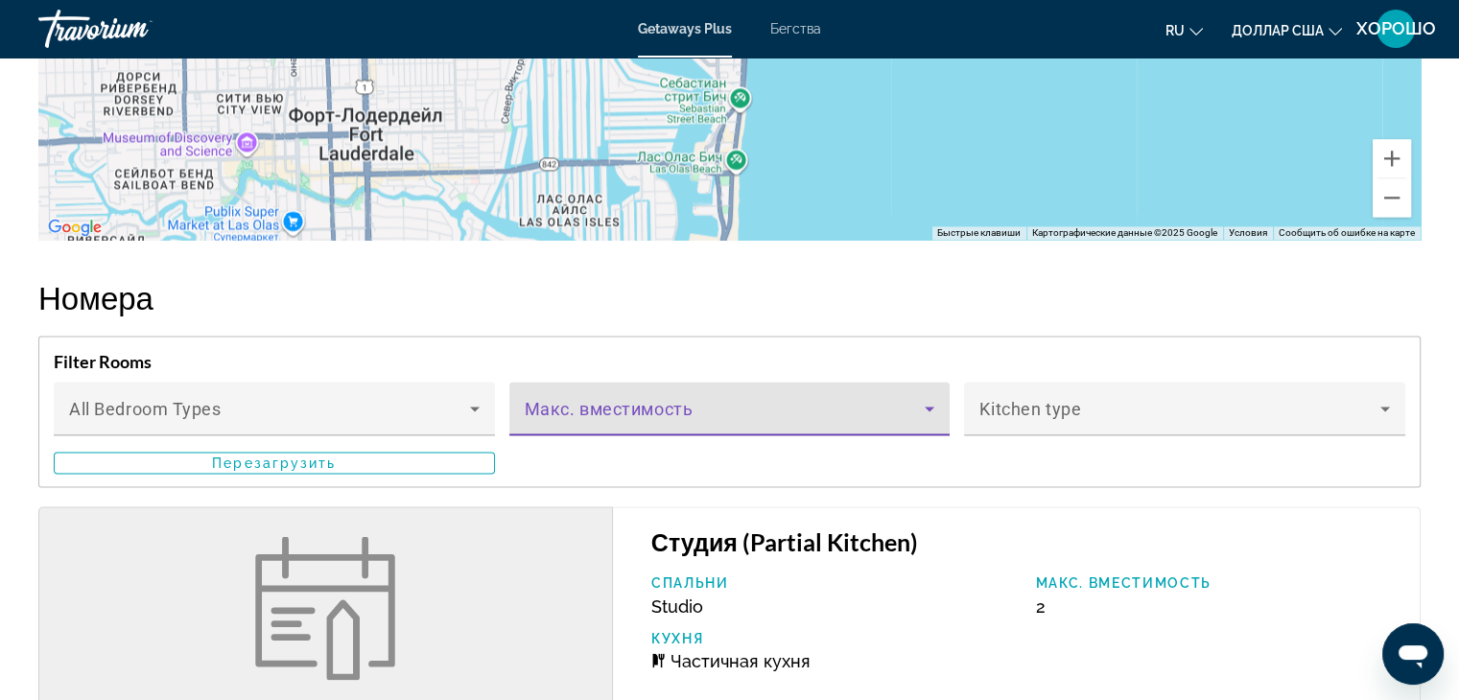
click at [927, 404] on icon "Основное содержание" at bounding box center [929, 408] width 23 height 23
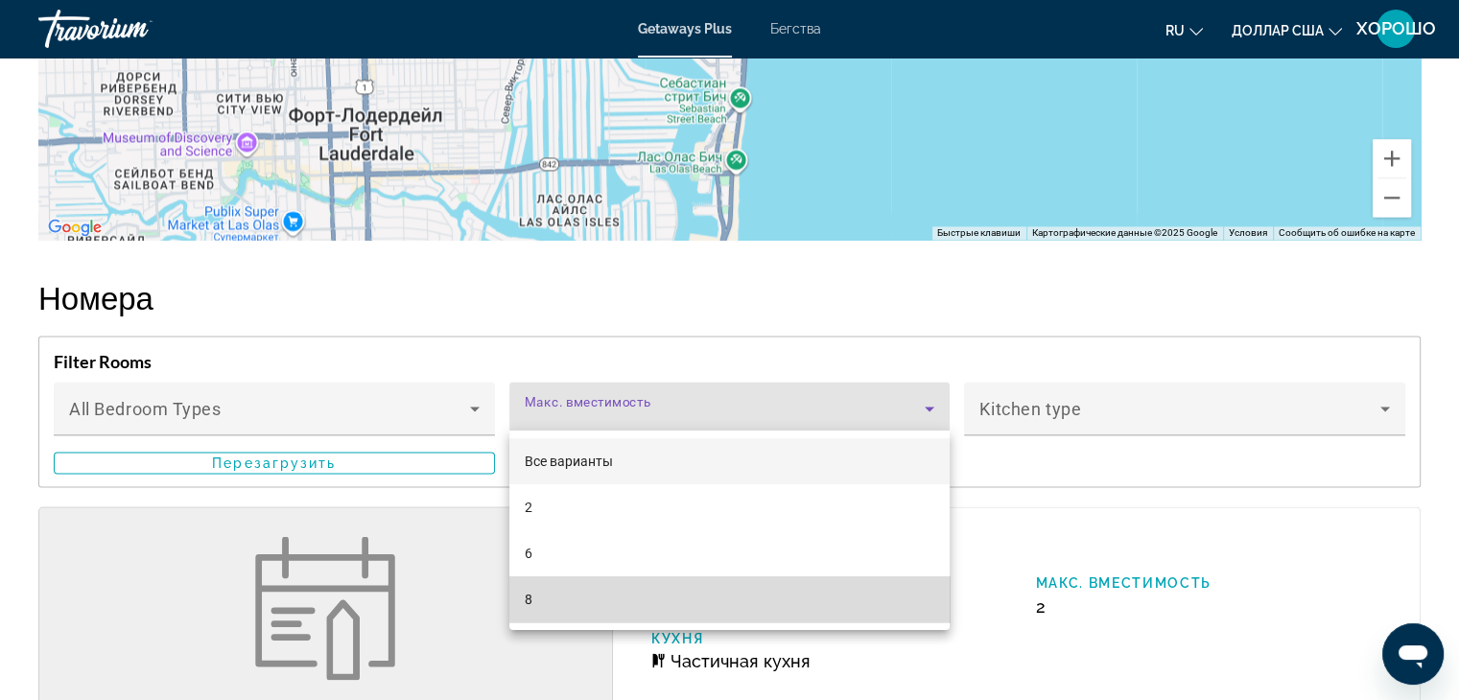
click at [773, 617] on mat-option "8" at bounding box center [729, 599] width 441 height 46
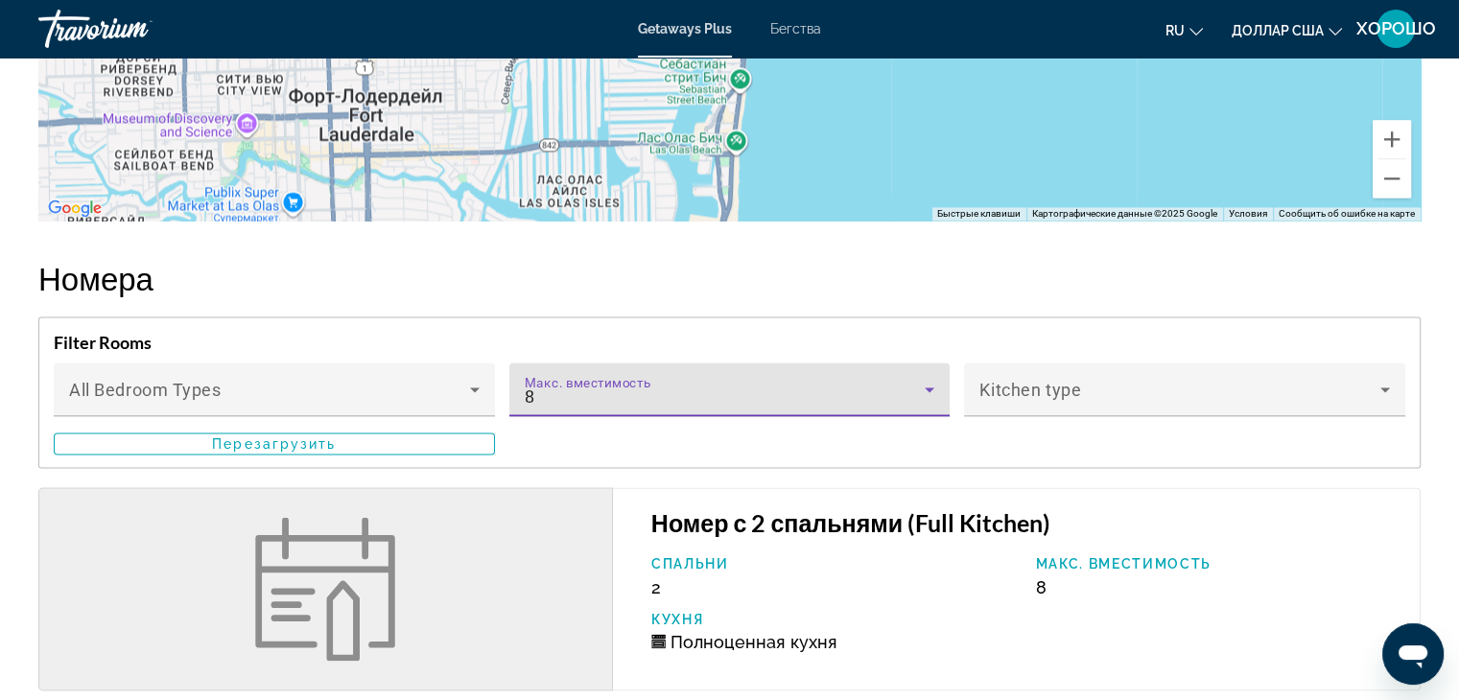
scroll to position [3131, 0]
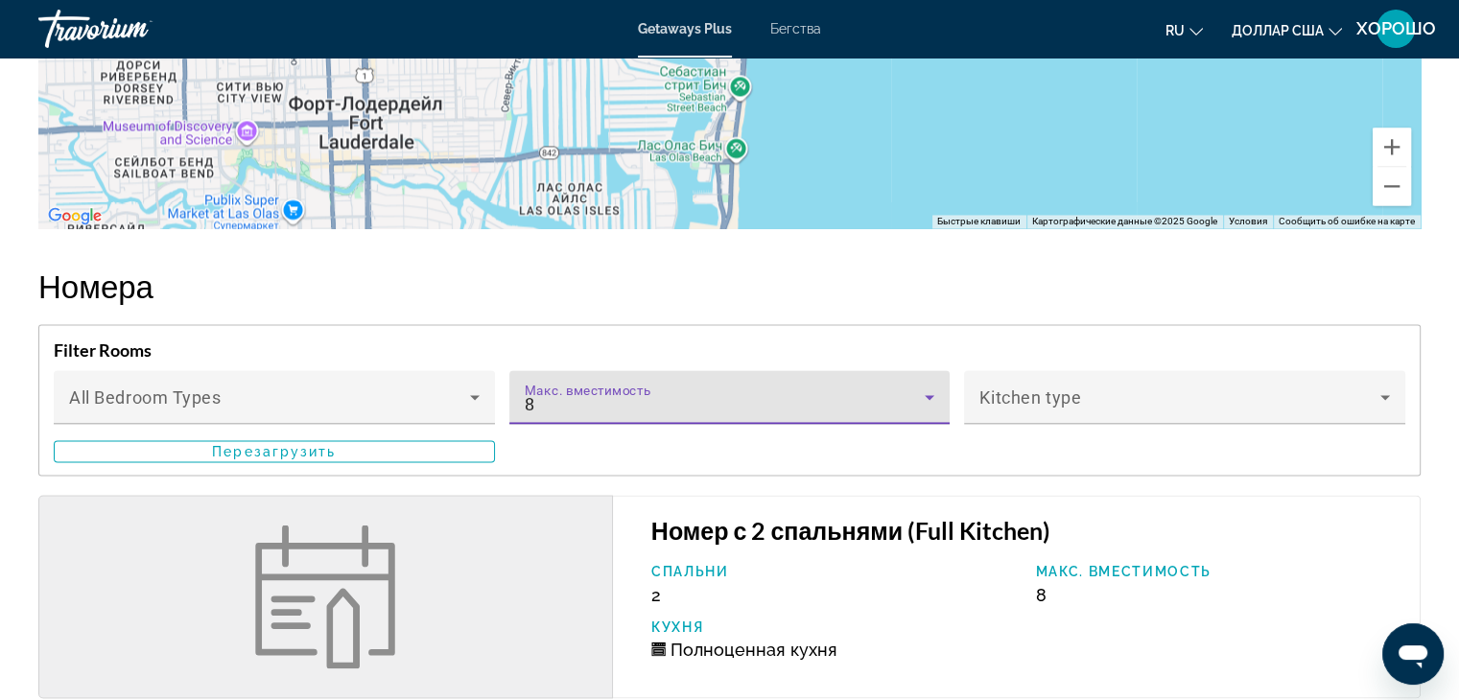
click at [928, 386] on icon "Основное содержание" at bounding box center [929, 397] width 23 height 23
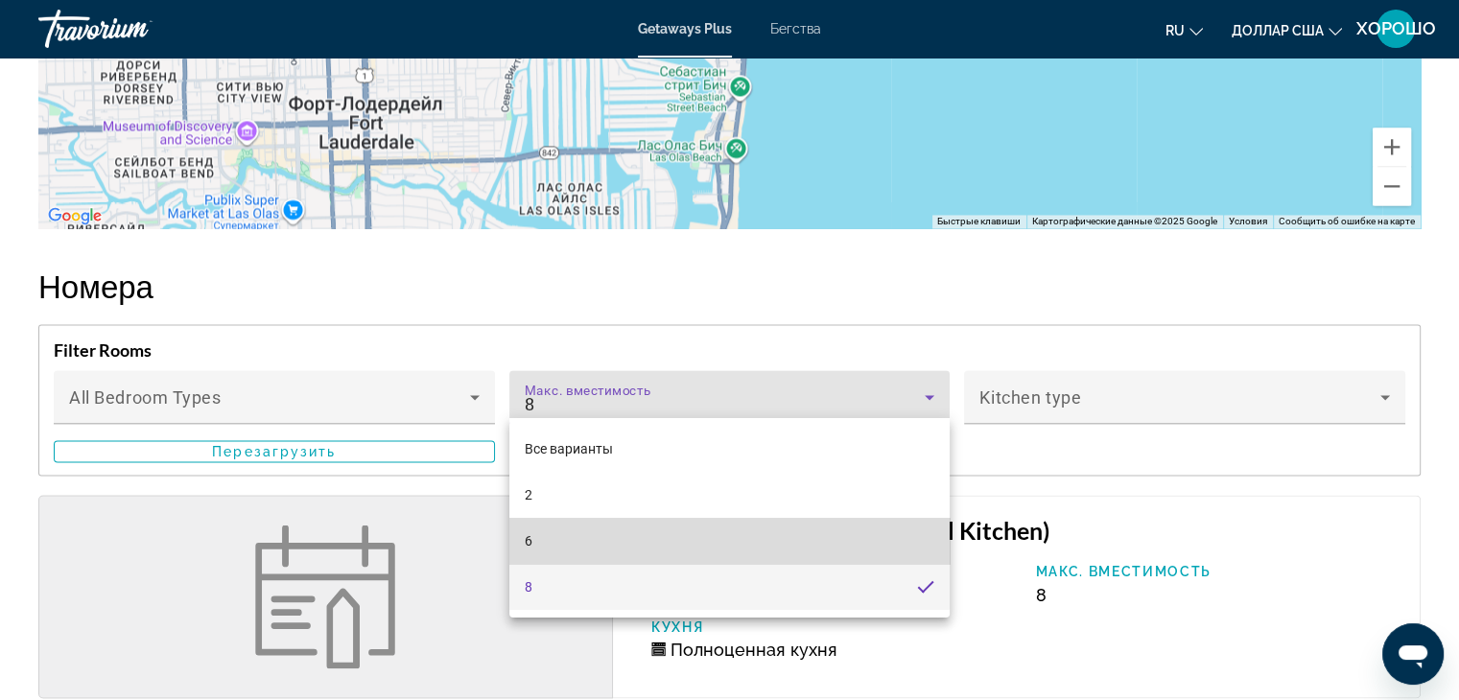
click at [778, 546] on mat-option "6" at bounding box center [729, 541] width 441 height 46
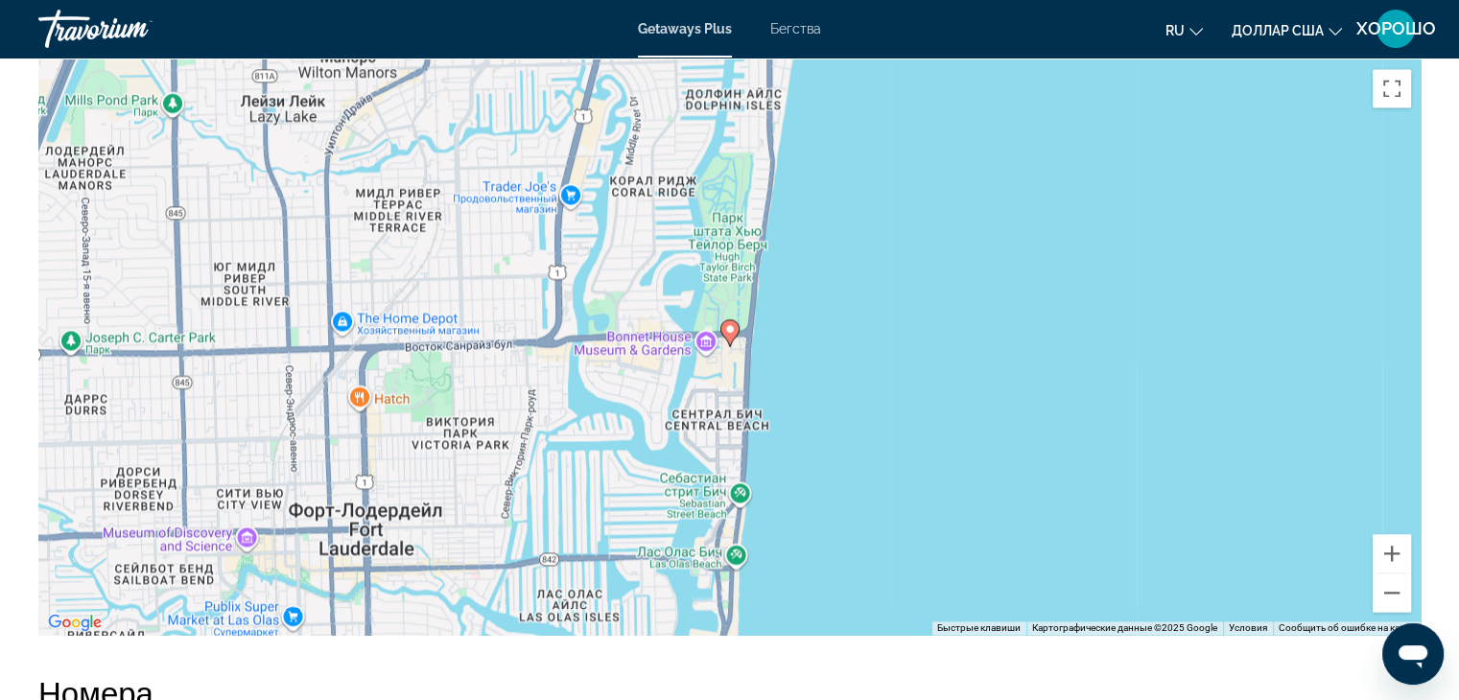
scroll to position [665, 0]
